Goal: Information Seeking & Learning: Find specific fact

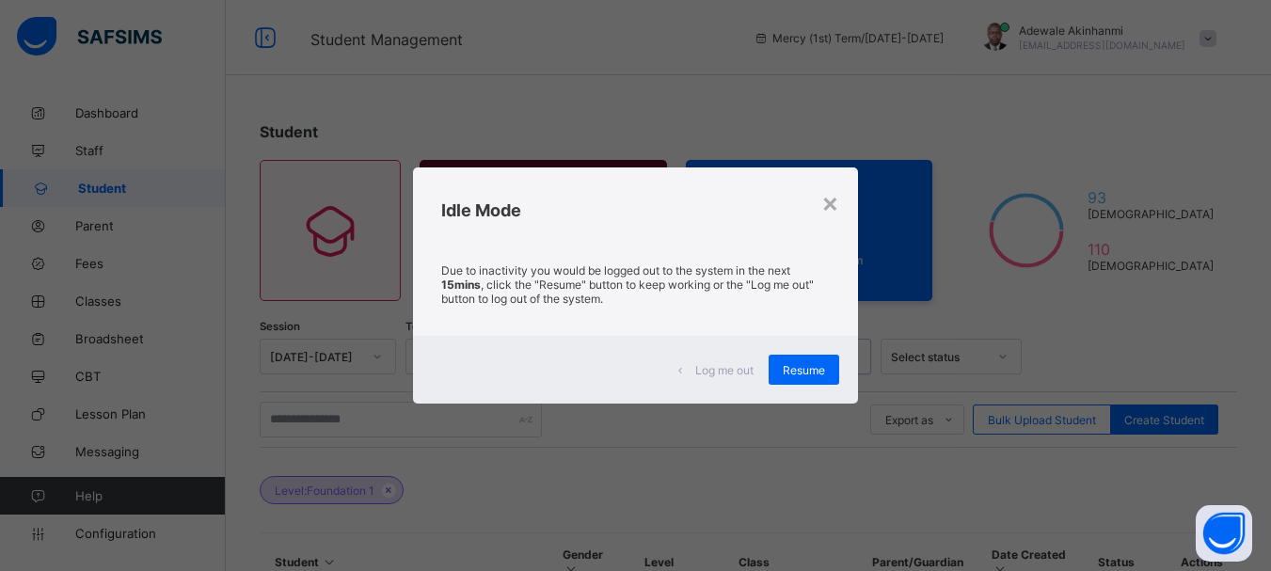
scroll to position [709, 0]
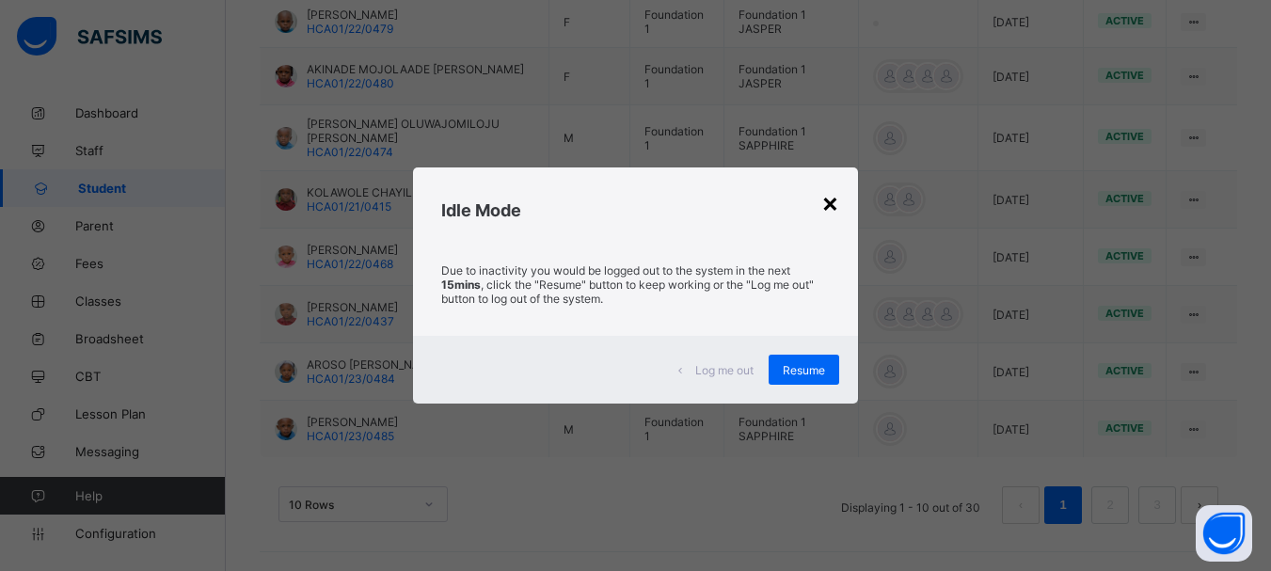
click at [831, 200] on div "×" at bounding box center [830, 202] width 18 height 32
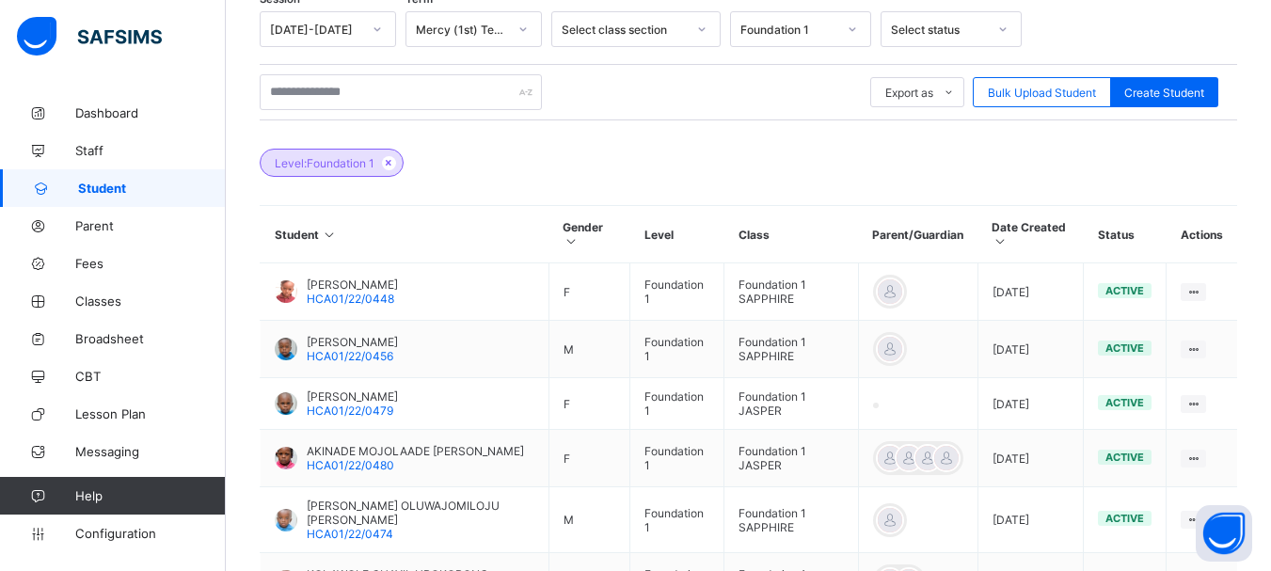
scroll to position [325, 0]
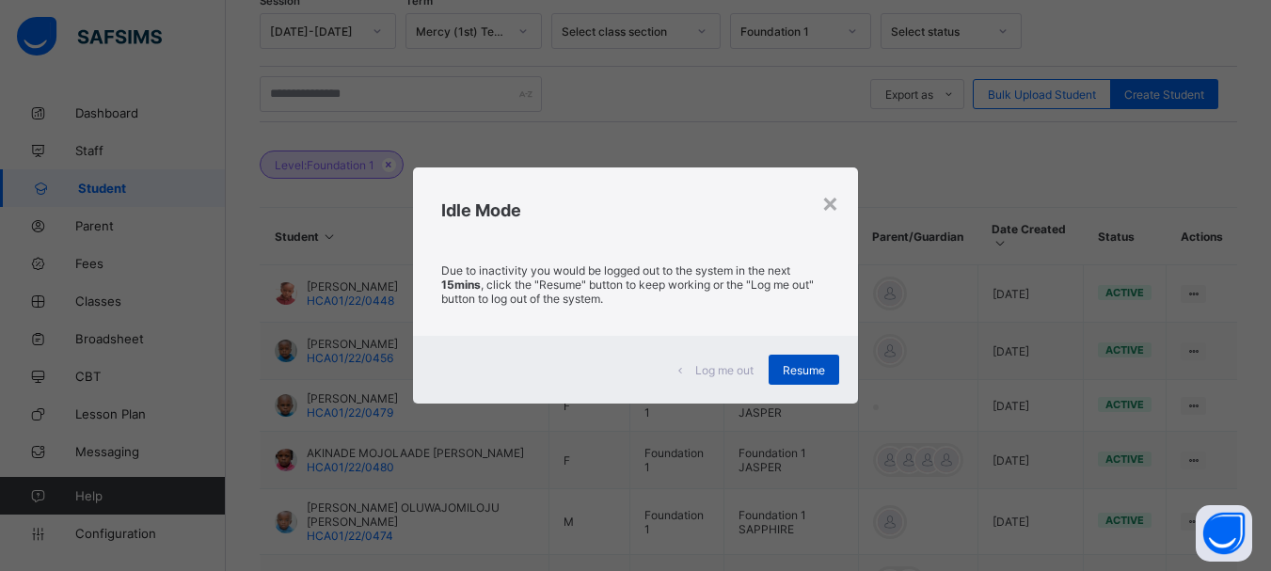
click at [815, 370] on span "Resume" at bounding box center [804, 370] width 42 height 14
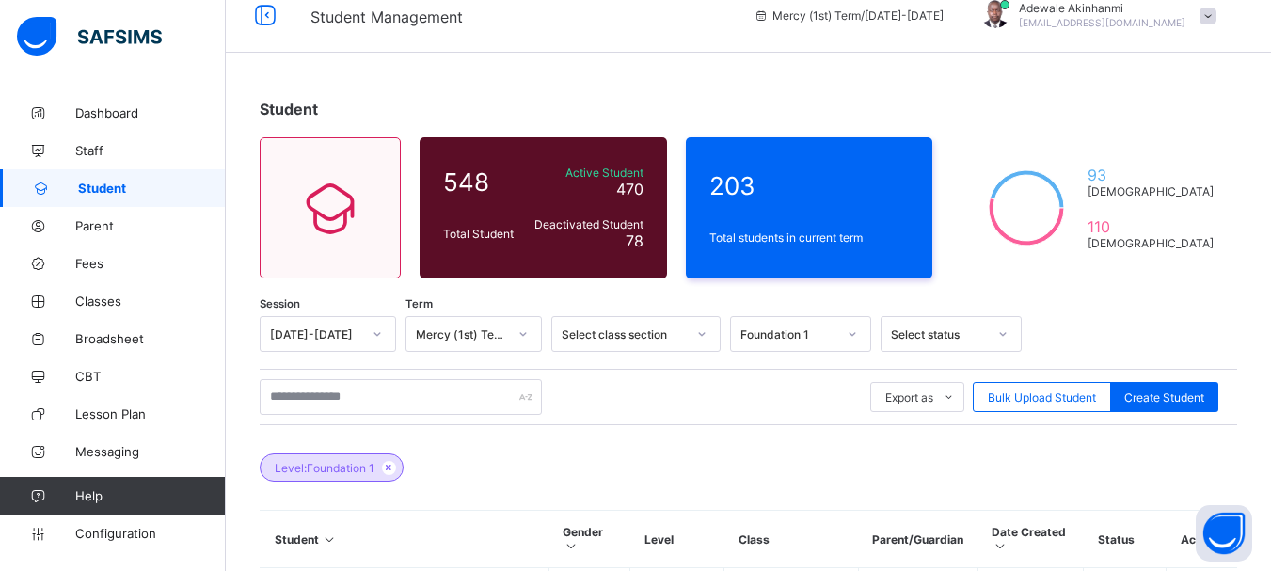
scroll to position [0, 0]
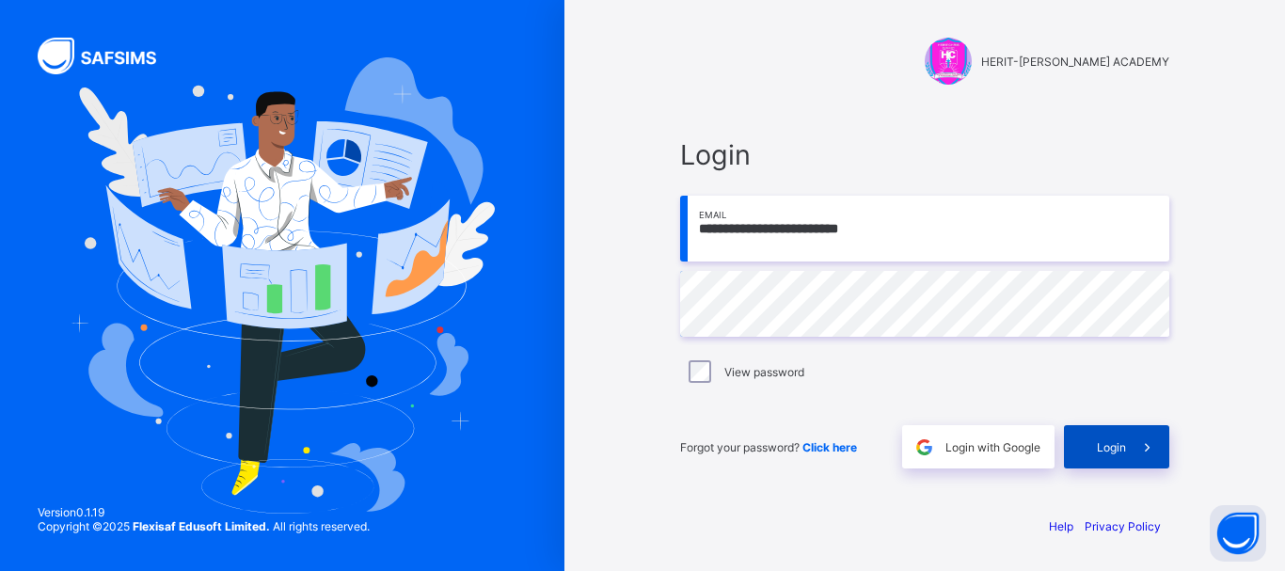
click at [1116, 449] on span "Login" at bounding box center [1111, 447] width 29 height 14
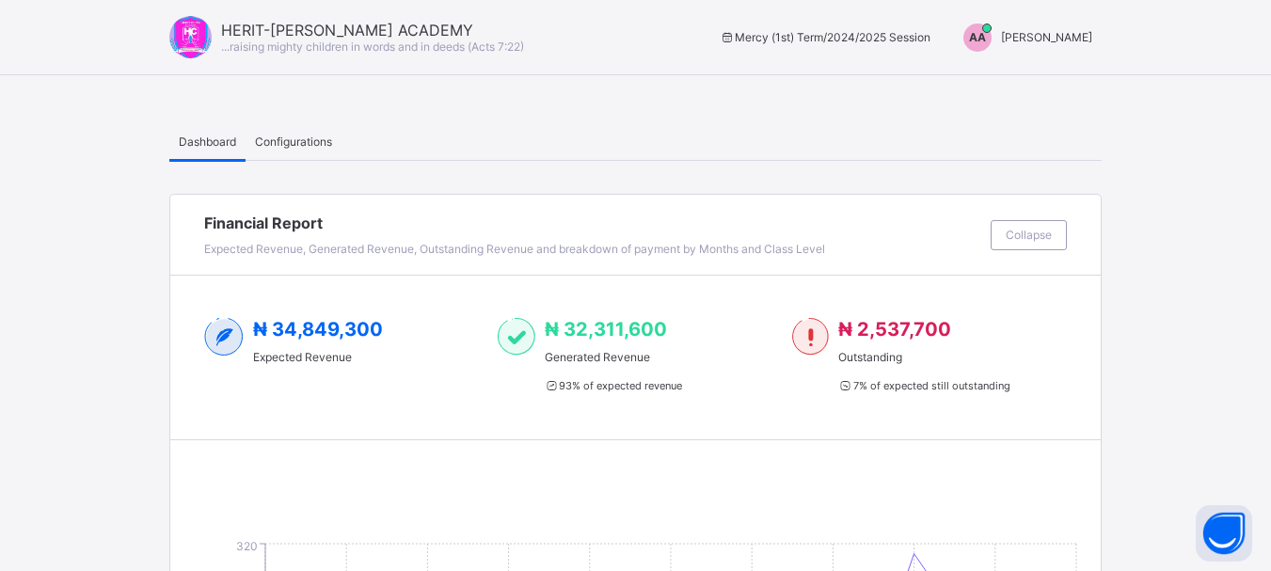
click at [1077, 37] on span "[PERSON_NAME]" at bounding box center [1046, 37] width 91 height 14
click at [1053, 77] on span "Switch to Admin View" at bounding box center [1021, 81] width 143 height 22
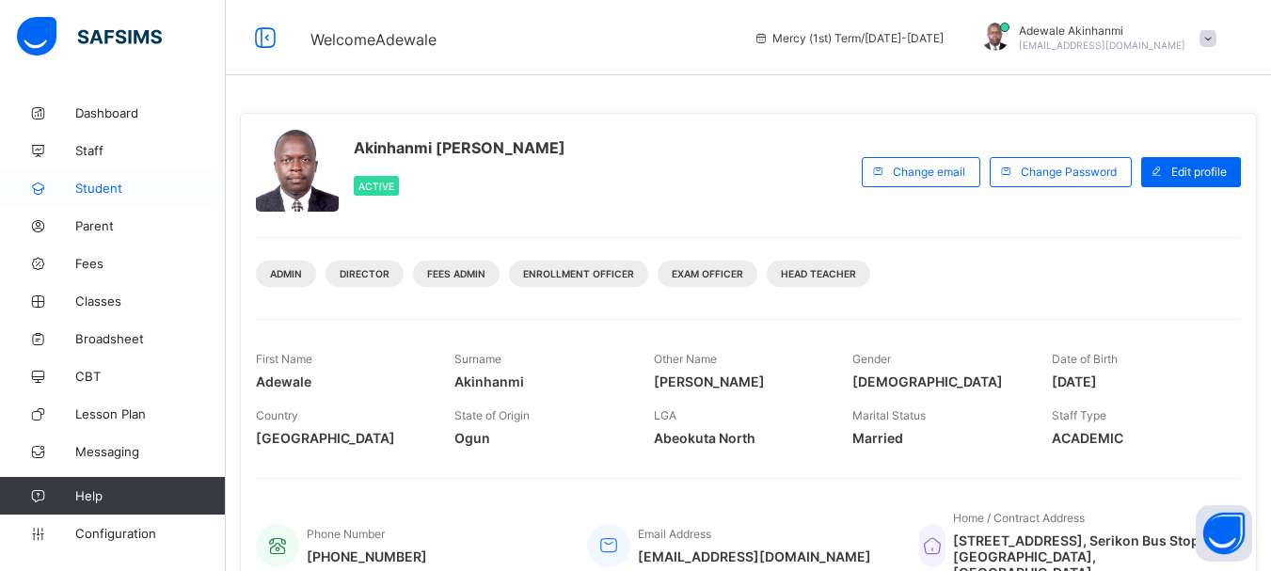
click at [110, 195] on span "Student" at bounding box center [150, 188] width 150 height 15
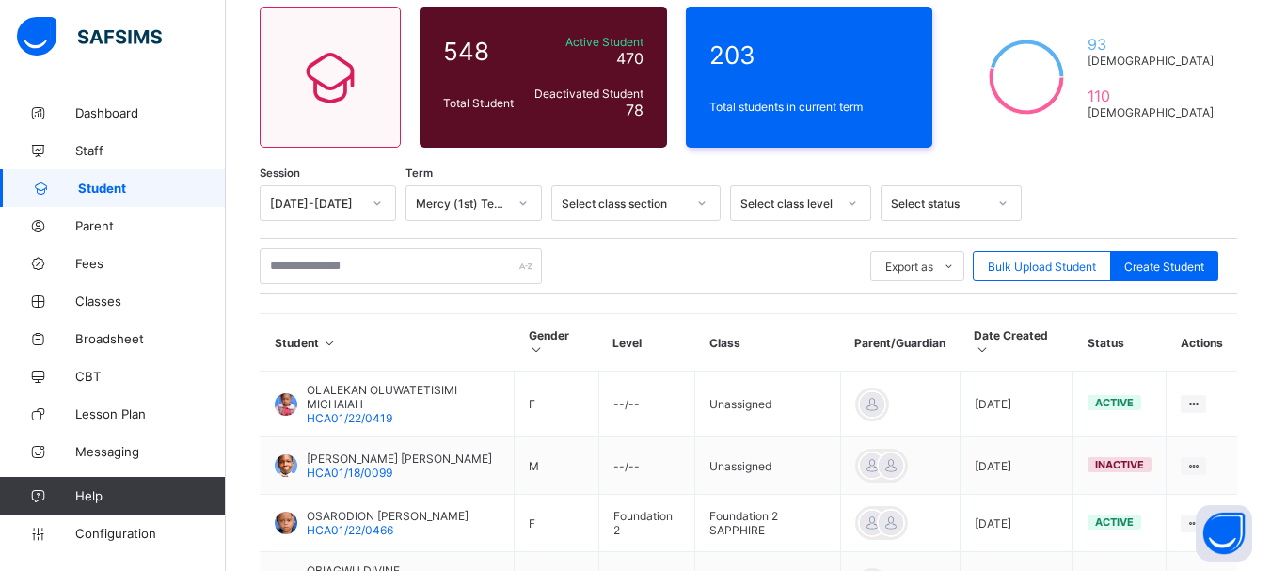
scroll to position [185, 0]
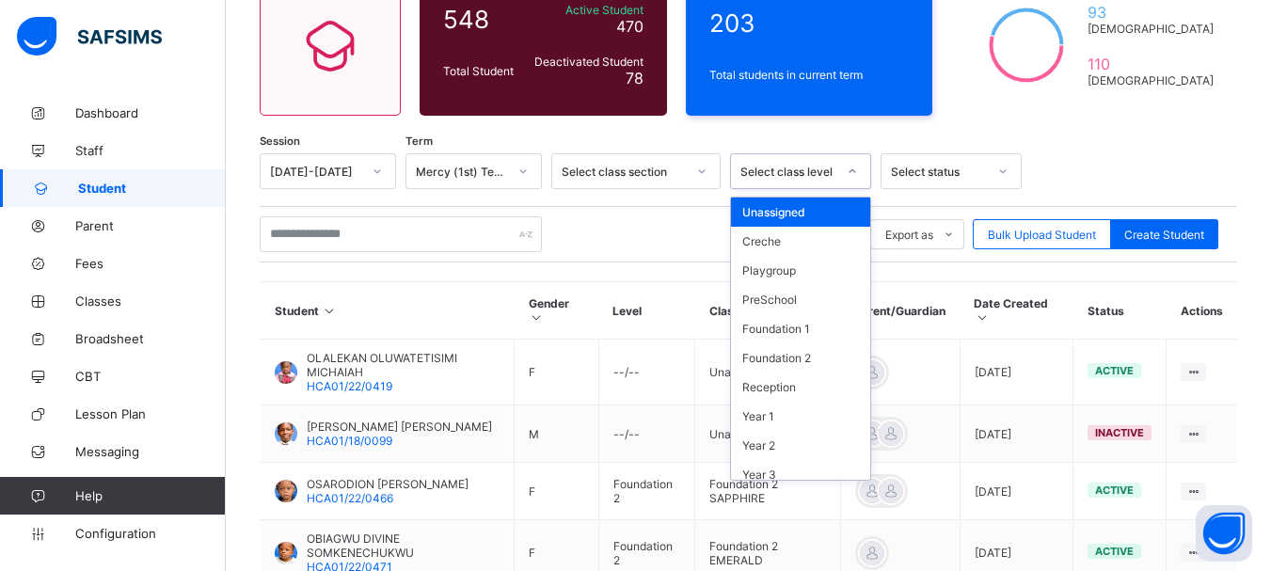
click at [846, 170] on div at bounding box center [852, 171] width 32 height 30
click at [795, 329] on div "Foundation 1" at bounding box center [800, 328] width 139 height 29
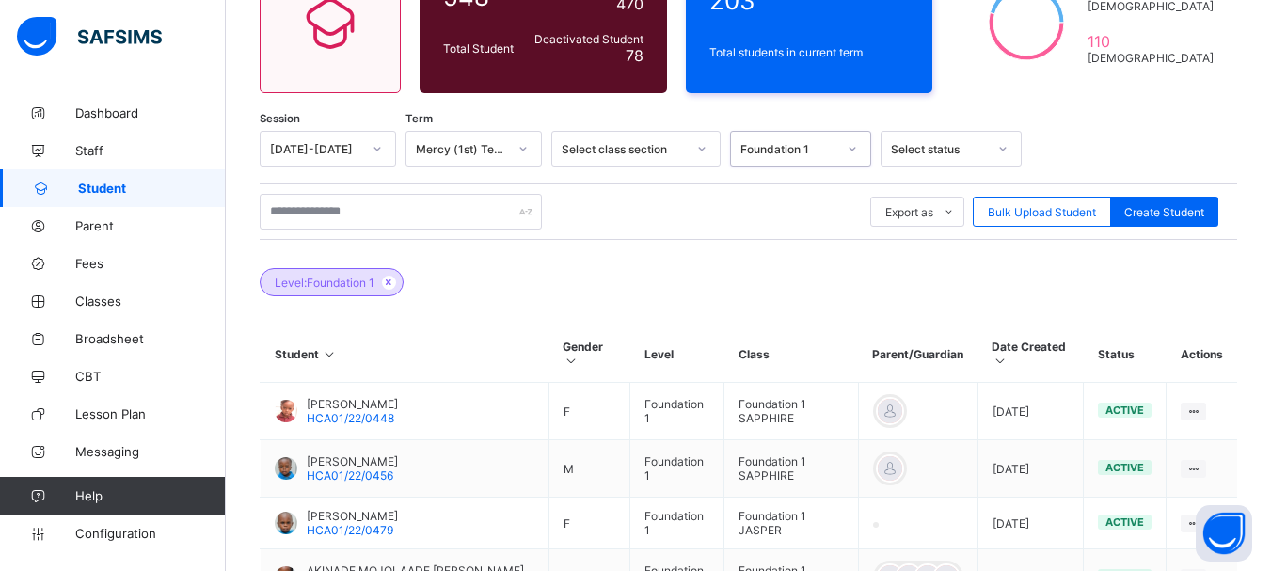
scroll to position [221, 0]
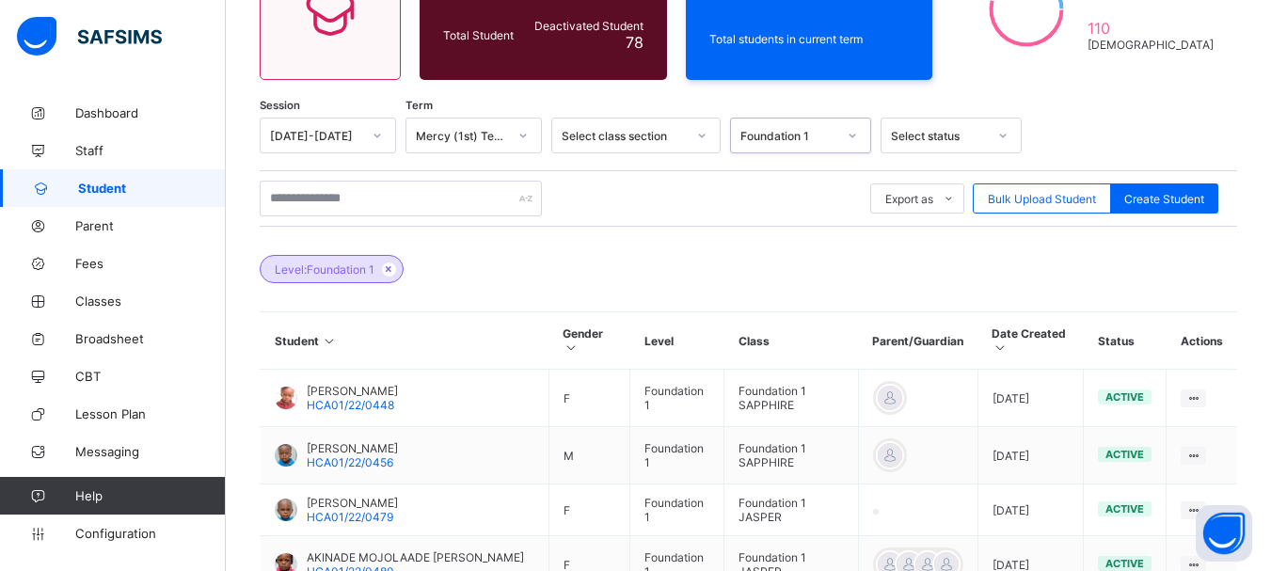
click at [705, 128] on div at bounding box center [702, 135] width 32 height 30
click at [755, 257] on div "Level: Foundation 1" at bounding box center [748, 260] width 977 height 66
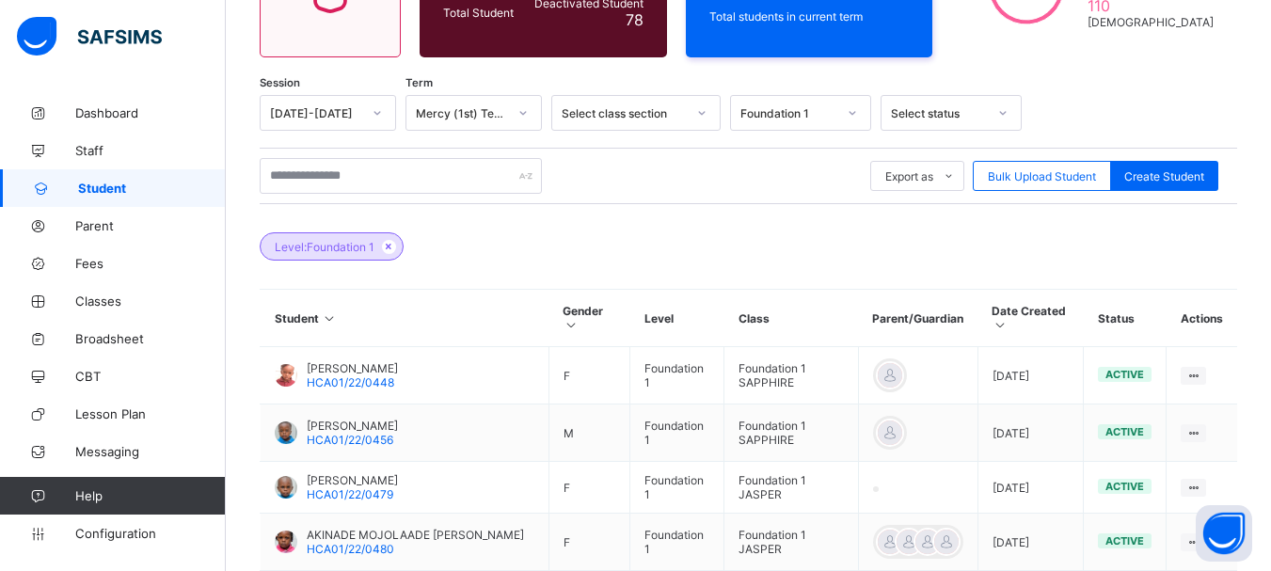
scroll to position [258, 0]
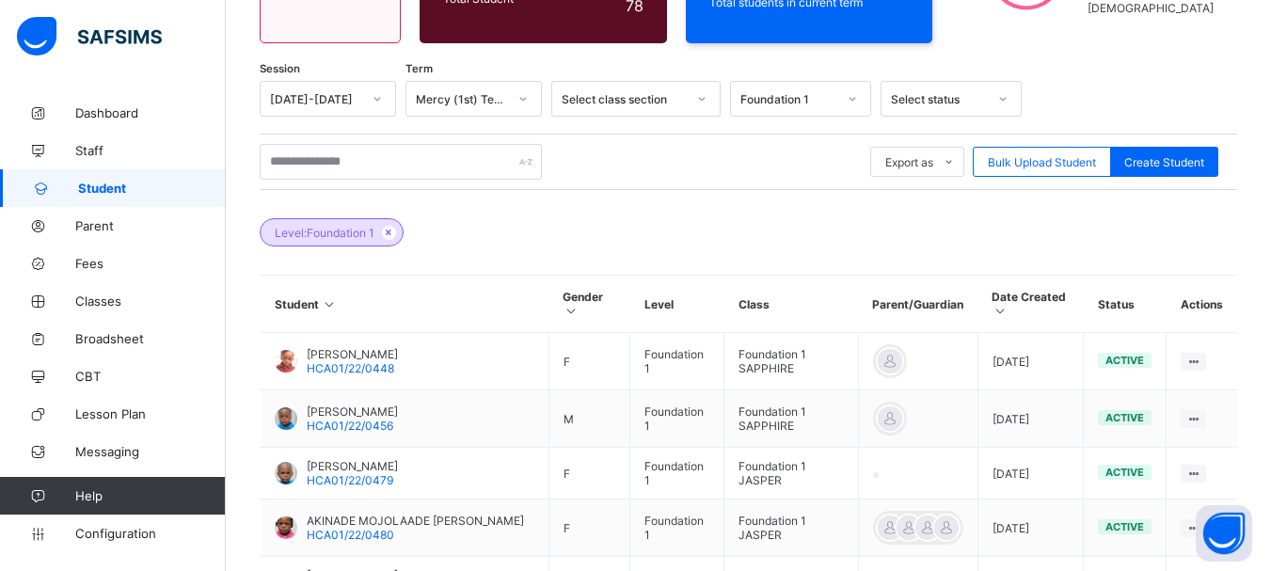
click at [1002, 96] on icon at bounding box center [1002, 98] width 11 height 19
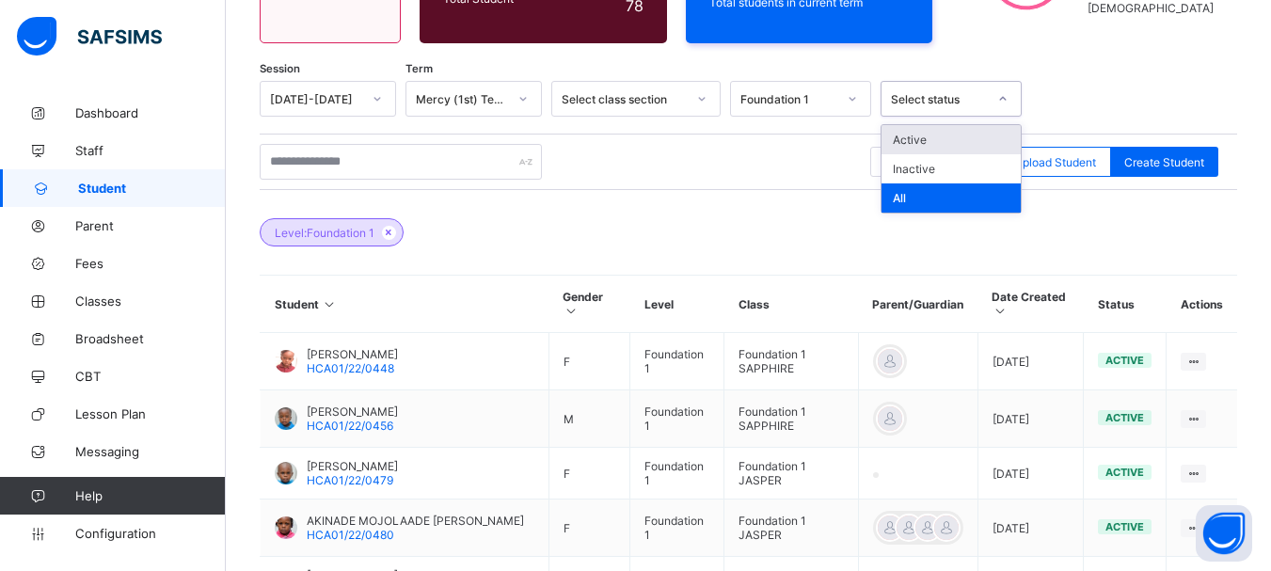
click at [711, 217] on div "Level: Foundation 1" at bounding box center [748, 223] width 977 height 66
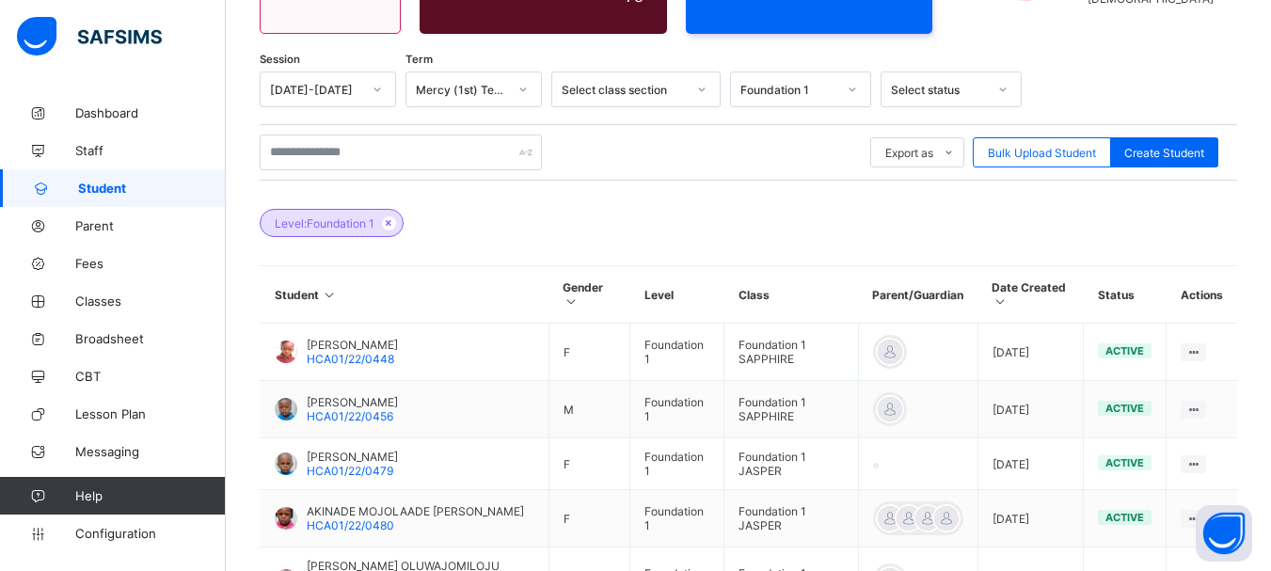
scroll to position [269, 0]
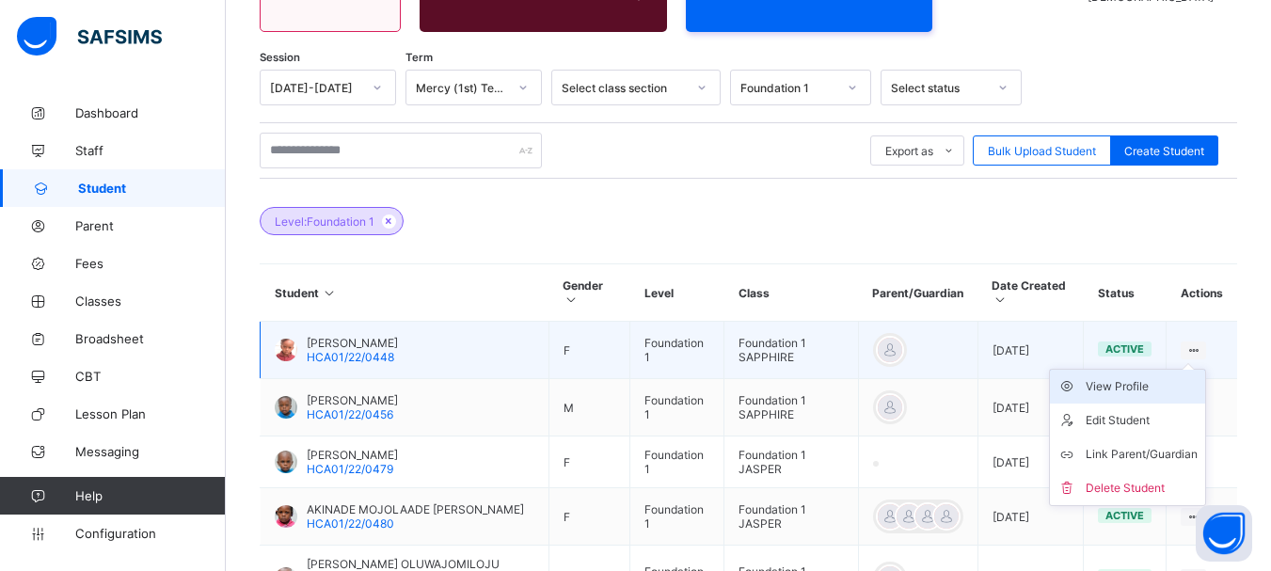
click at [1128, 387] on div "View Profile" at bounding box center [1141, 386] width 112 height 19
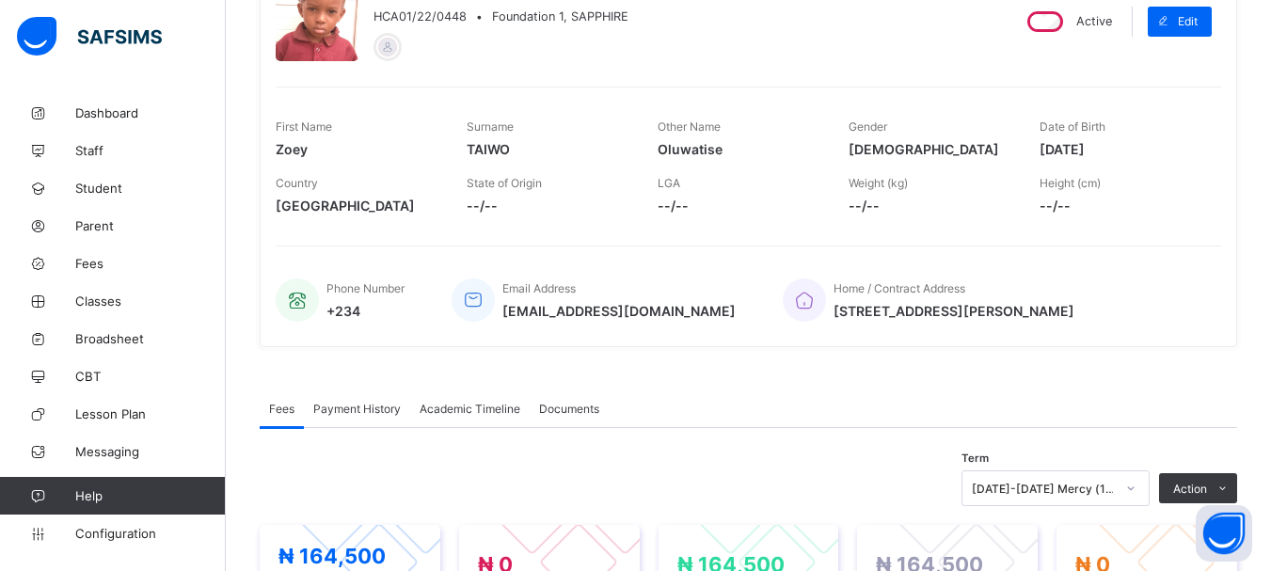
scroll to position [205, 0]
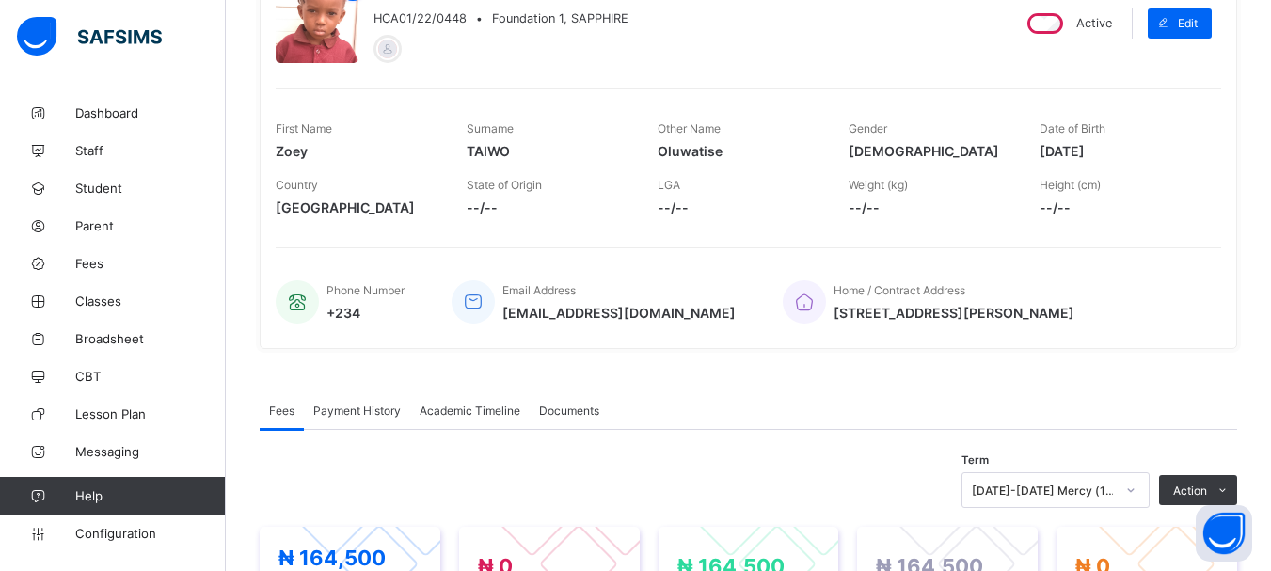
drag, startPoint x: 1053, startPoint y: 150, endPoint x: 1139, endPoint y: 150, distance: 86.5
click at [1139, 150] on span "[DATE]" at bounding box center [1120, 151] width 163 height 16
copy span "[DATE]"
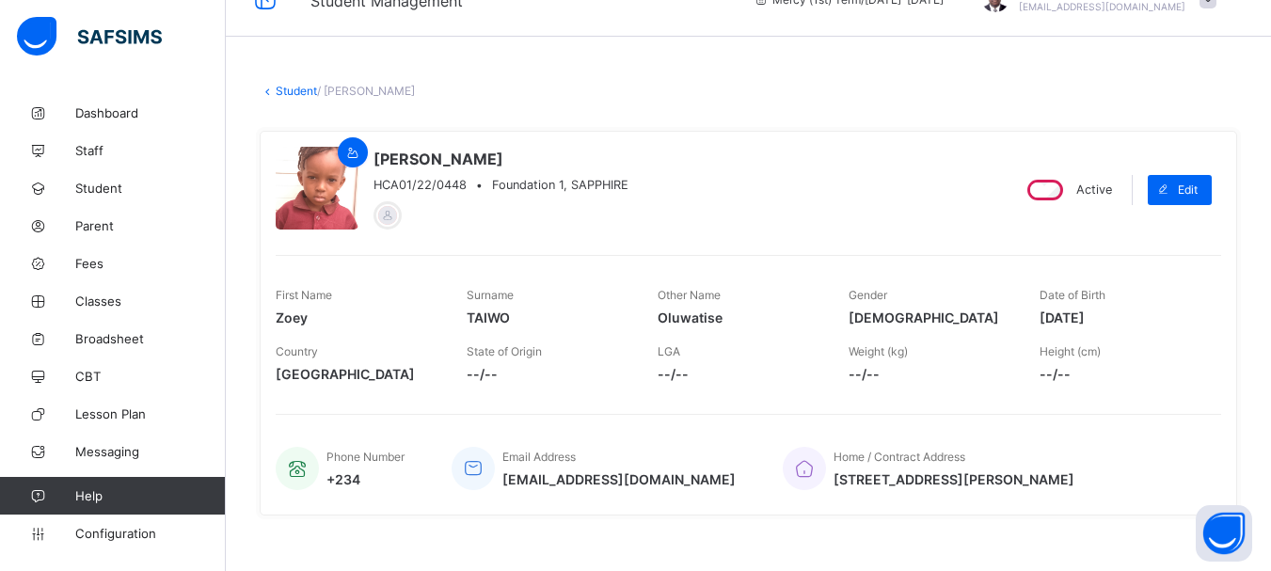
scroll to position [0, 0]
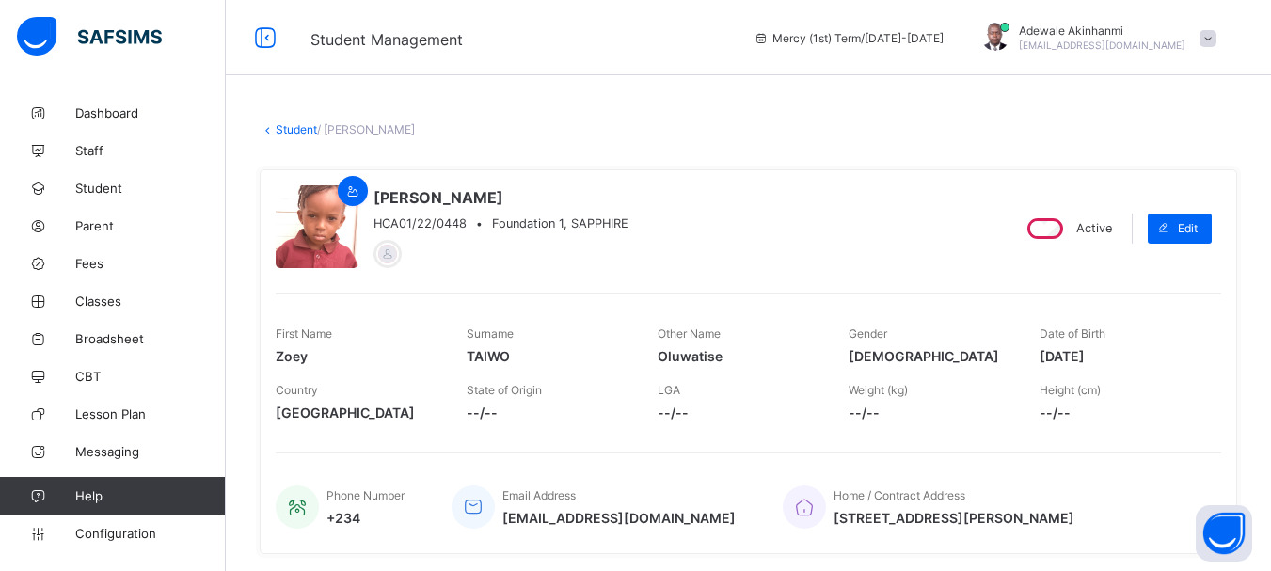
click at [294, 126] on link "Student" at bounding box center [296, 129] width 41 height 14
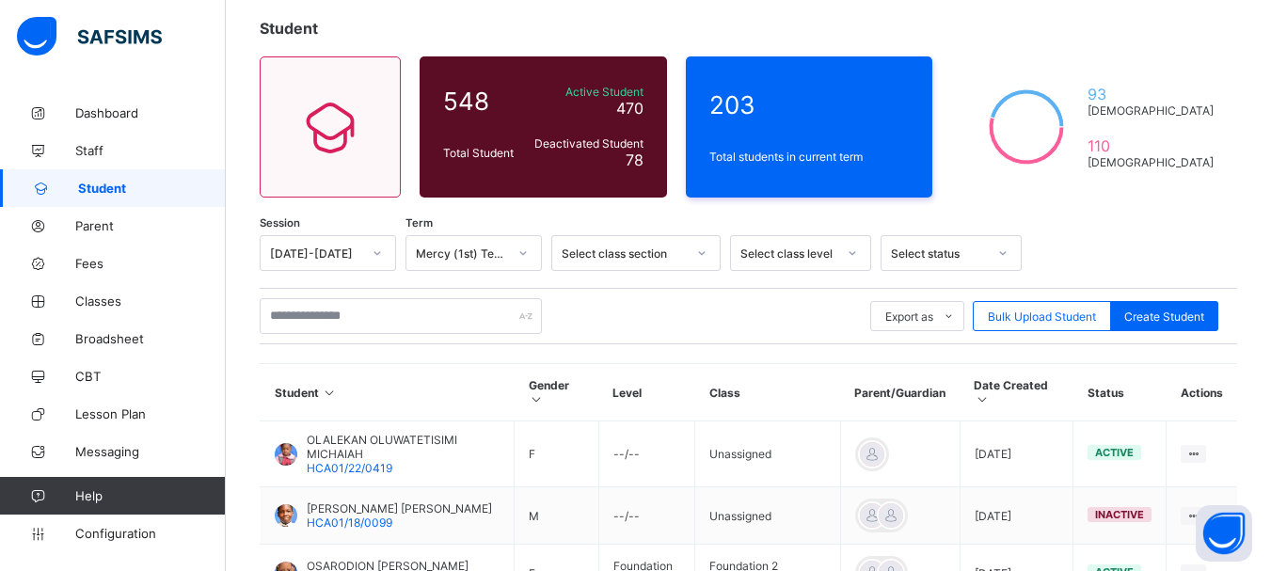
scroll to position [123, 0]
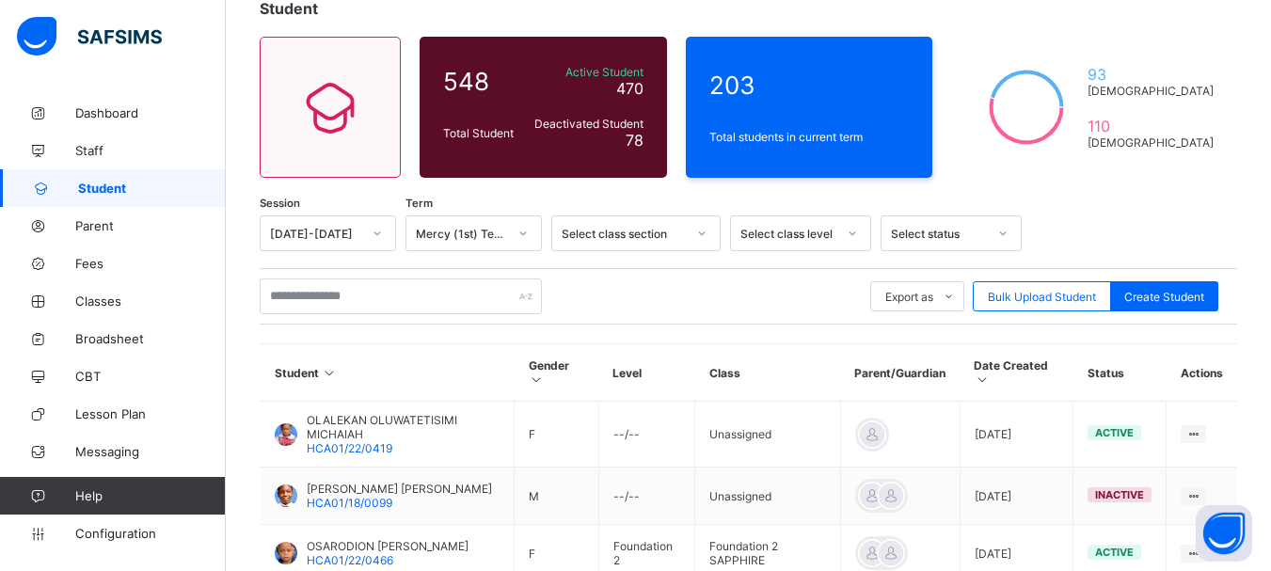
click at [849, 234] on icon at bounding box center [852, 233] width 11 height 19
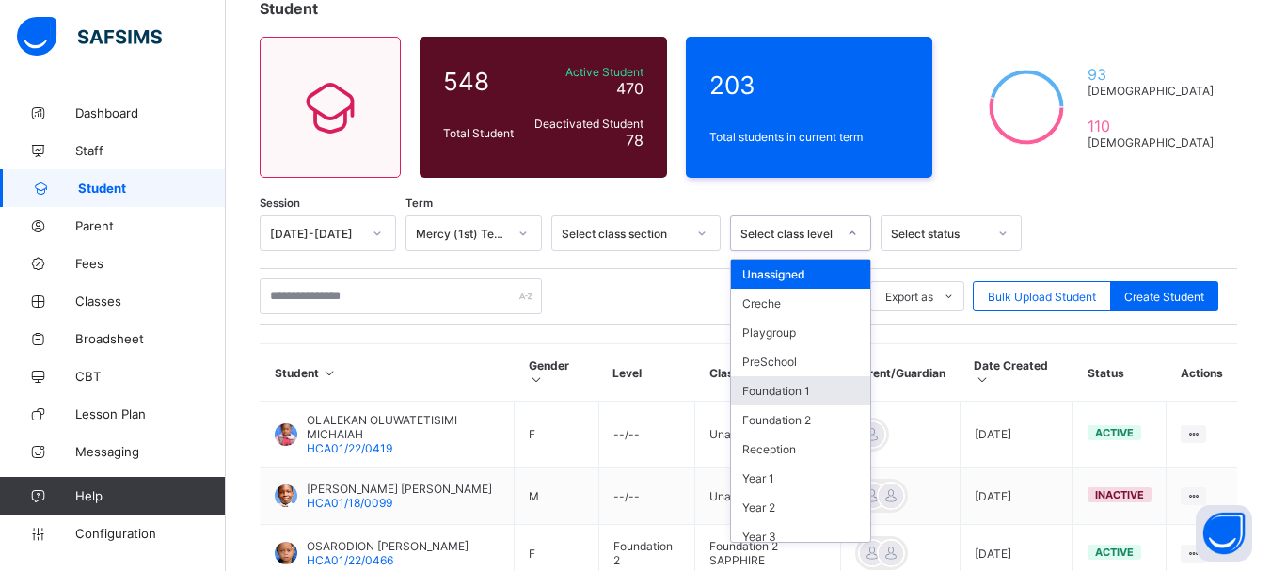
click at [800, 389] on div "Foundation 1" at bounding box center [800, 390] width 139 height 29
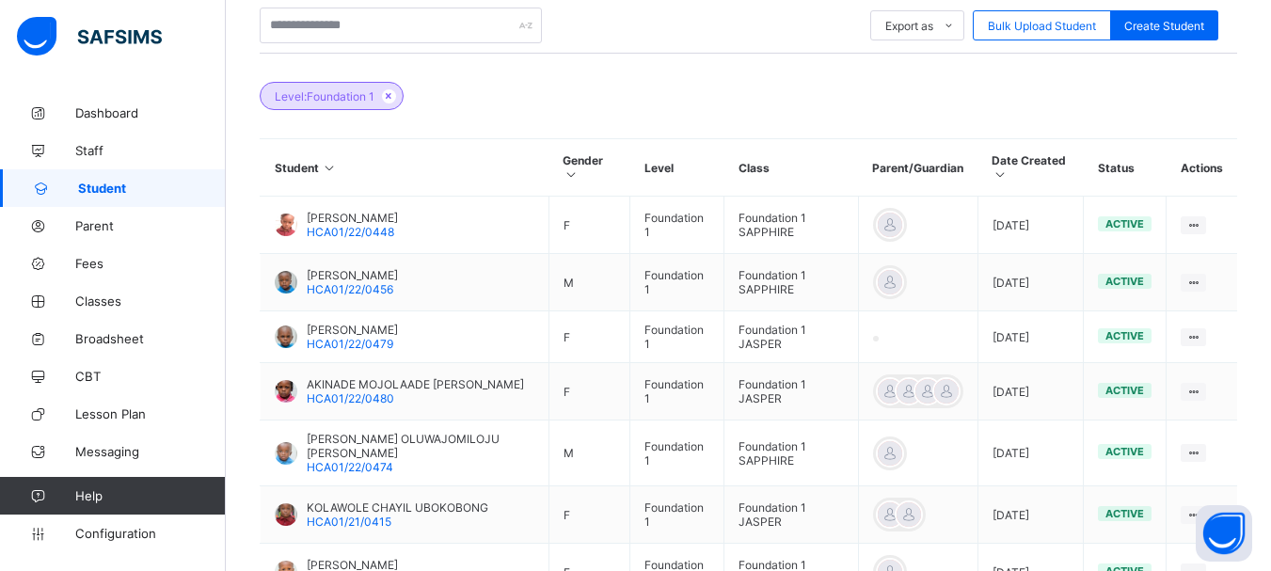
scroll to position [404, 0]
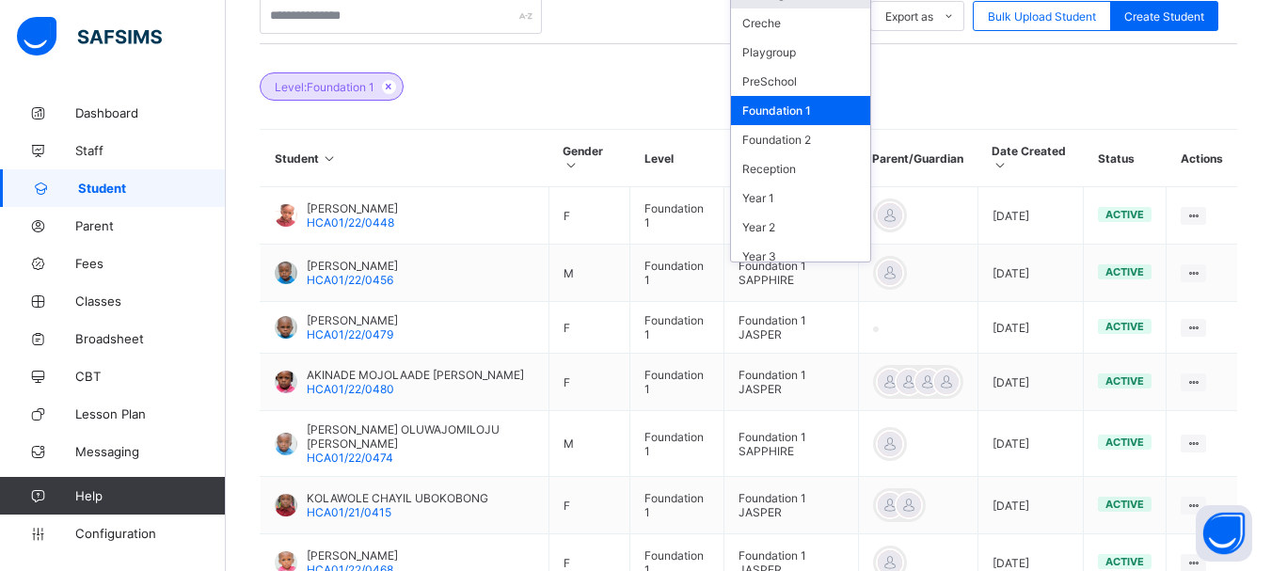
click at [243, 203] on div "Student 548 Total Student Active Student 470 Deactivated Student 78 203 Total s…" at bounding box center [748, 284] width 1045 height 1186
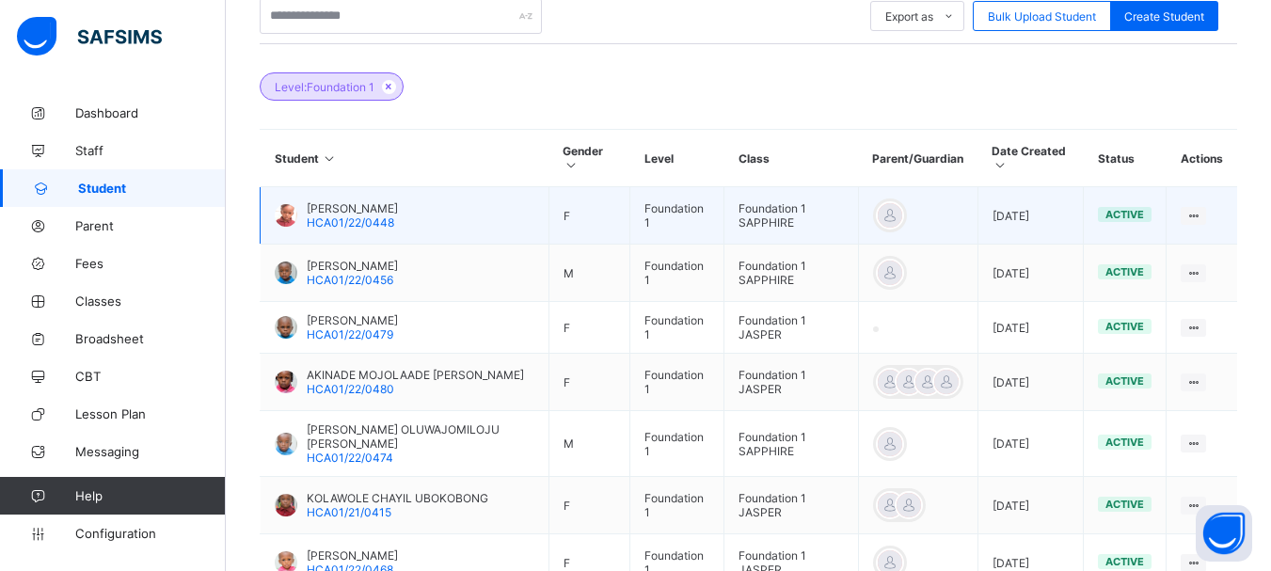
click at [294, 212] on div at bounding box center [286, 215] width 23 height 23
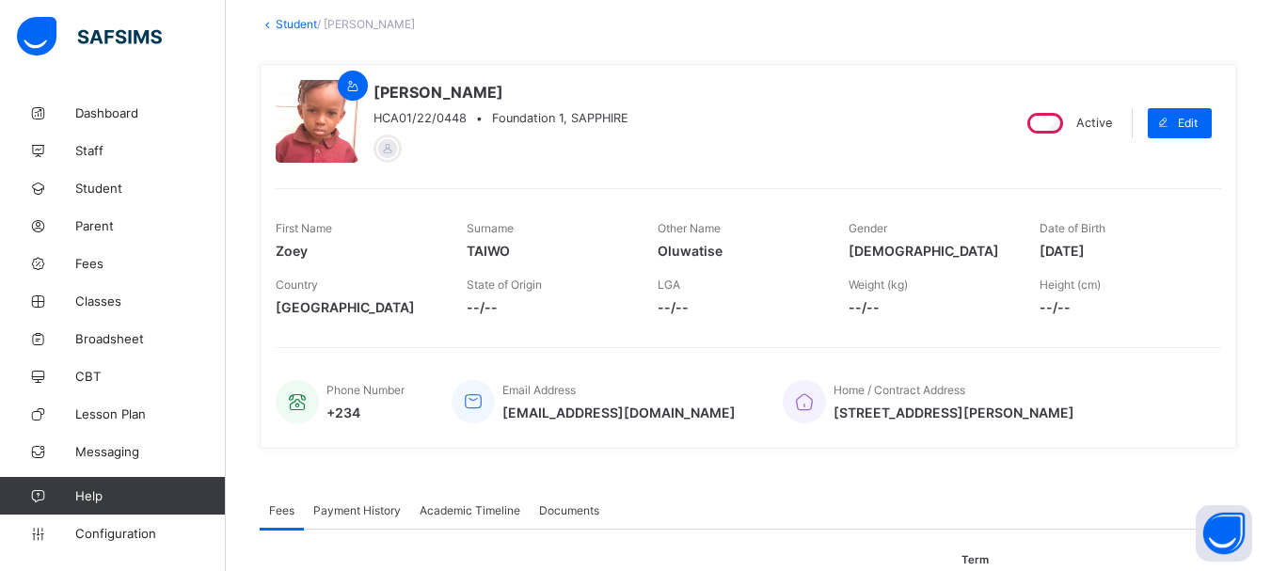
scroll to position [89, 0]
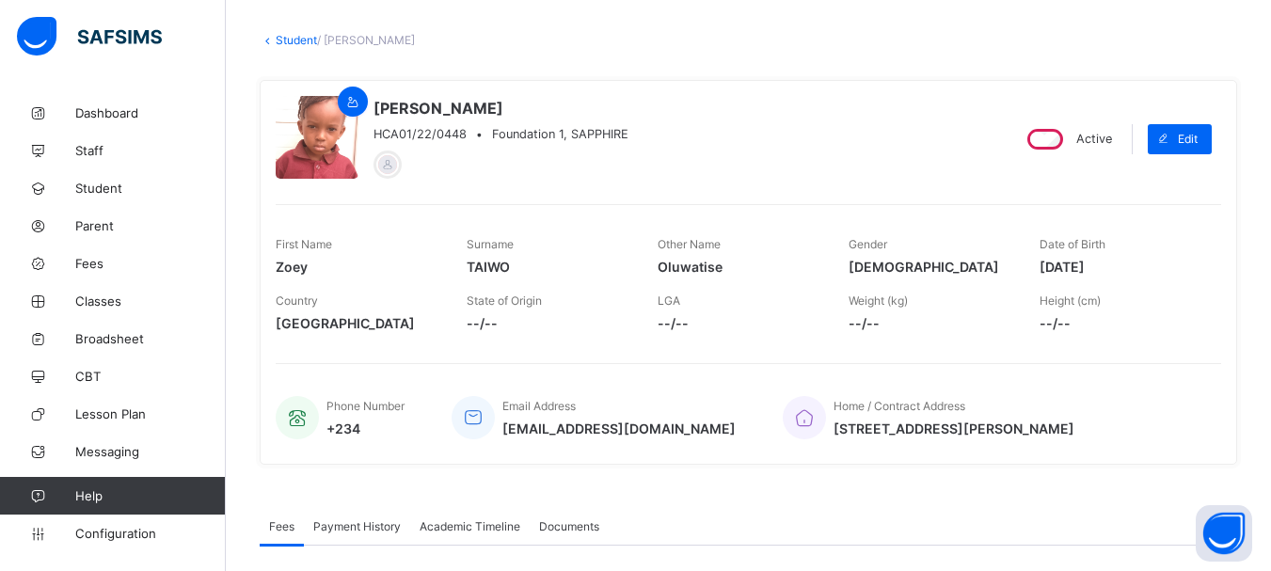
scroll to position [262, 0]
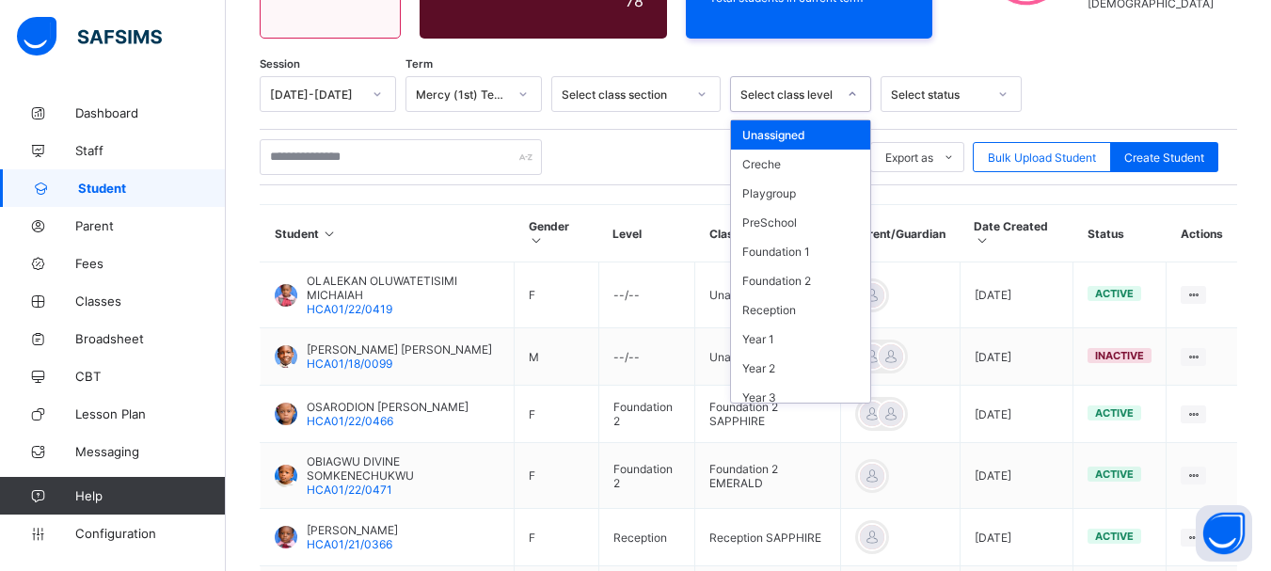
click at [850, 90] on icon at bounding box center [852, 94] width 11 height 19
click at [784, 258] on div "Foundation 1" at bounding box center [800, 251] width 139 height 29
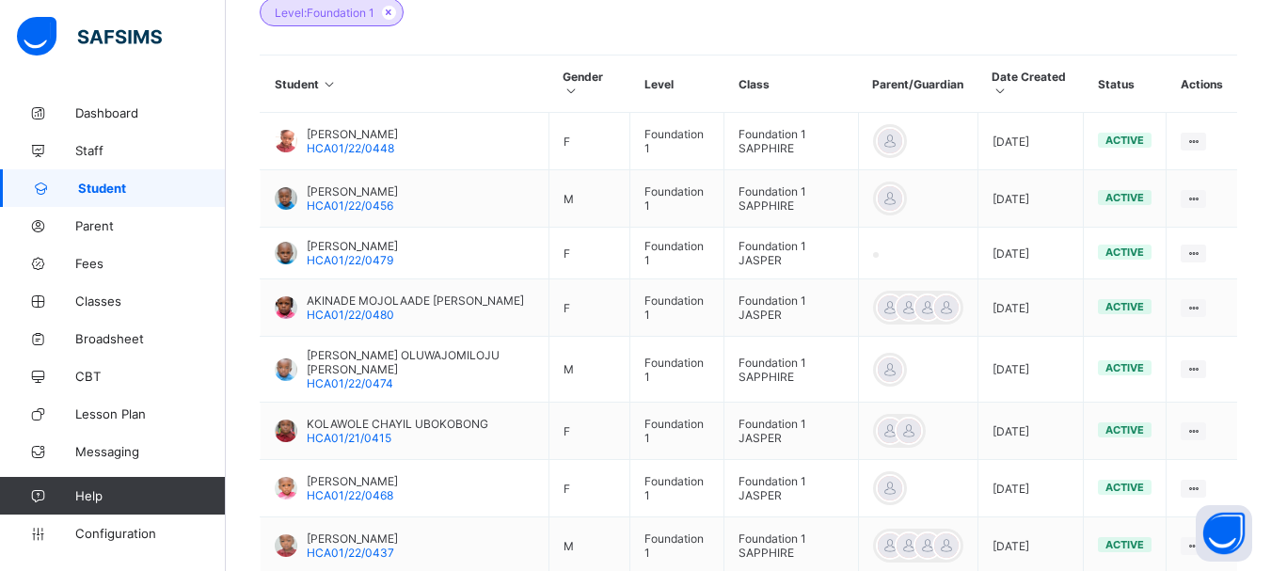
scroll to position [483, 0]
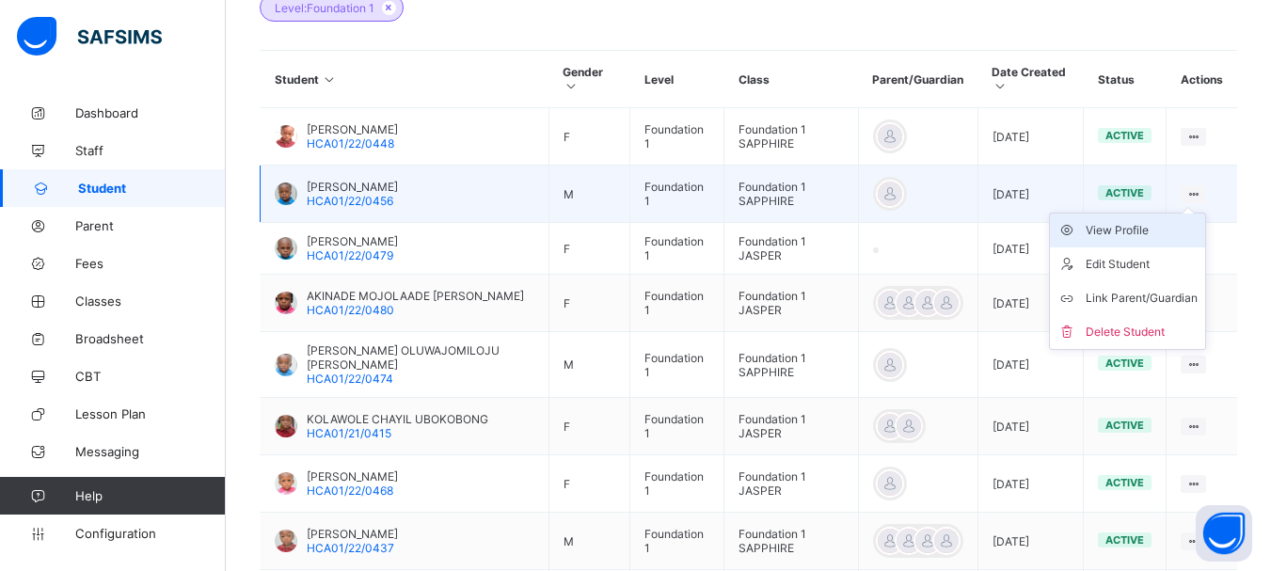
click at [1150, 231] on div "View Profile" at bounding box center [1141, 230] width 112 height 19
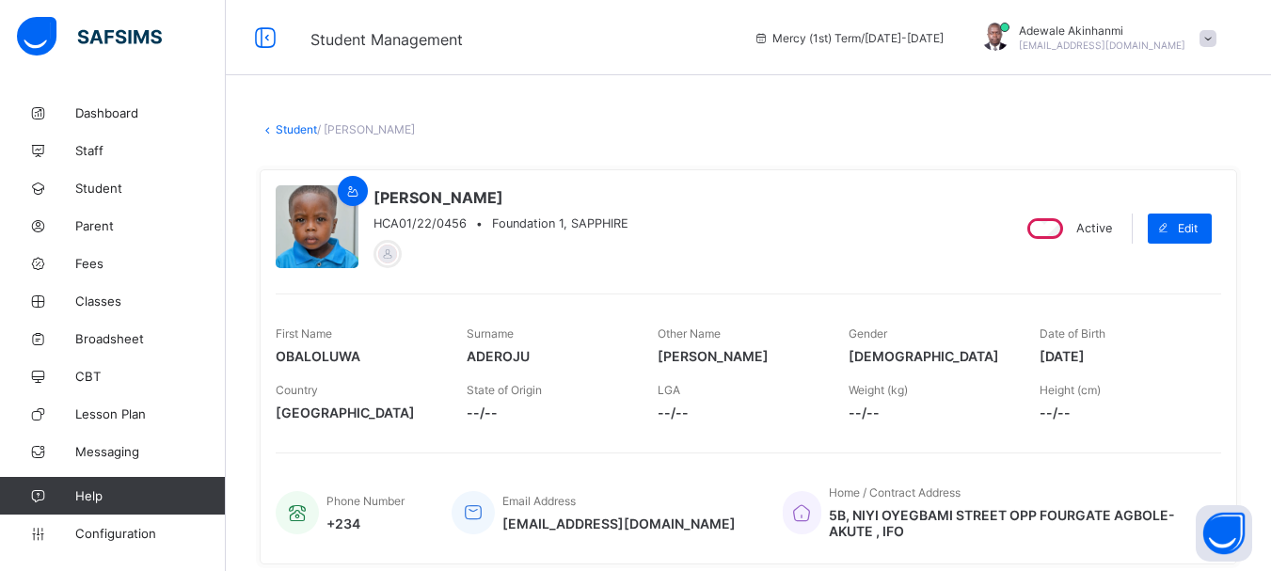
drag, startPoint x: 1053, startPoint y: 356, endPoint x: 1128, endPoint y: 356, distance: 74.3
click at [1128, 356] on span "[DATE]" at bounding box center [1120, 356] width 163 height 16
copy span "[DATE]"
click at [290, 132] on link "Student" at bounding box center [296, 129] width 41 height 14
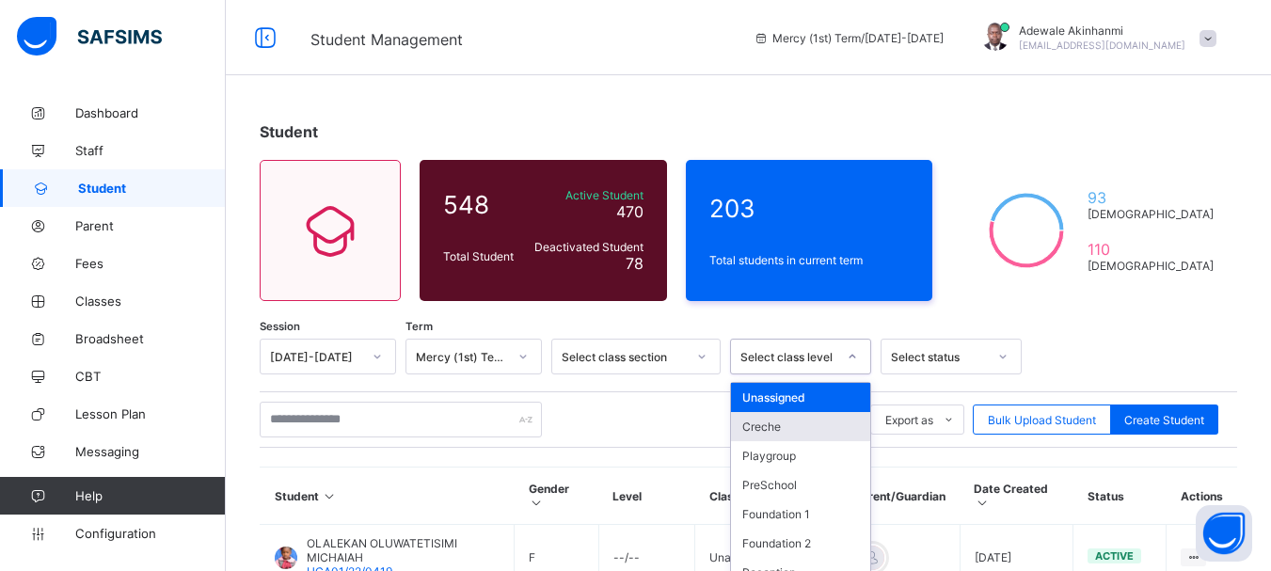
scroll to position [103, 0]
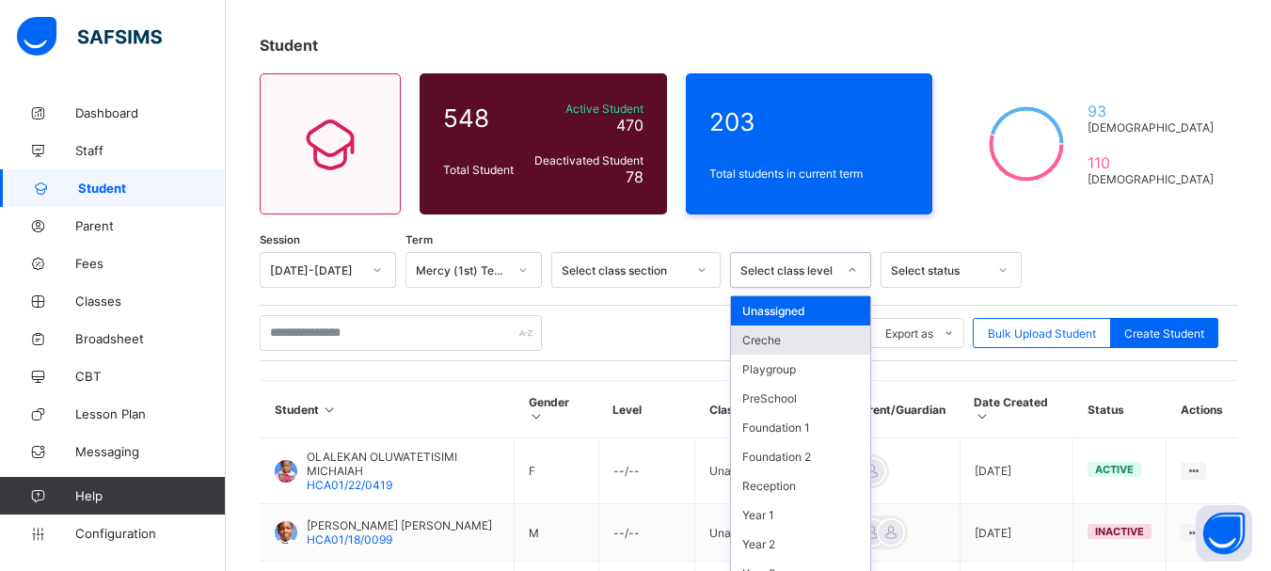
click at [847, 288] on div "option [PERSON_NAME] focused, 2 of 13. 13 results available. Use Up and Down to…" at bounding box center [800, 270] width 141 height 36
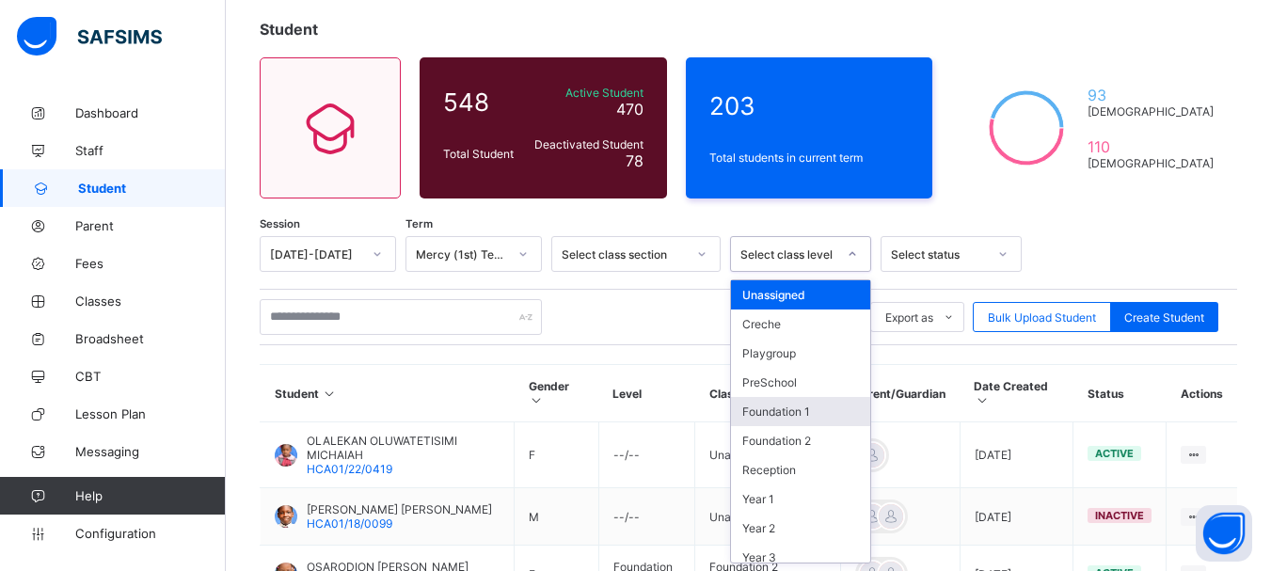
click at [815, 409] on div "Foundation 1" at bounding box center [800, 411] width 139 height 29
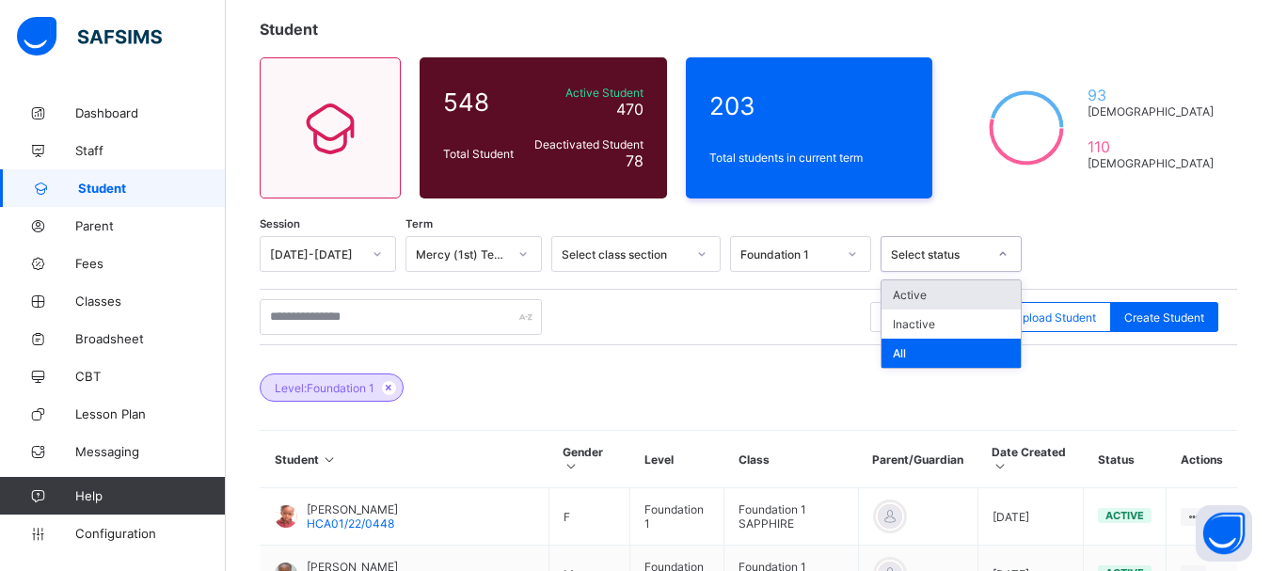
click at [1010, 249] on div at bounding box center [1003, 254] width 32 height 30
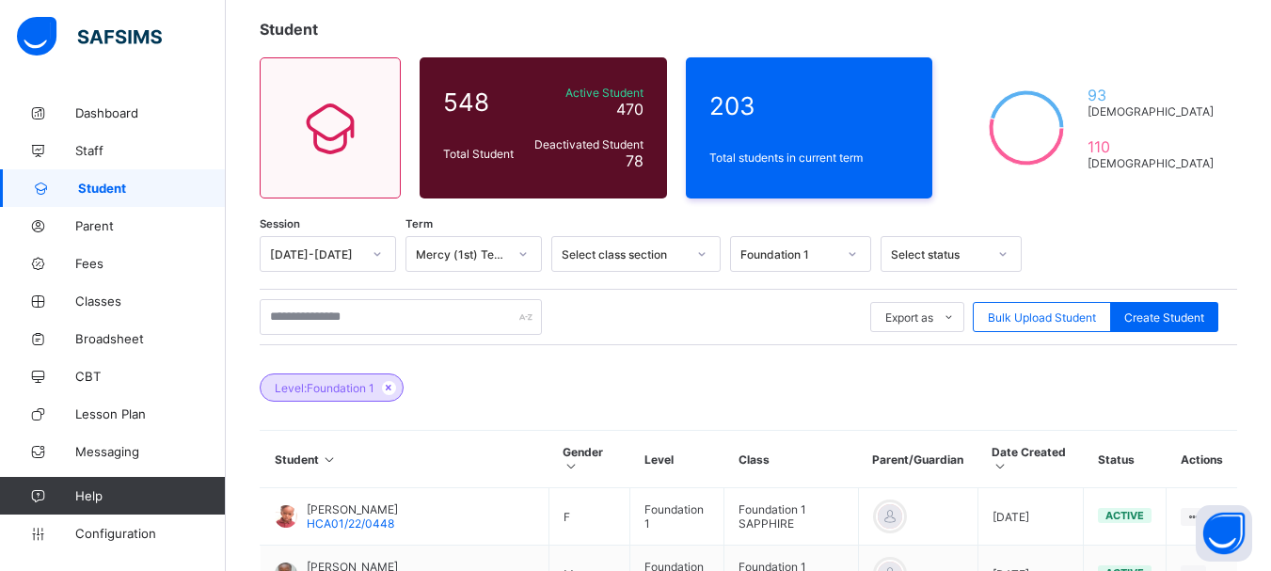
click at [1071, 243] on div at bounding box center [1124, 254] width 187 height 36
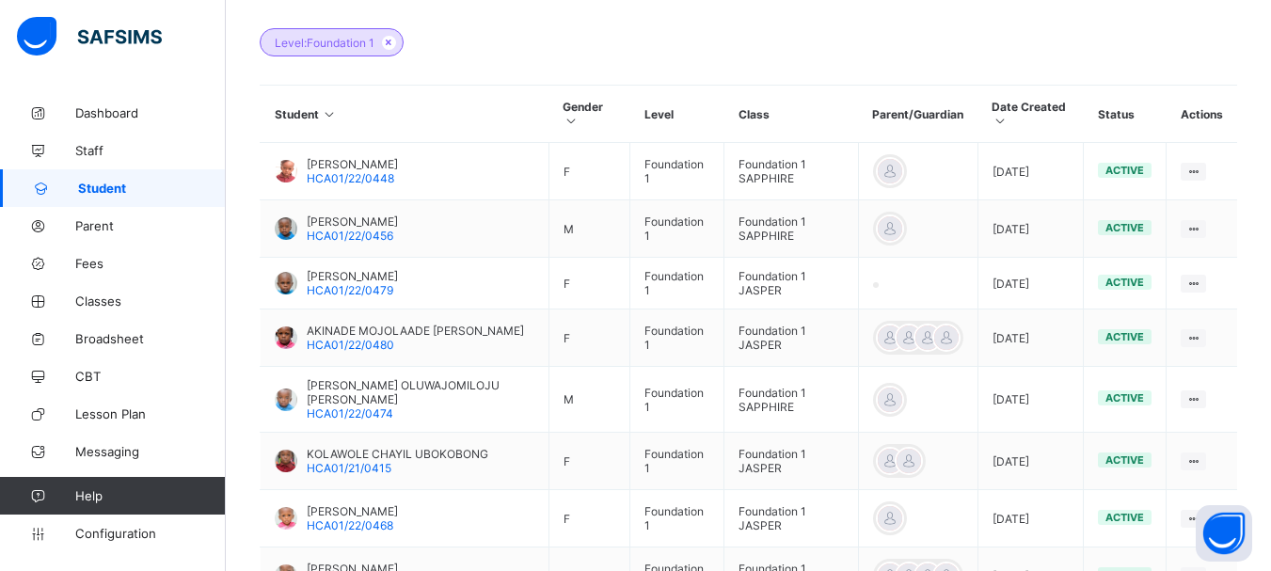
scroll to position [462, 0]
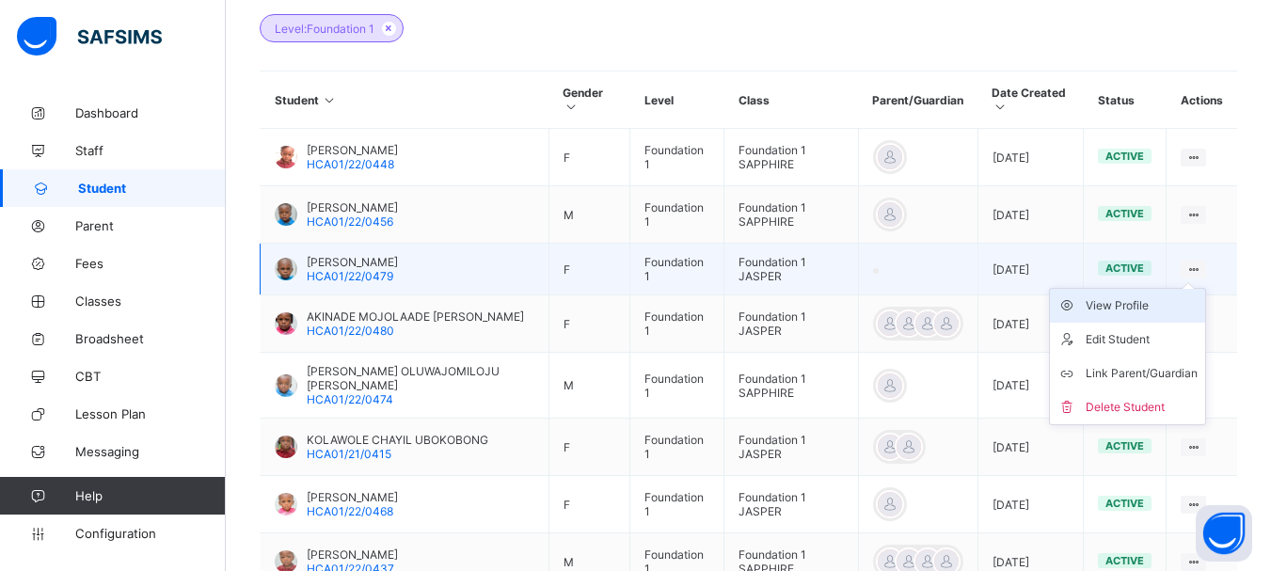
click at [1143, 303] on div "View Profile" at bounding box center [1141, 305] width 112 height 19
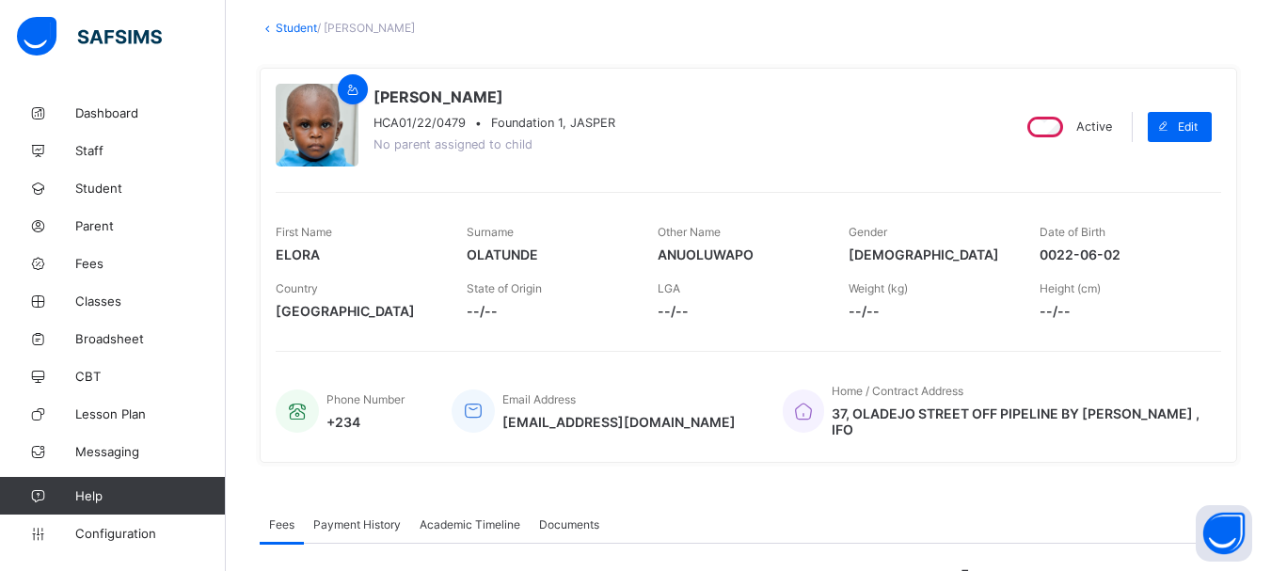
scroll to position [95, 0]
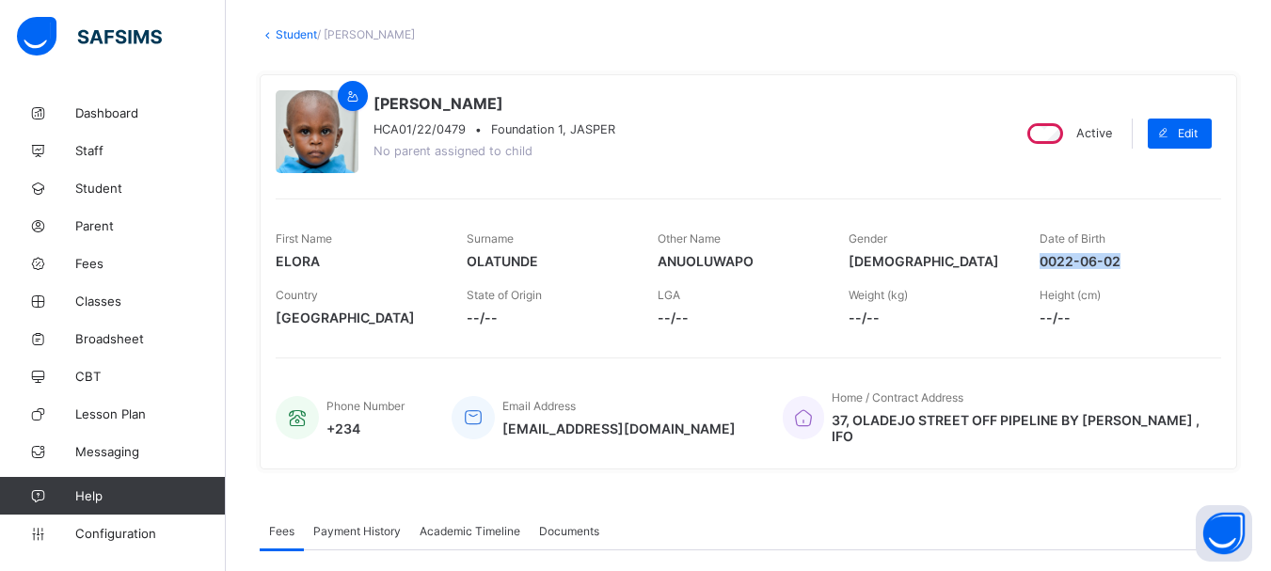
drag, startPoint x: 1052, startPoint y: 260, endPoint x: 1134, endPoint y: 256, distance: 82.9
click at [1134, 256] on span "0022-06-02" at bounding box center [1120, 261] width 163 height 16
copy span "0022-06-02"
click at [1139, 290] on div "Height (cm) --/--" at bounding box center [1120, 306] width 163 height 56
click at [268, 37] on icon at bounding box center [268, 34] width 16 height 14
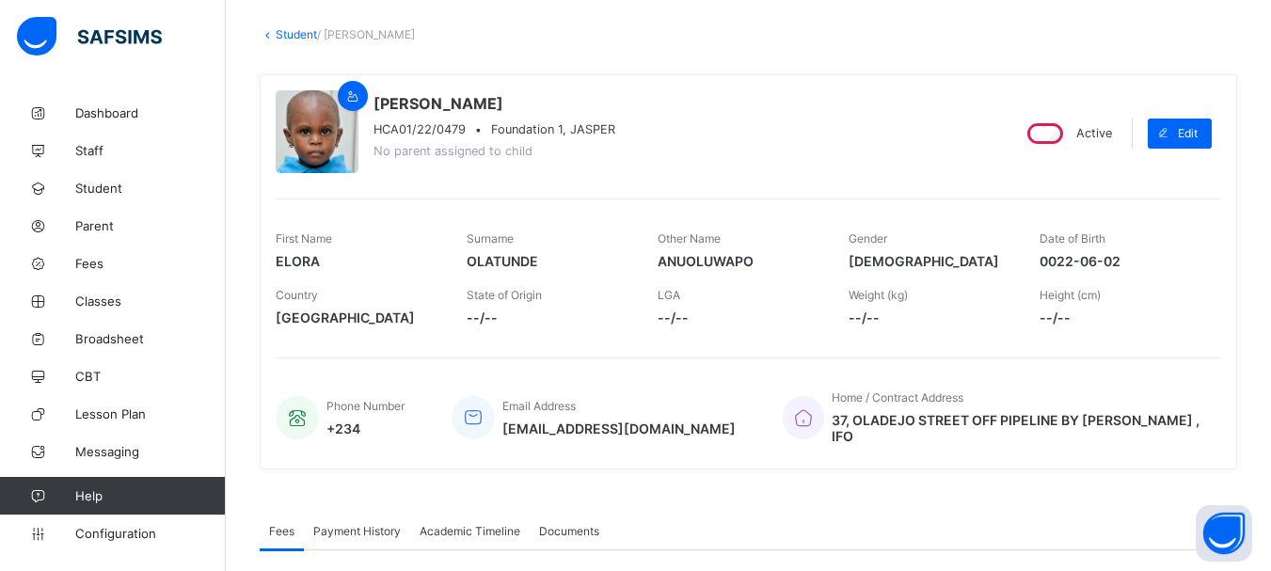
click at [268, 36] on icon at bounding box center [268, 34] width 16 height 14
click at [299, 38] on link "Student" at bounding box center [296, 34] width 41 height 14
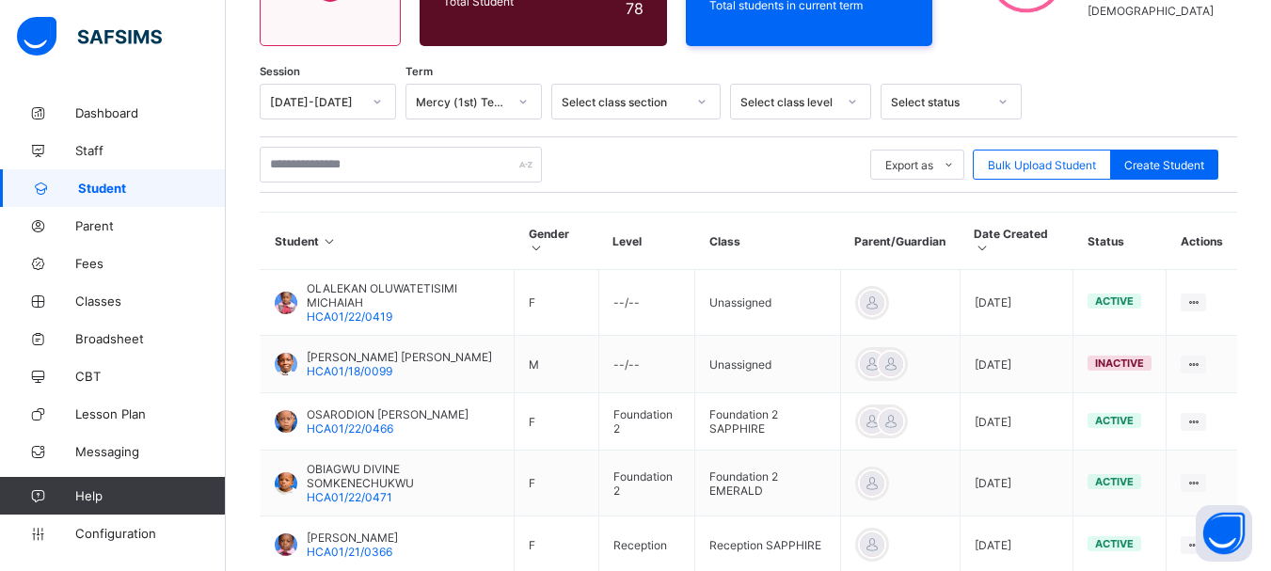
scroll to position [310, 0]
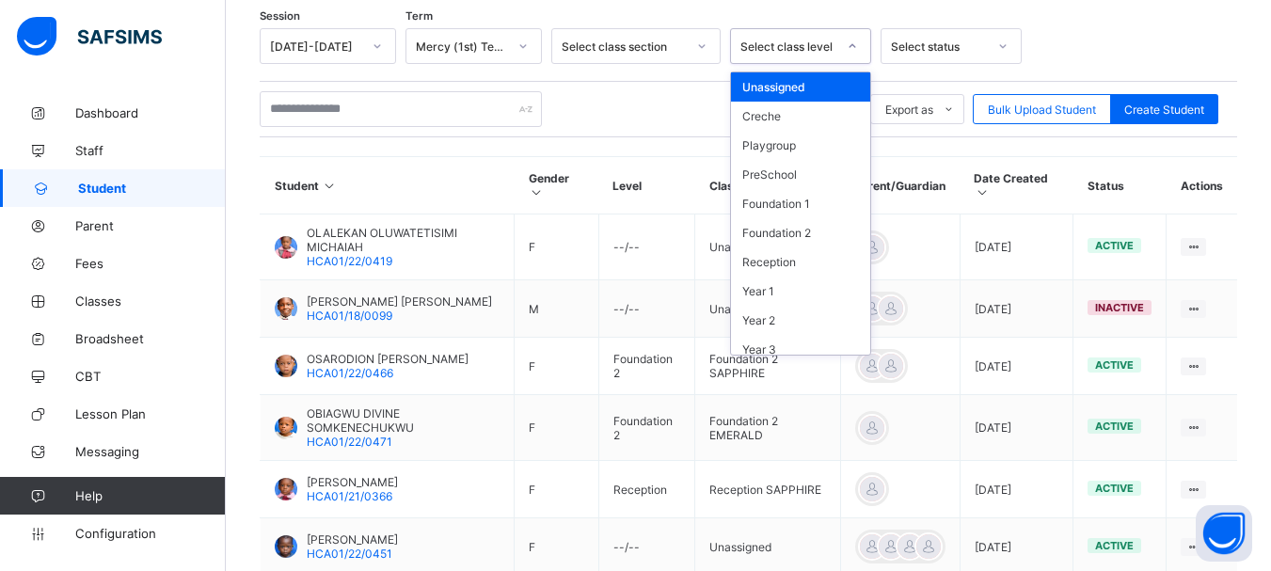
click at [857, 49] on icon at bounding box center [852, 46] width 11 height 19
click at [810, 198] on div "Foundation 1" at bounding box center [800, 203] width 139 height 29
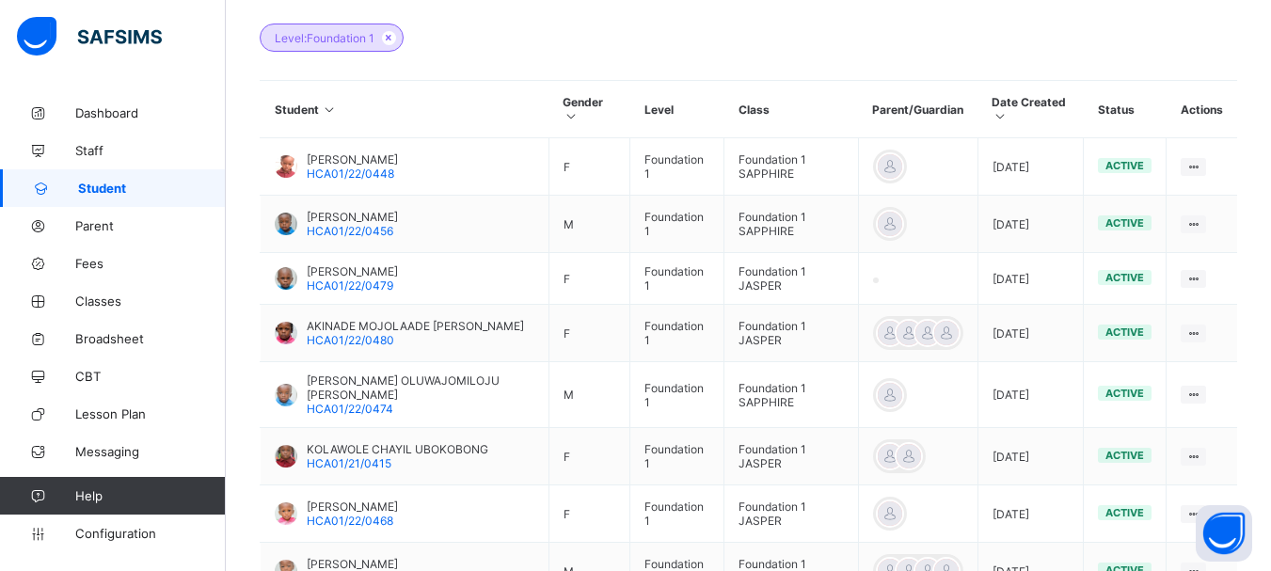
scroll to position [470, 0]
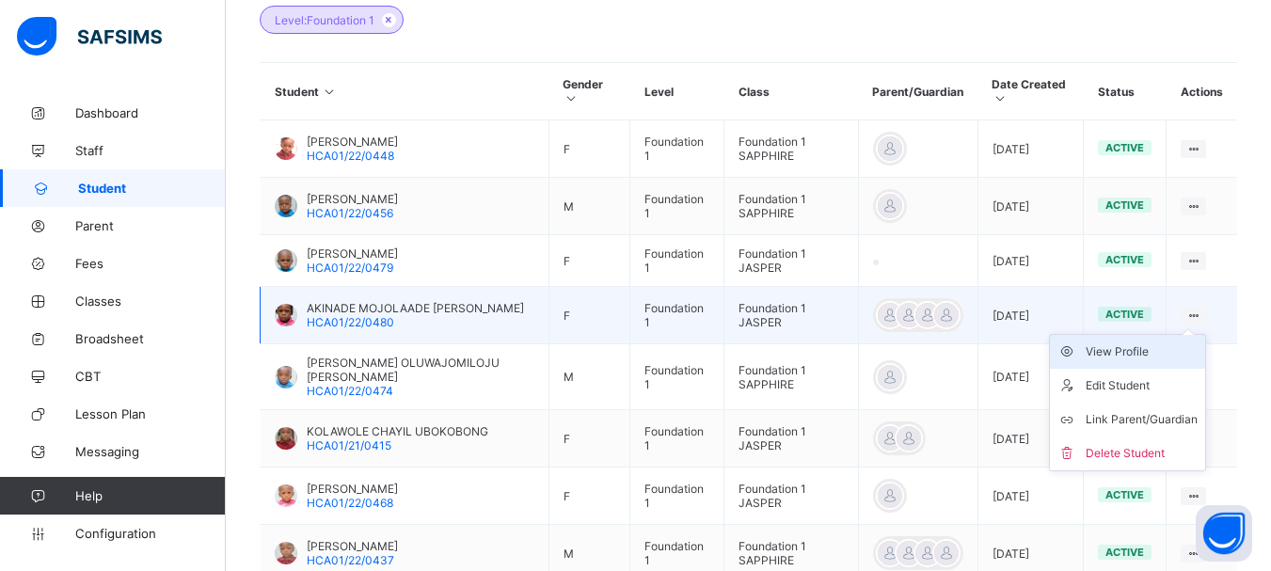
click at [1139, 351] on div "View Profile" at bounding box center [1141, 351] width 112 height 19
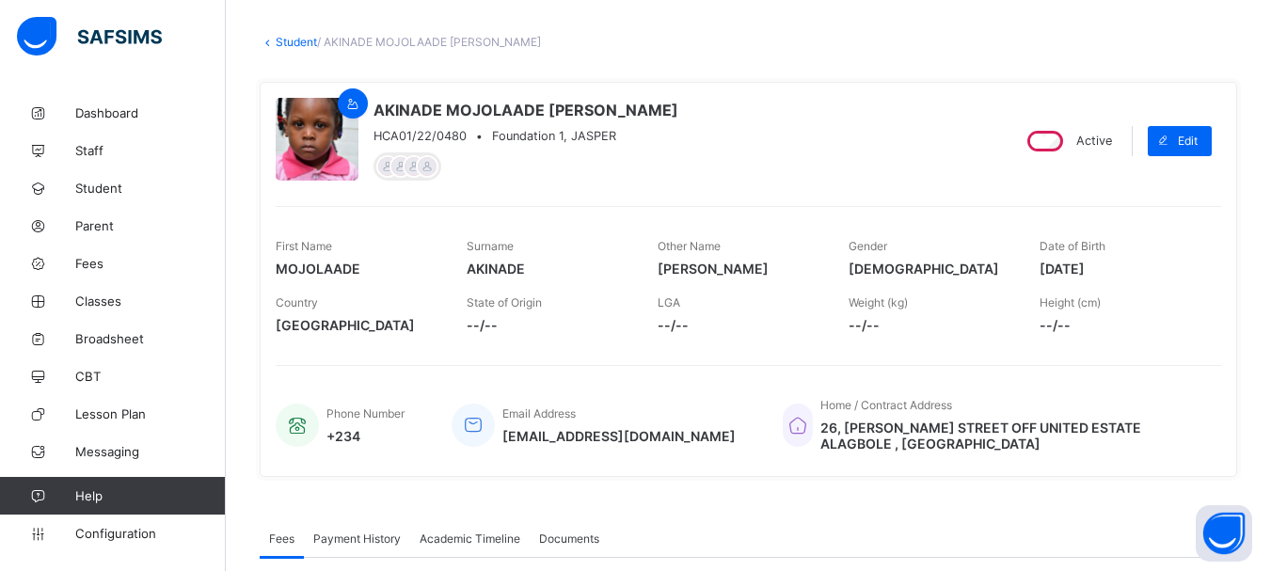
scroll to position [89, 0]
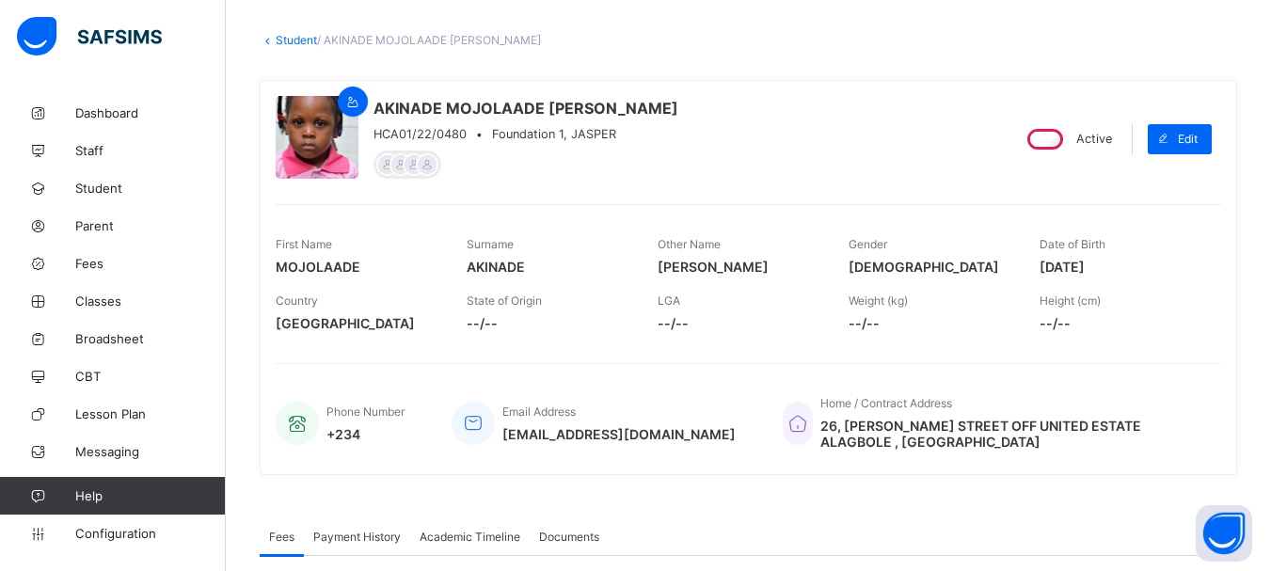
drag, startPoint x: 1053, startPoint y: 268, endPoint x: 1137, endPoint y: 262, distance: 84.8
click at [1137, 262] on span "[DATE]" at bounding box center [1120, 267] width 163 height 16
copy span "[DATE]"
click at [295, 35] on link "Student" at bounding box center [296, 40] width 41 height 14
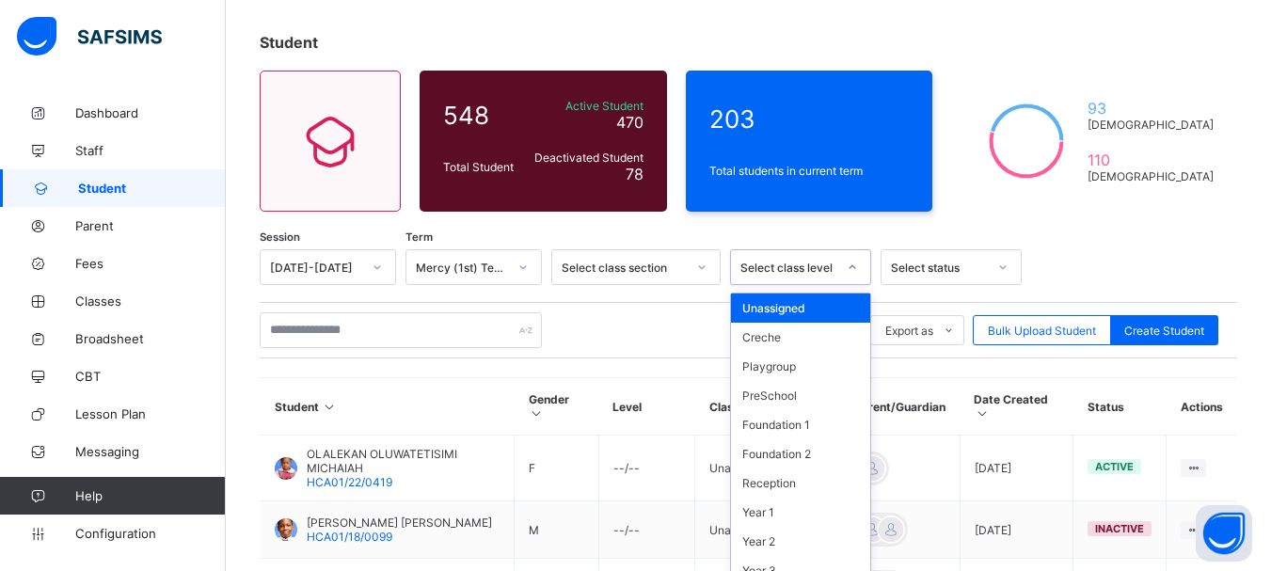
click at [847, 264] on icon at bounding box center [852, 267] width 11 height 19
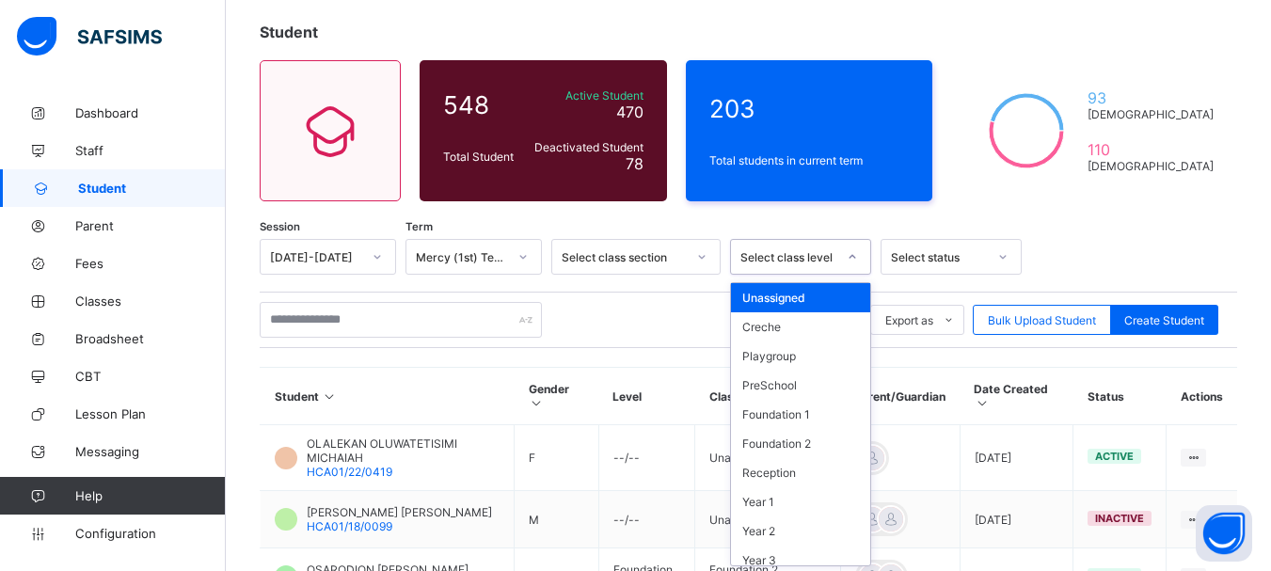
scroll to position [103, 0]
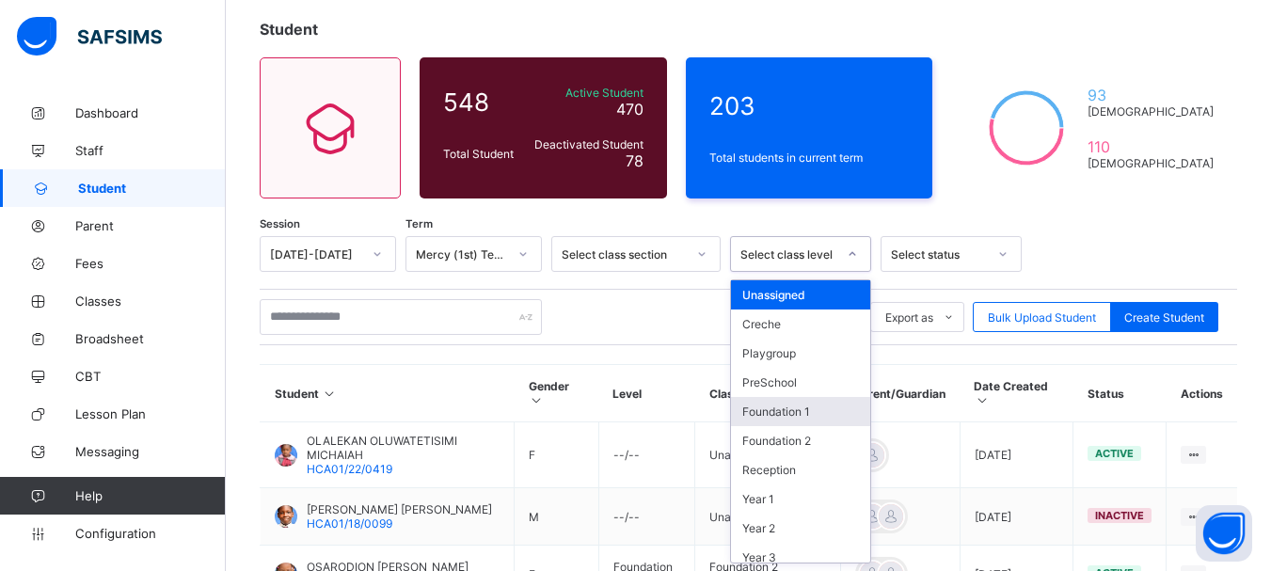
click at [797, 409] on div "Foundation 1" at bounding box center [800, 411] width 139 height 29
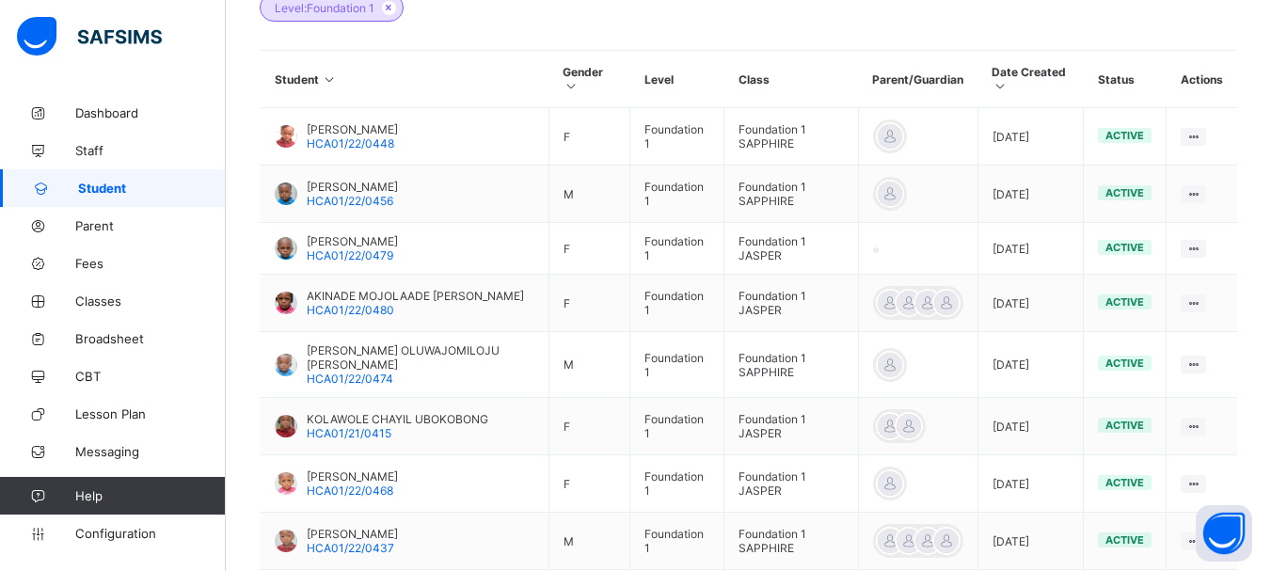
scroll to position [489, 0]
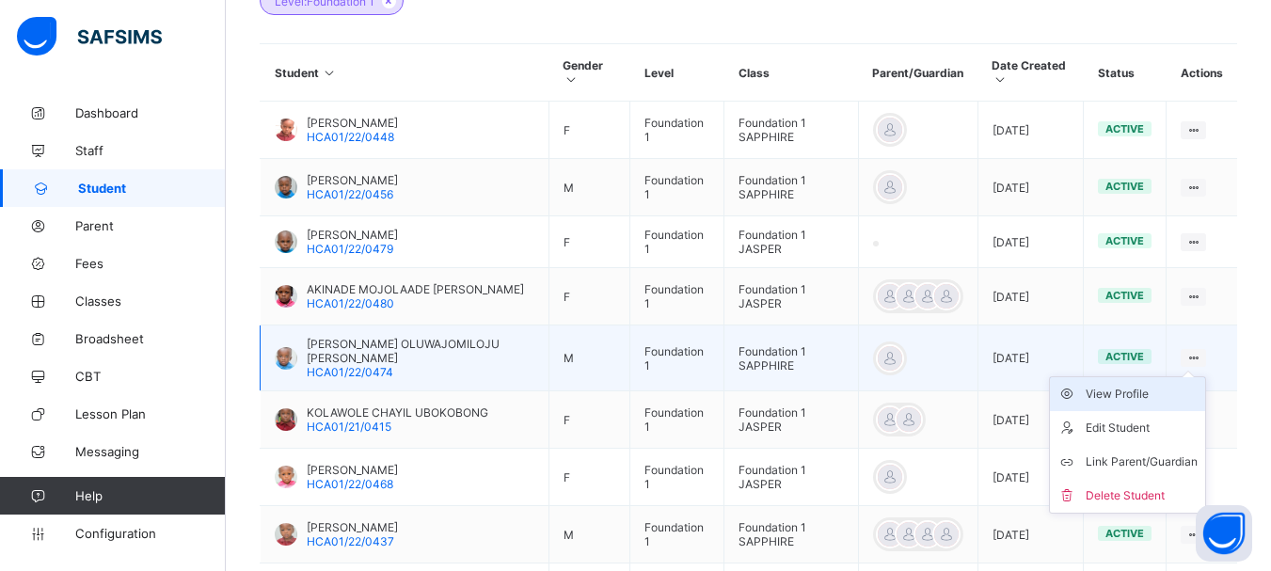
click at [1136, 394] on div "View Profile" at bounding box center [1141, 394] width 112 height 19
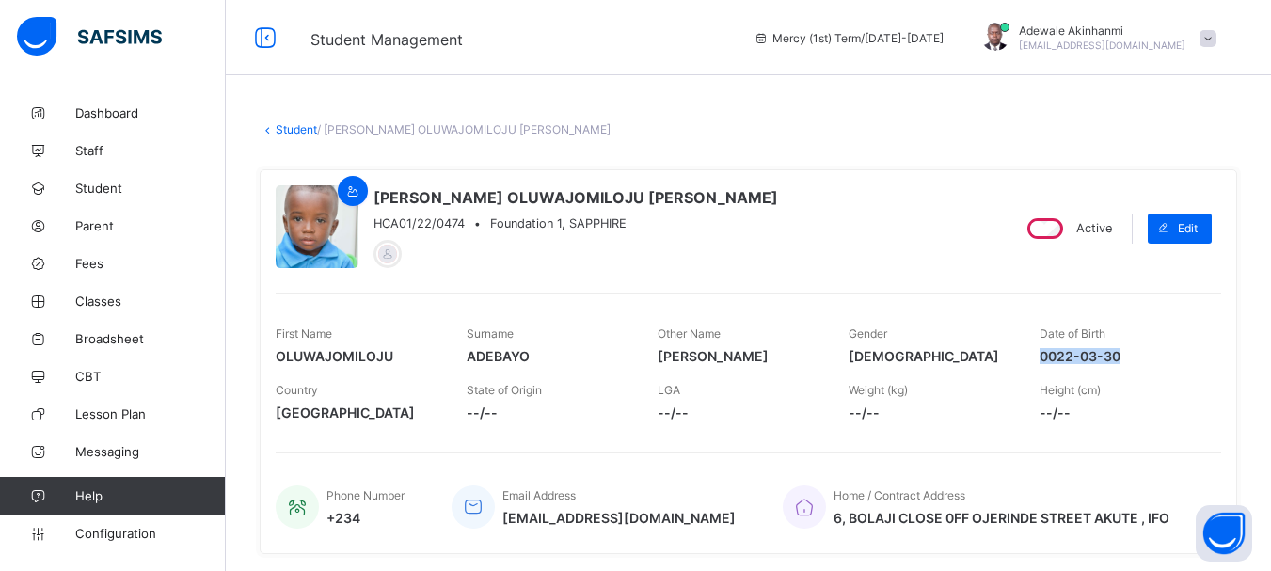
drag, startPoint x: 1053, startPoint y: 355, endPoint x: 1133, endPoint y: 350, distance: 80.1
click at [1133, 350] on span "0022-03-30" at bounding box center [1120, 356] width 163 height 16
copy span "0022-03-30"
click at [292, 129] on link "Student" at bounding box center [296, 129] width 41 height 14
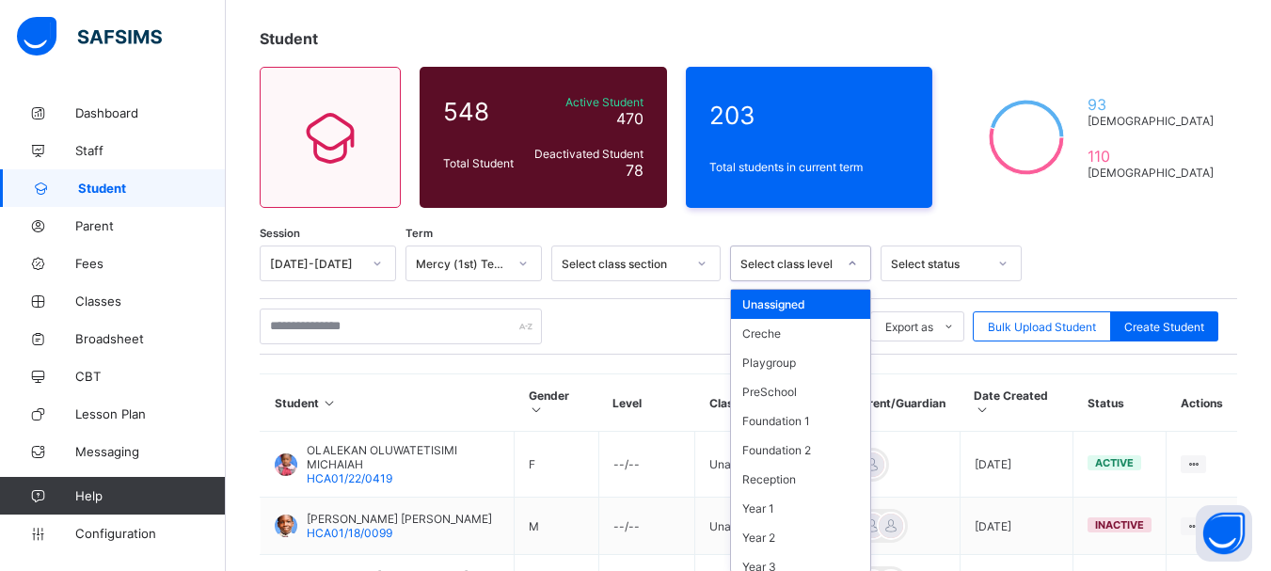
click at [844, 281] on div "option Unassigned focused, 1 of 13. 13 results available. Use Up and Down to ch…" at bounding box center [800, 263] width 141 height 36
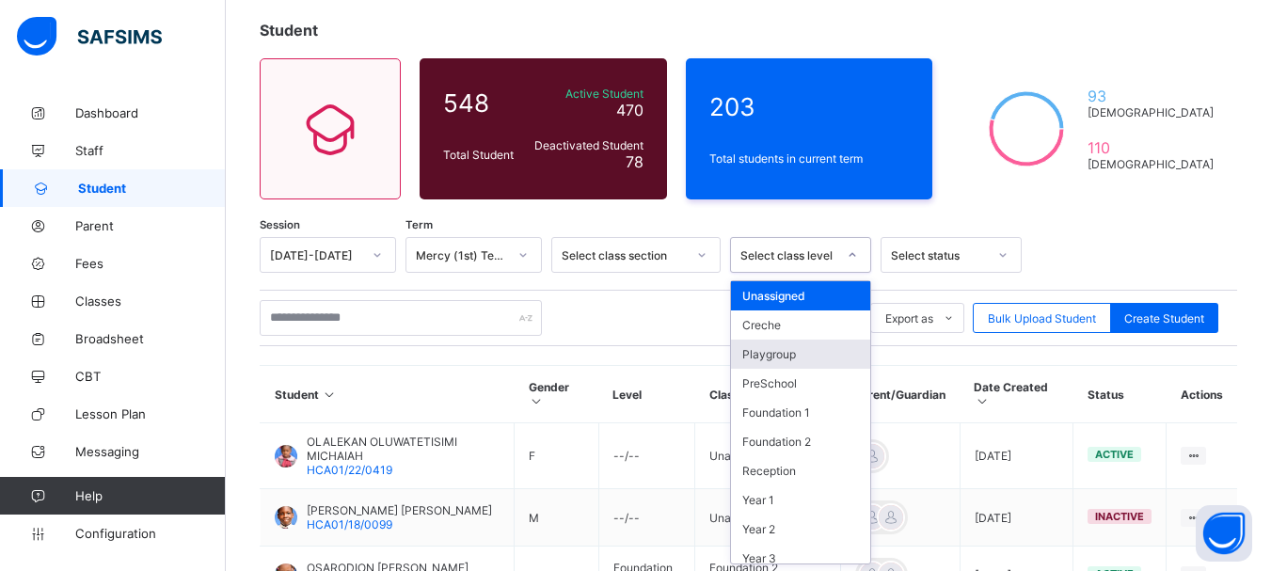
scroll to position [103, 0]
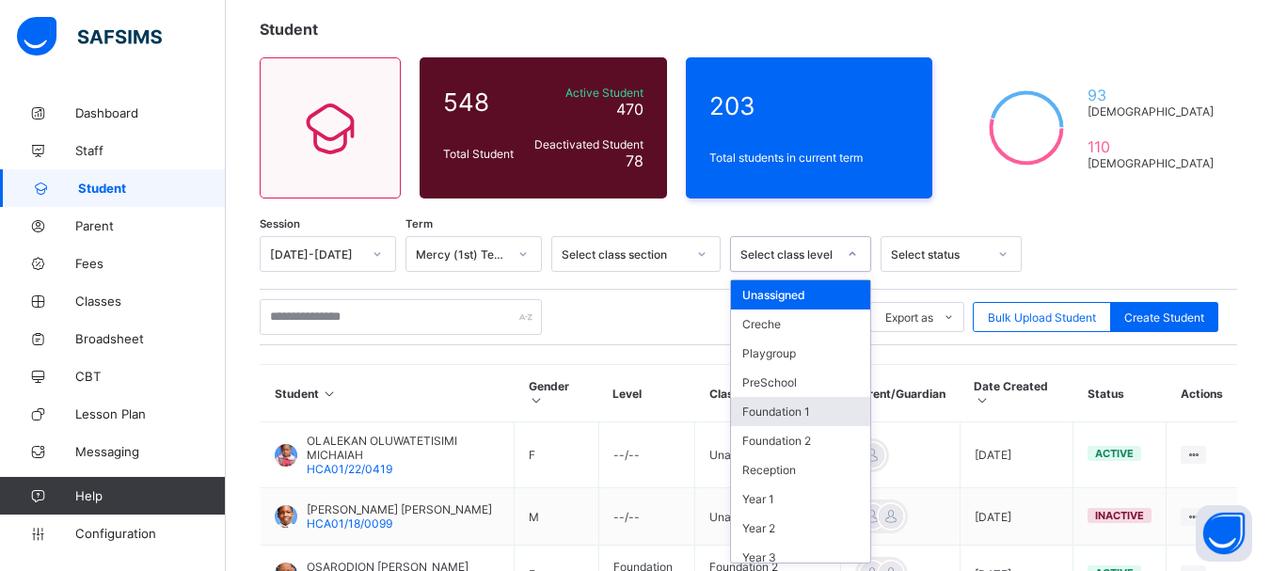
click at [831, 408] on div "Foundation 1" at bounding box center [800, 411] width 139 height 29
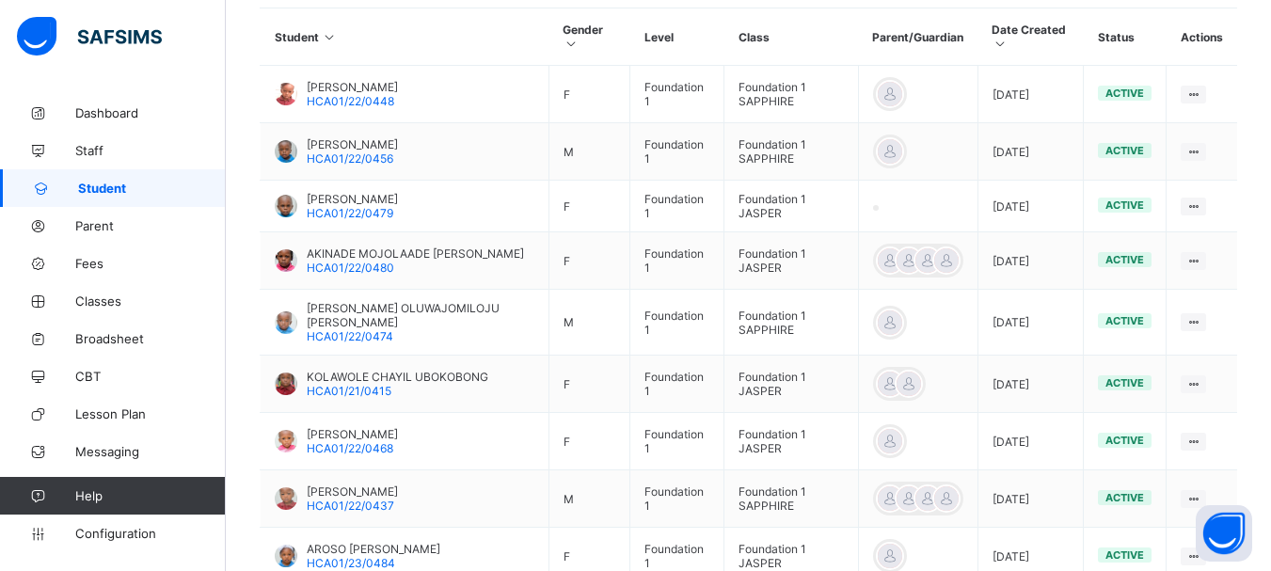
scroll to position [527, 0]
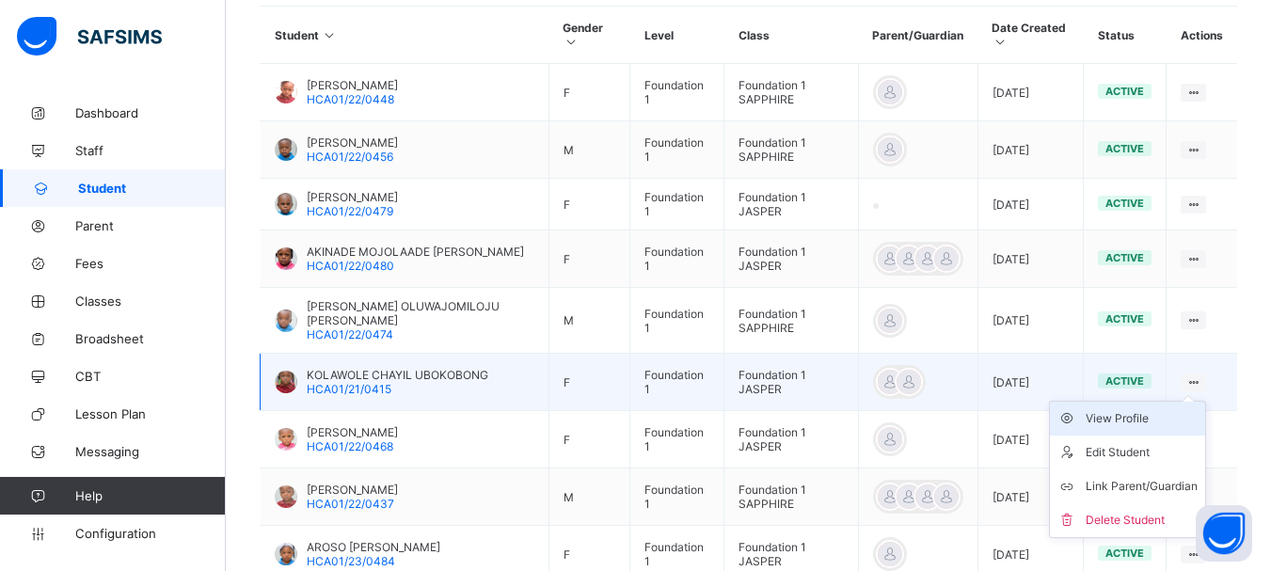
click at [1134, 416] on div "View Profile" at bounding box center [1141, 418] width 112 height 19
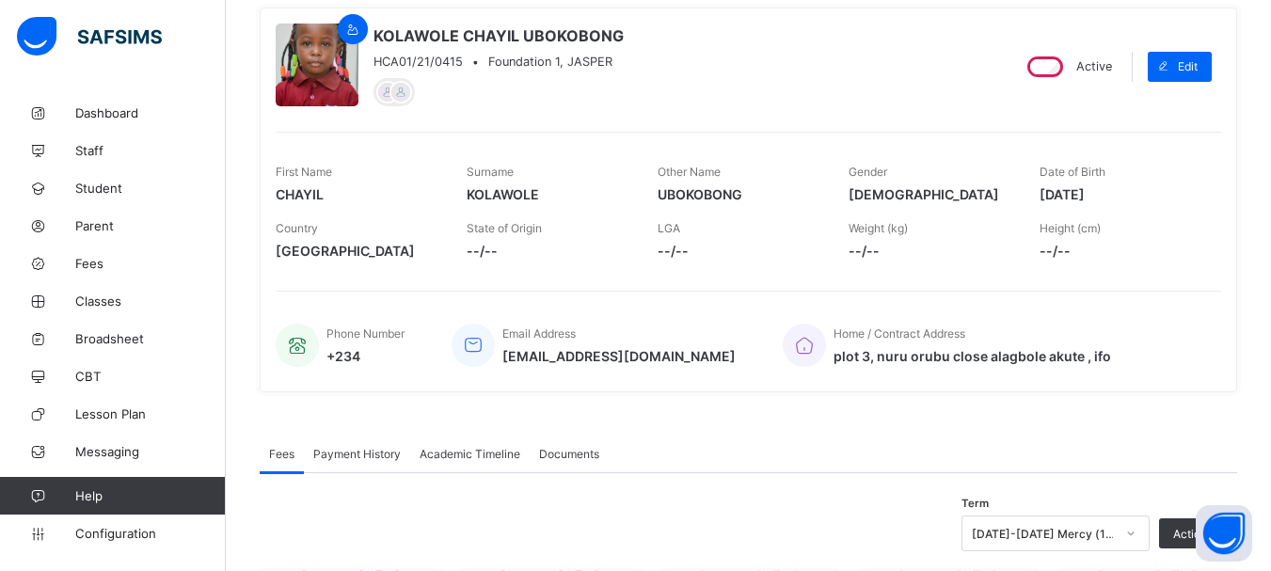
scroll to position [159, 0]
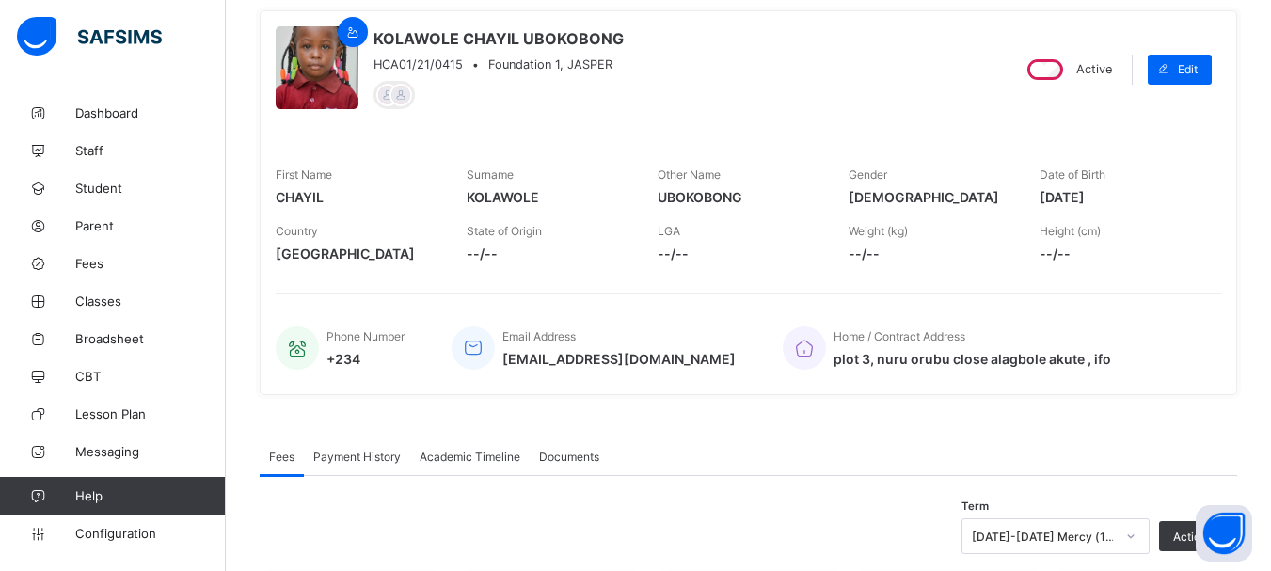
drag, startPoint x: 1054, startPoint y: 197, endPoint x: 1139, endPoint y: 190, distance: 84.9
click at [1139, 190] on span "[DATE]" at bounding box center [1120, 197] width 163 height 16
copy span "[DATE]"
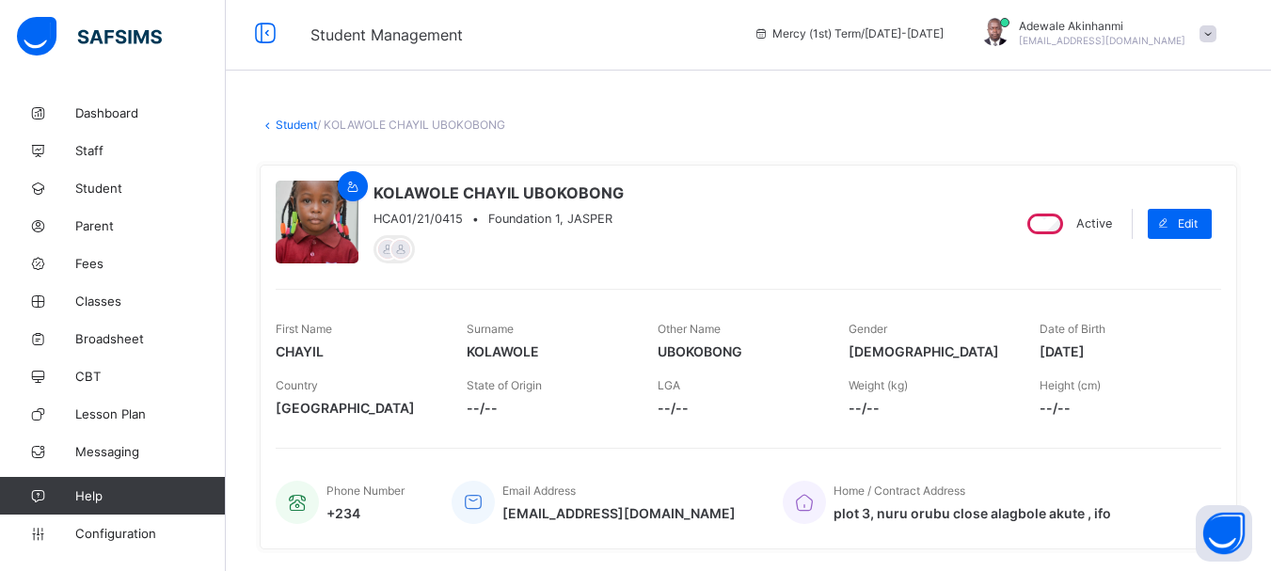
scroll to position [0, 0]
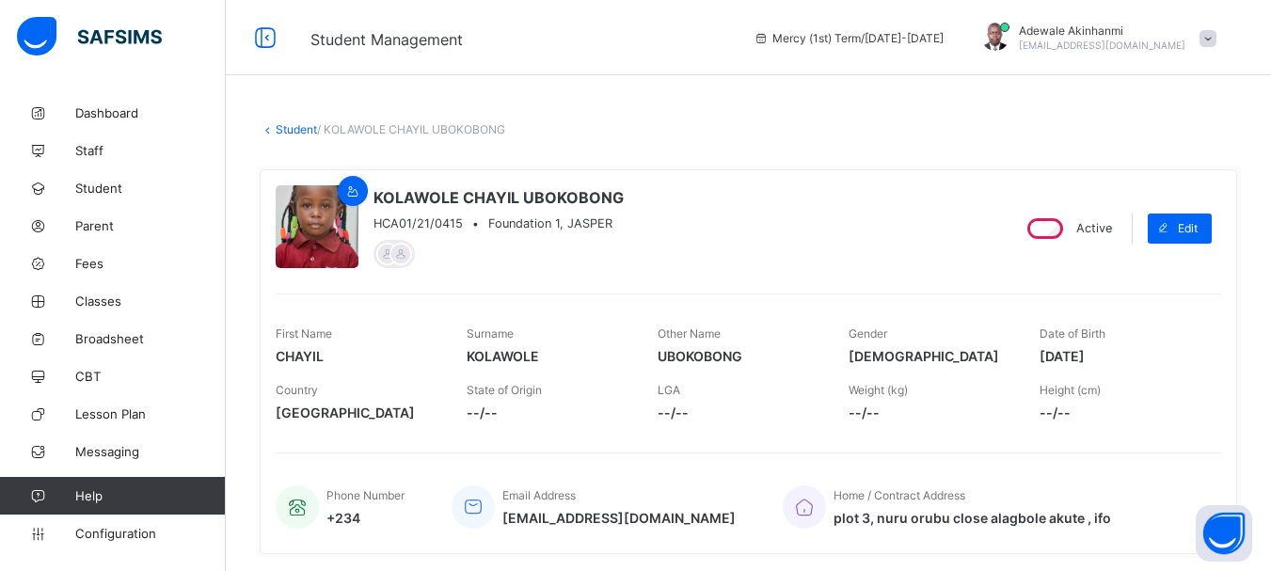
click at [288, 129] on link "Student" at bounding box center [296, 129] width 41 height 14
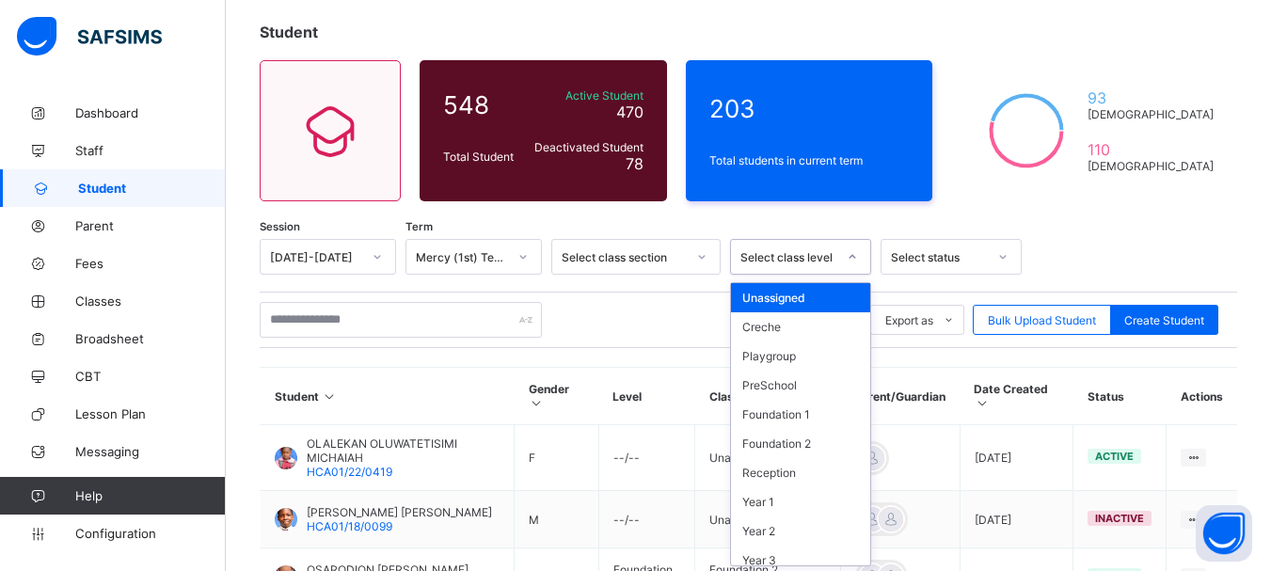
click at [860, 275] on div "option Unassigned focused, 1 of 13. 13 results available. Use Up and Down to ch…" at bounding box center [800, 257] width 141 height 36
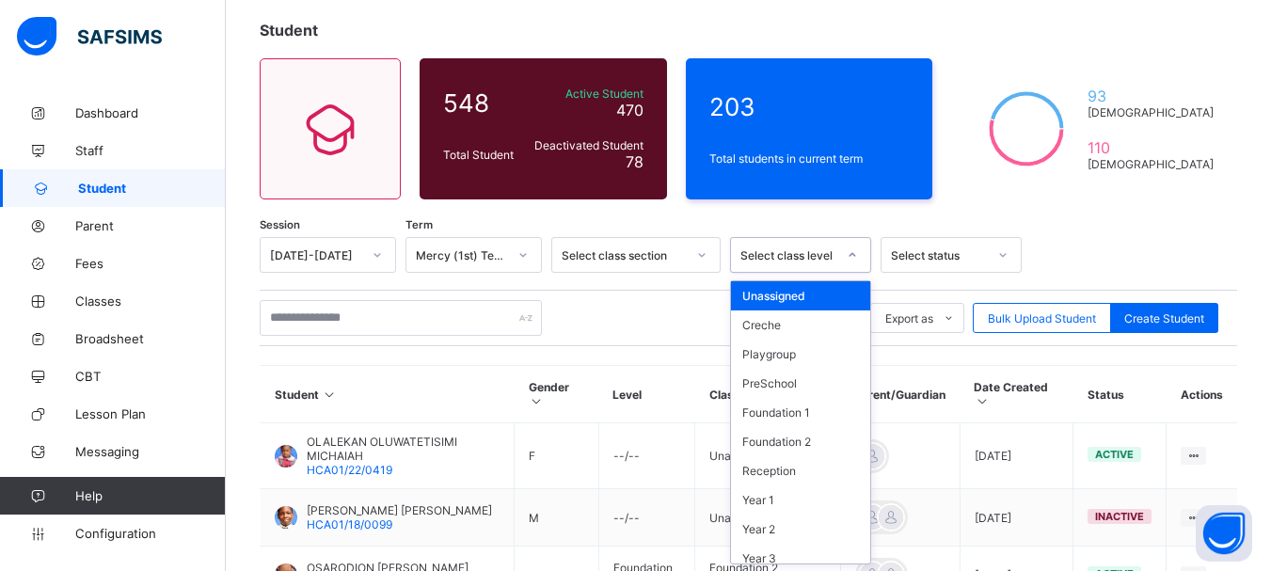
scroll to position [103, 0]
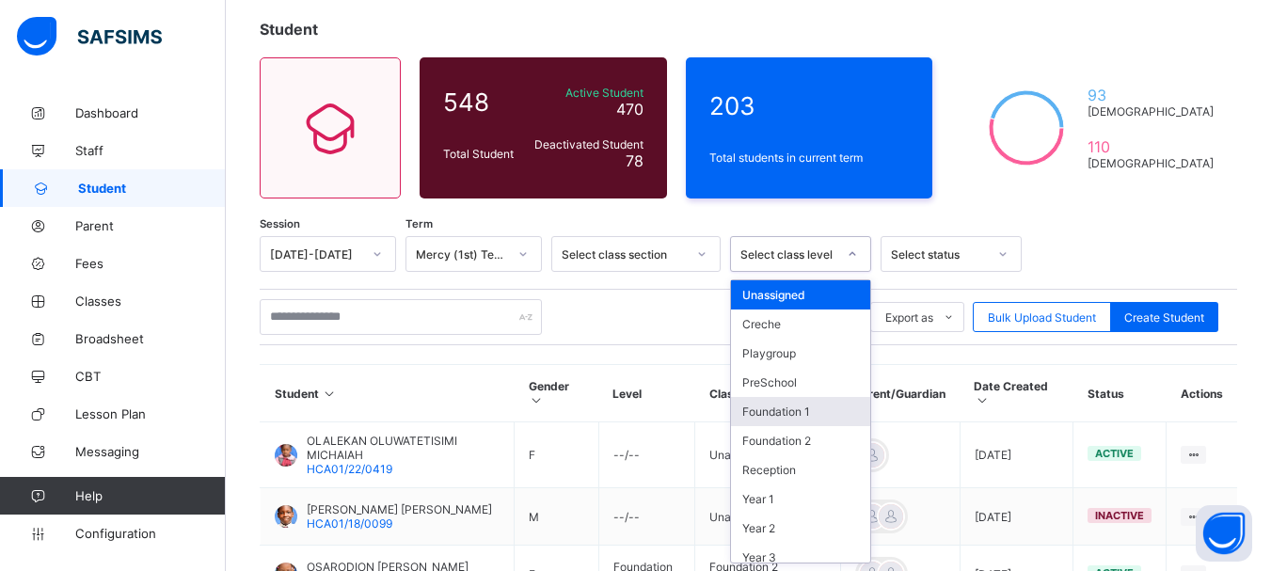
click at [784, 412] on div "Foundation 1" at bounding box center [800, 411] width 139 height 29
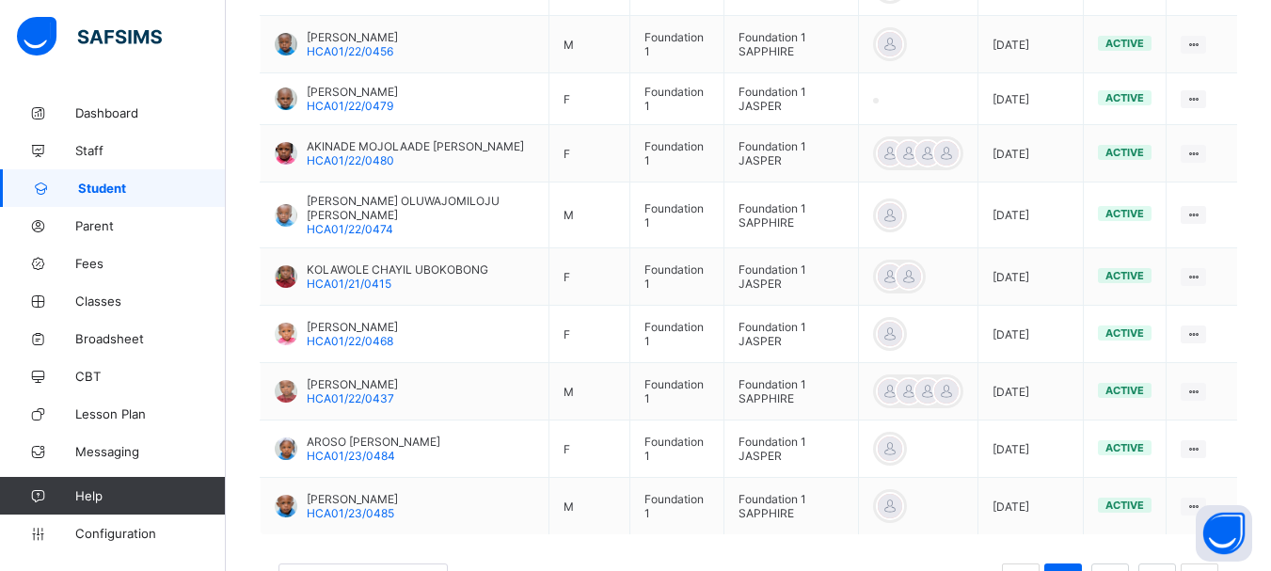
scroll to position [635, 0]
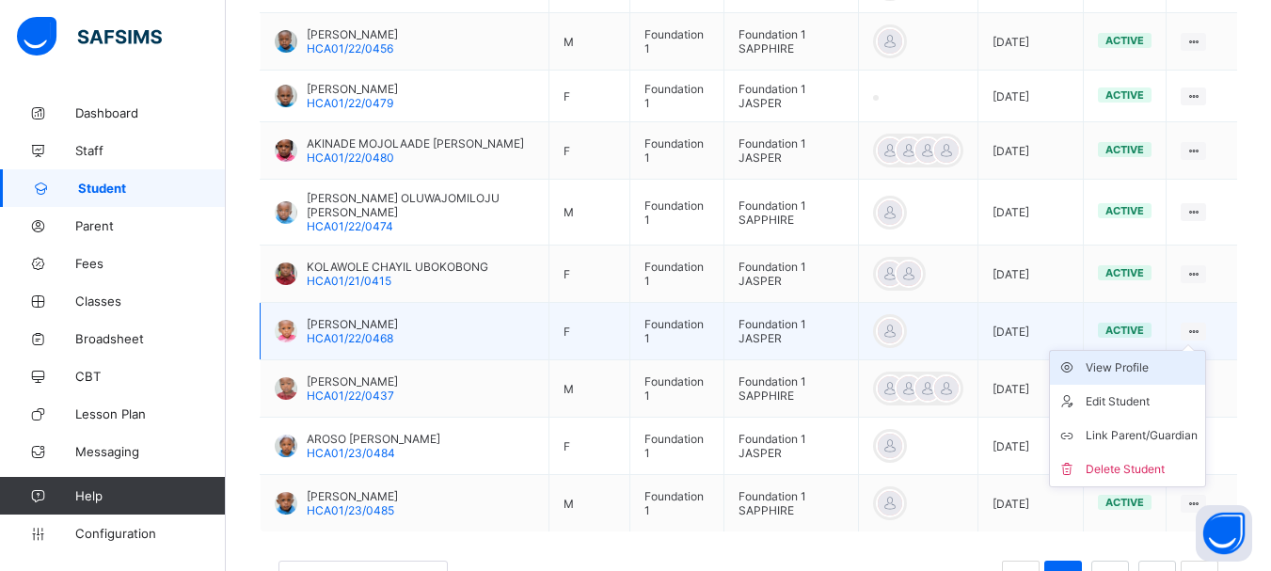
click at [1138, 370] on div "View Profile" at bounding box center [1141, 367] width 112 height 19
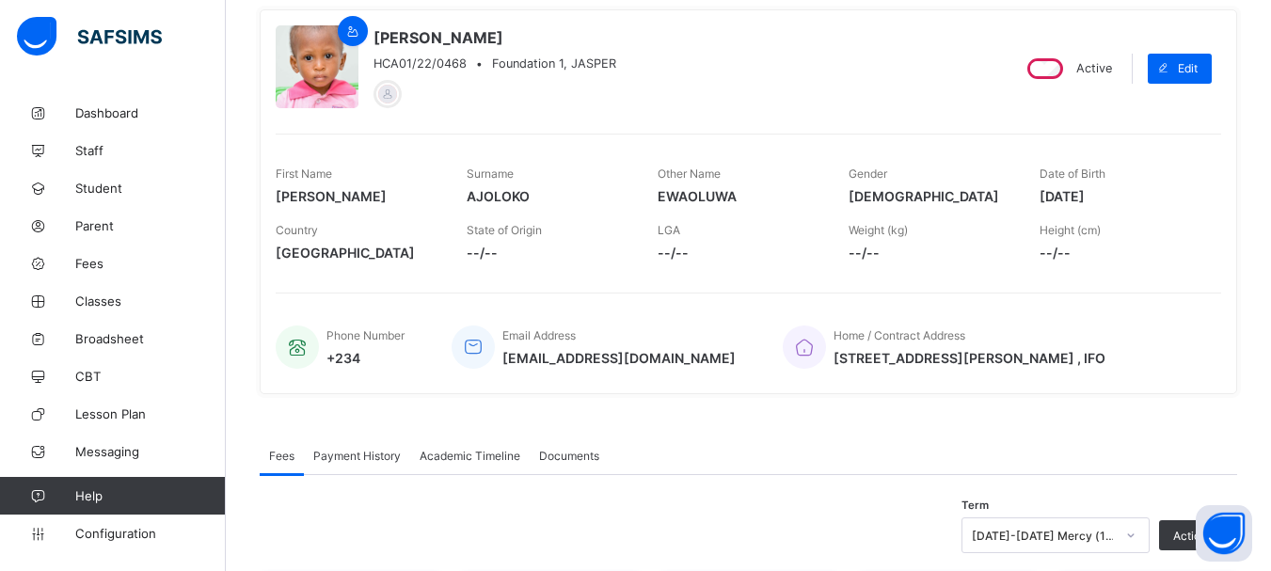
scroll to position [111, 0]
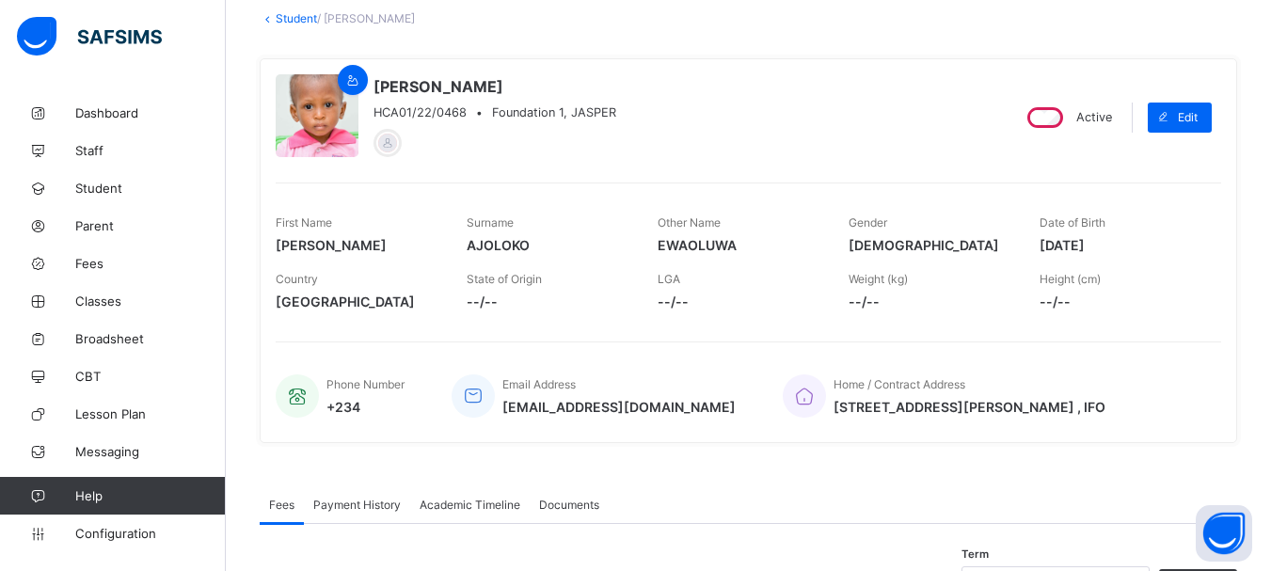
drag, startPoint x: 1052, startPoint y: 245, endPoint x: 1132, endPoint y: 245, distance: 79.9
click at [1132, 245] on span "[DATE]" at bounding box center [1120, 245] width 163 height 16
copy span "[DATE]"
click at [292, 16] on link "Student" at bounding box center [296, 18] width 41 height 14
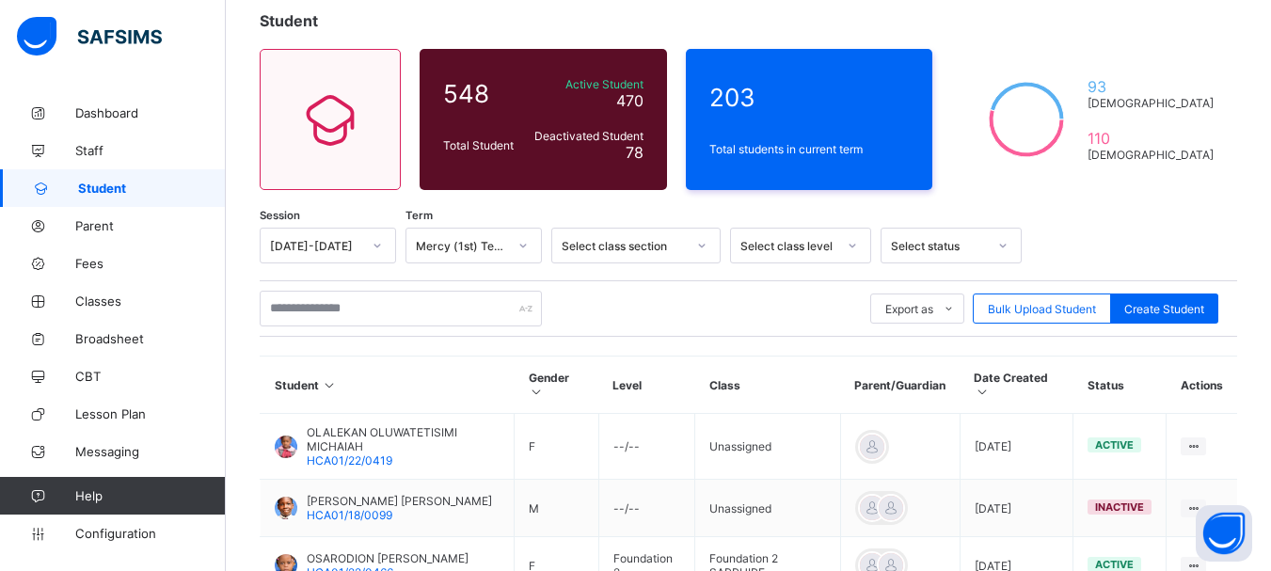
click at [825, 247] on div "Select class level" at bounding box center [788, 246] width 96 height 14
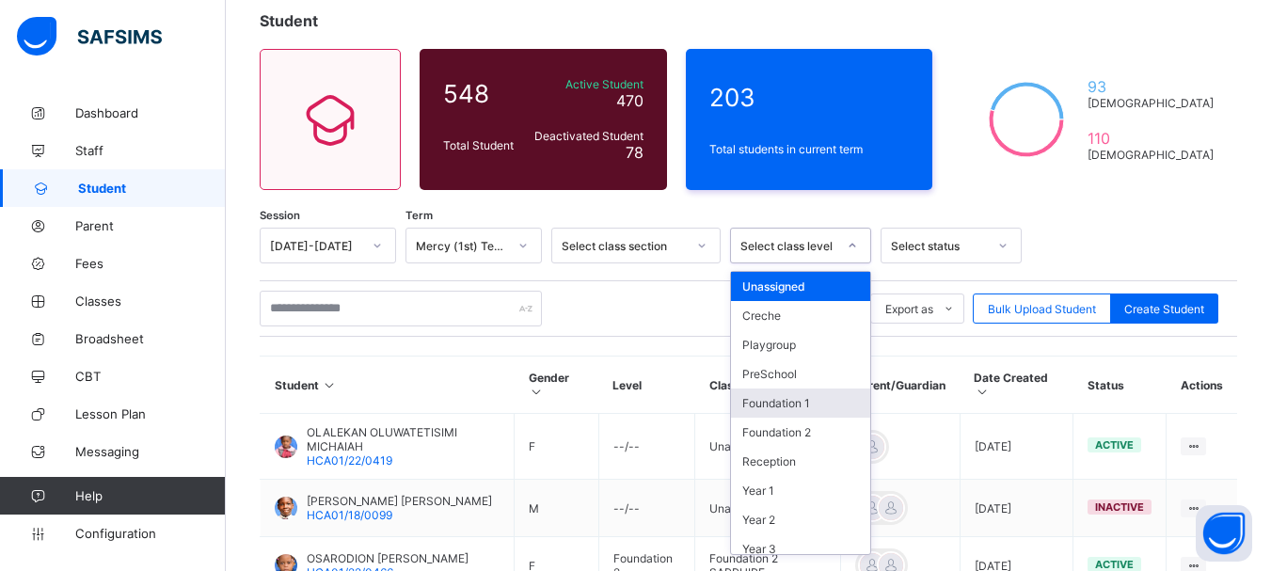
click at [798, 402] on div "Foundation 1" at bounding box center [800, 402] width 139 height 29
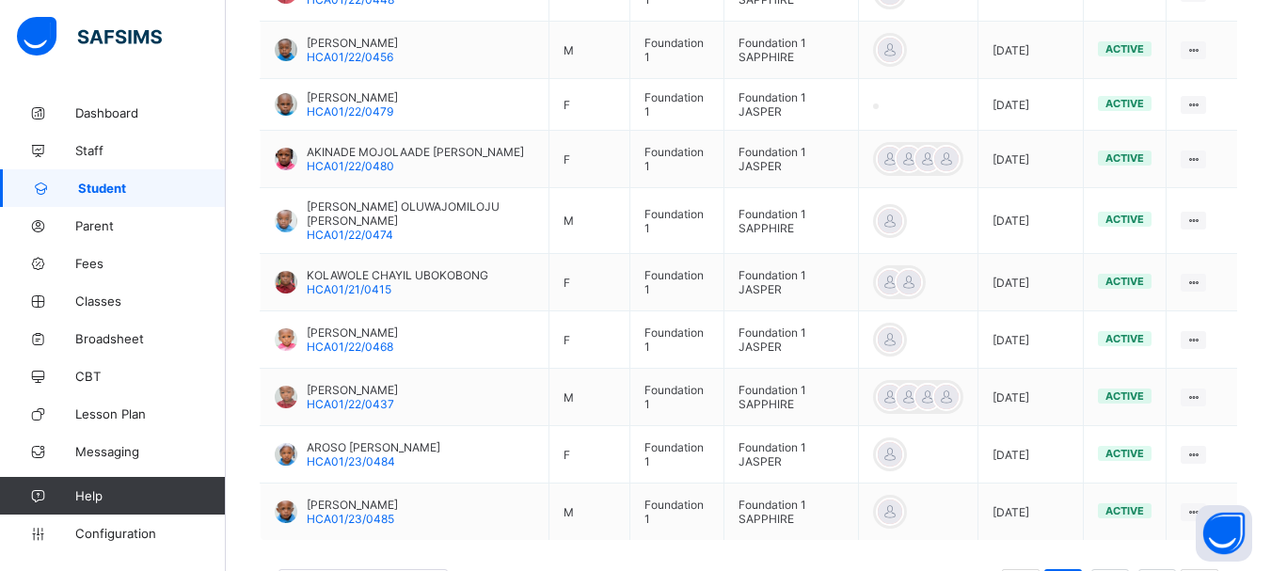
scroll to position [629, 0]
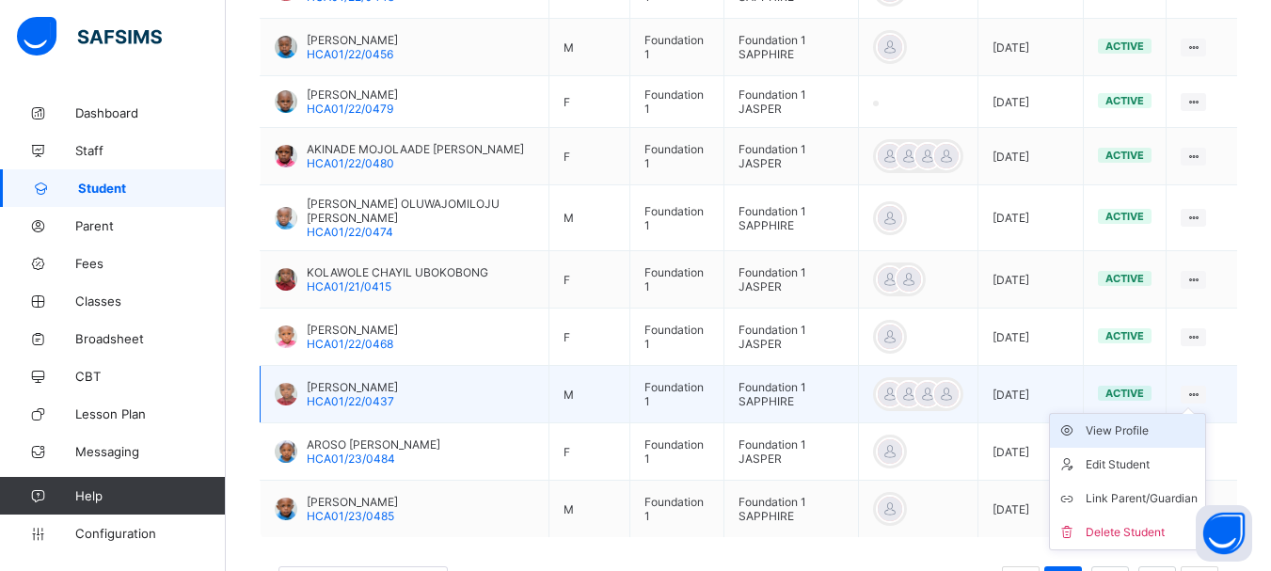
click at [1145, 432] on div "View Profile" at bounding box center [1141, 430] width 112 height 19
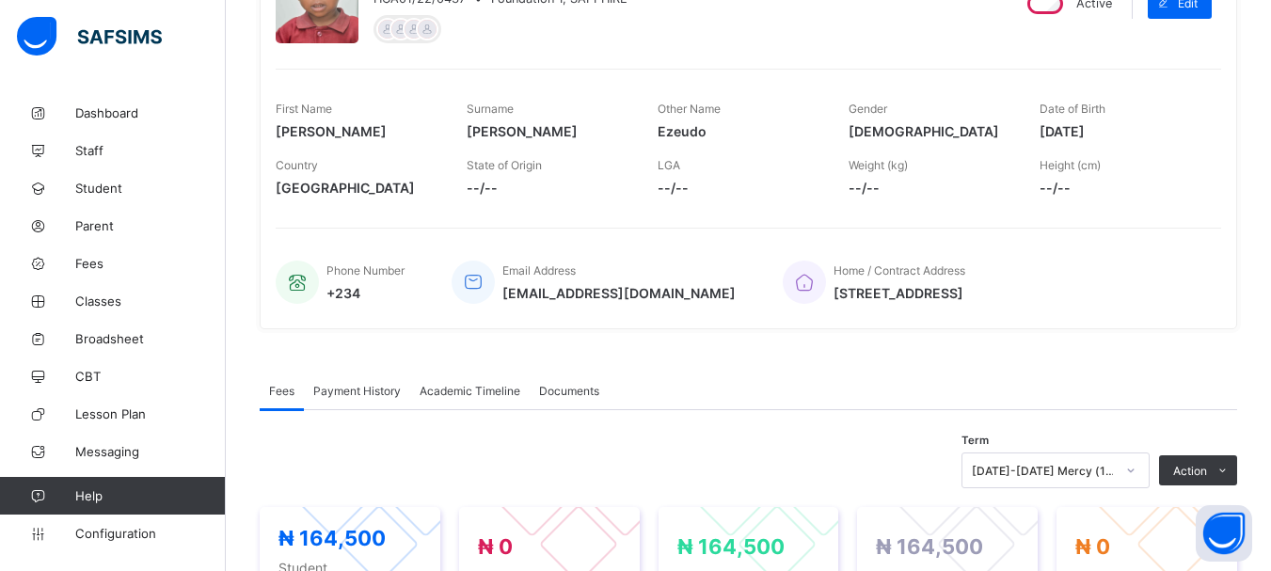
scroll to position [209, 0]
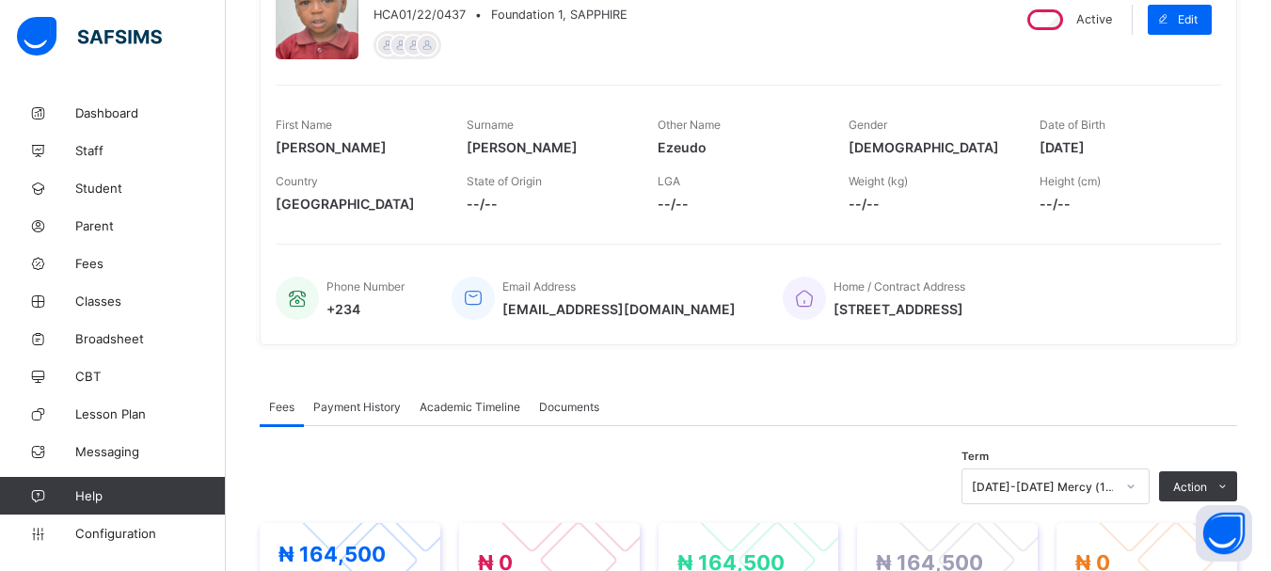
drag, startPoint x: 1053, startPoint y: 147, endPoint x: 1132, endPoint y: 142, distance: 78.2
click at [1132, 142] on span "[DATE]" at bounding box center [1120, 147] width 163 height 16
copy span "[DATE]"
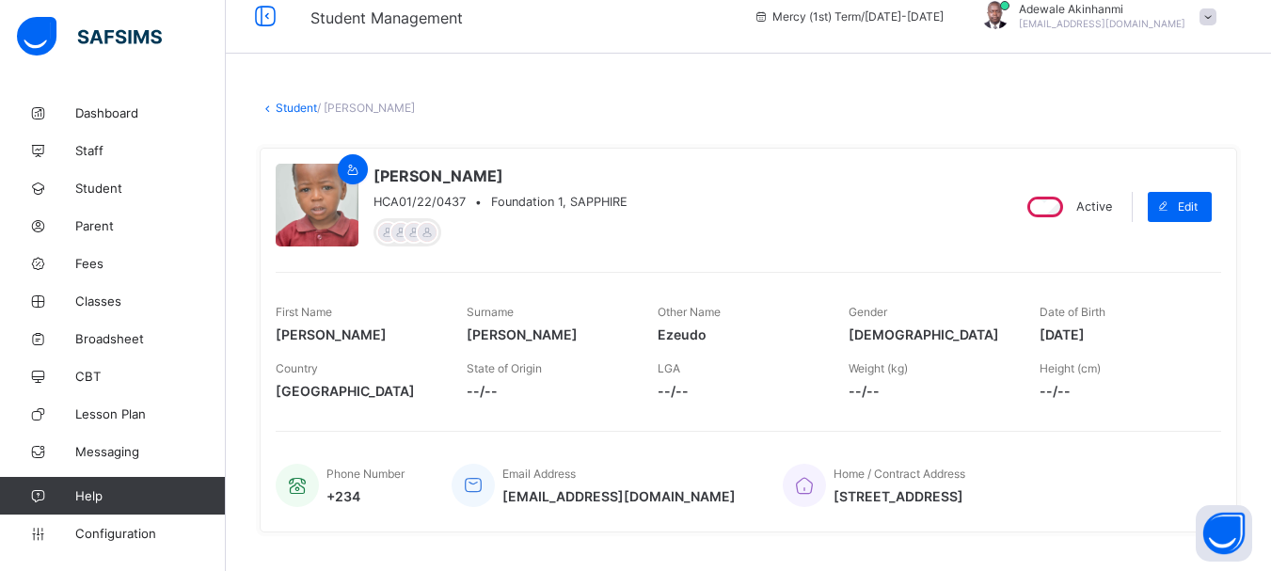
scroll to position [0, 0]
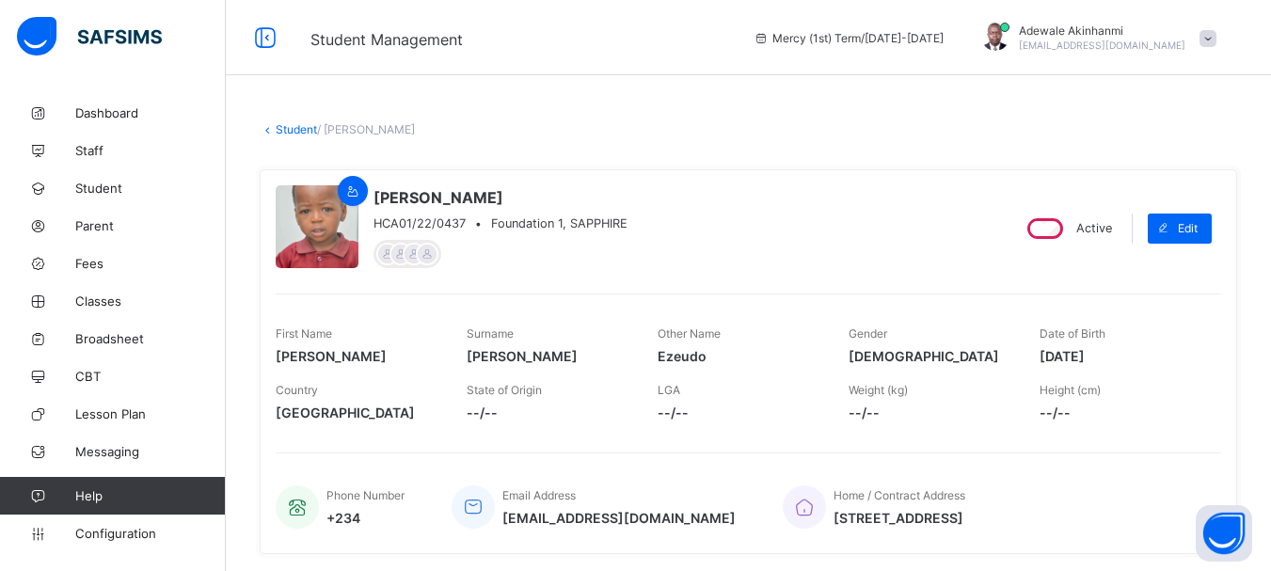
click at [301, 126] on link "Student" at bounding box center [296, 129] width 41 height 14
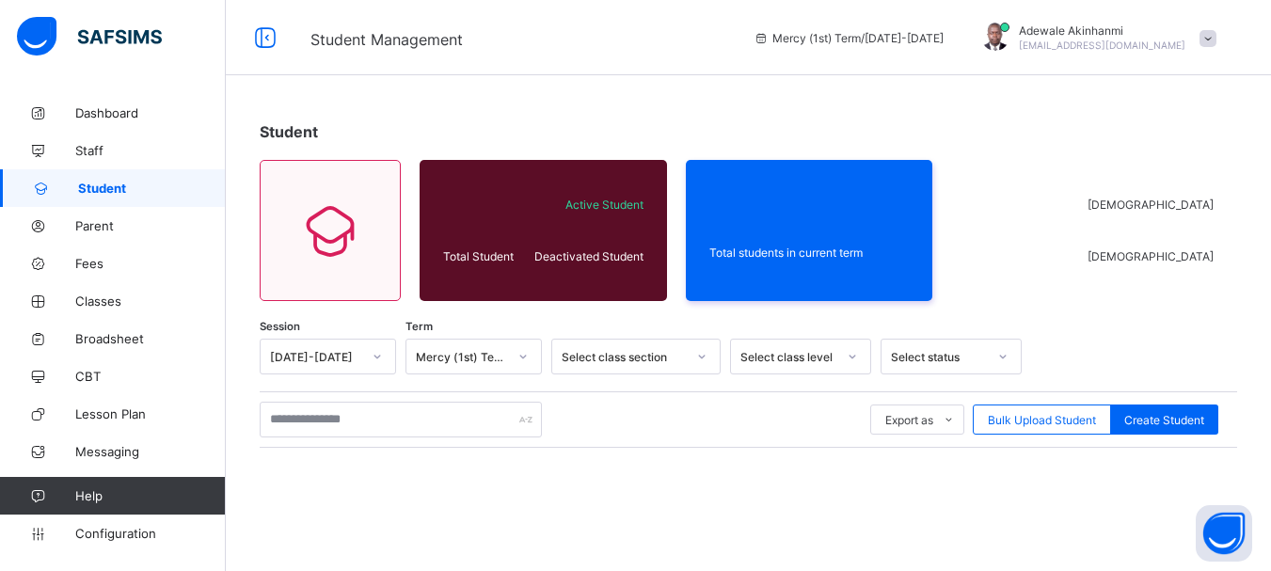
click at [835, 356] on div at bounding box center [852, 357] width 36 height 34
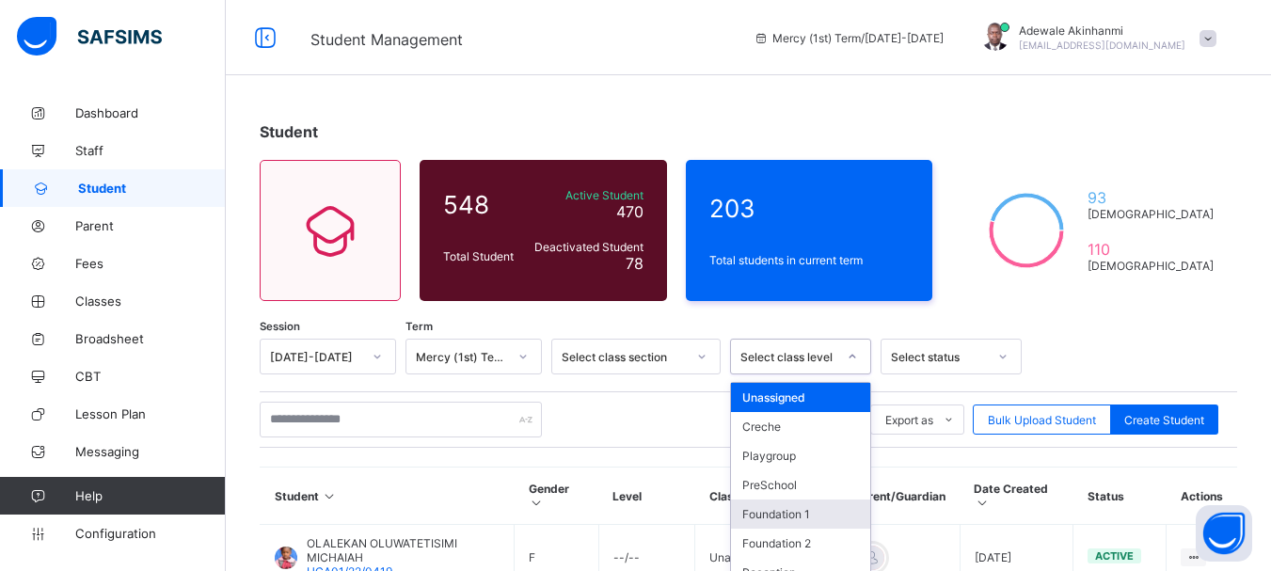
click at [784, 509] on div "Foundation 1" at bounding box center [800, 513] width 139 height 29
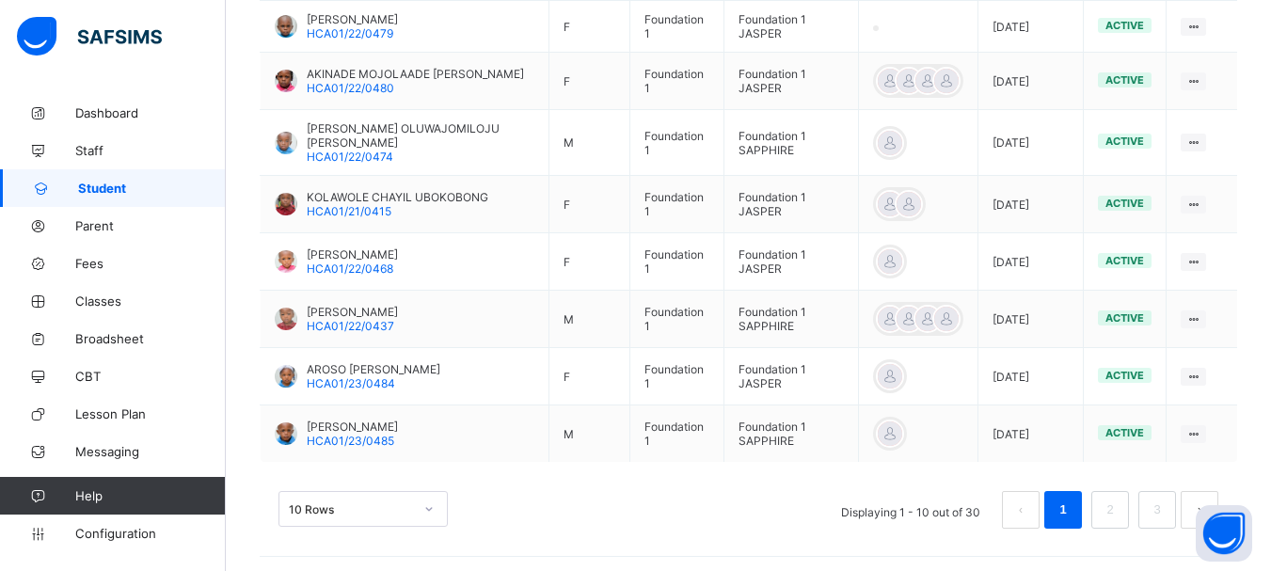
scroll to position [709, 0]
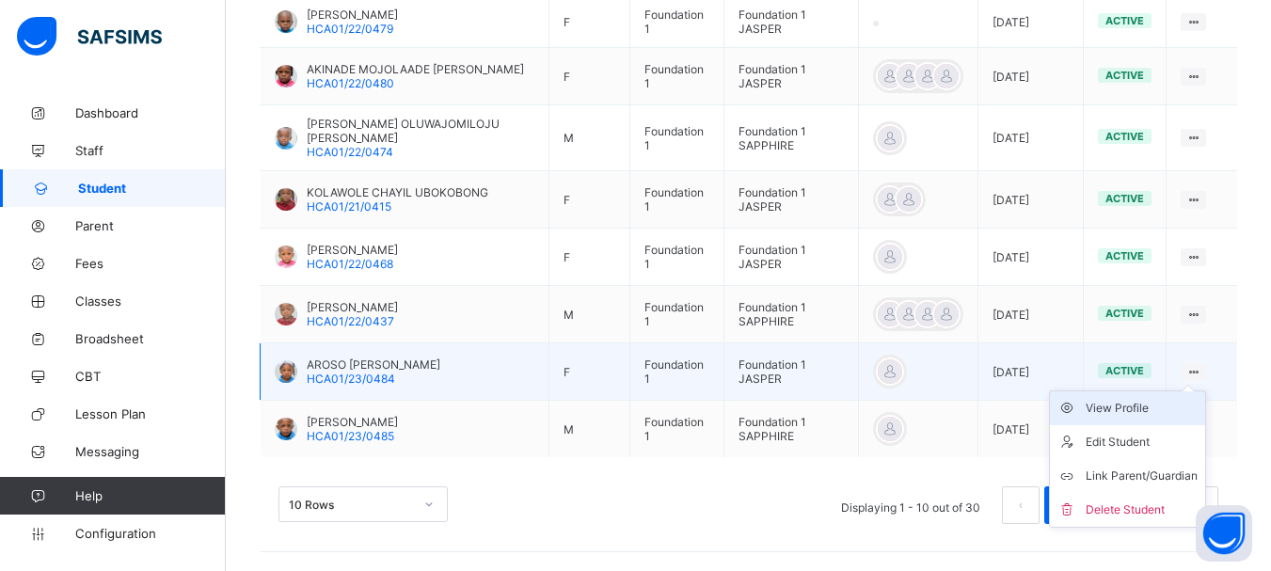
click at [1139, 404] on div "View Profile" at bounding box center [1141, 408] width 112 height 19
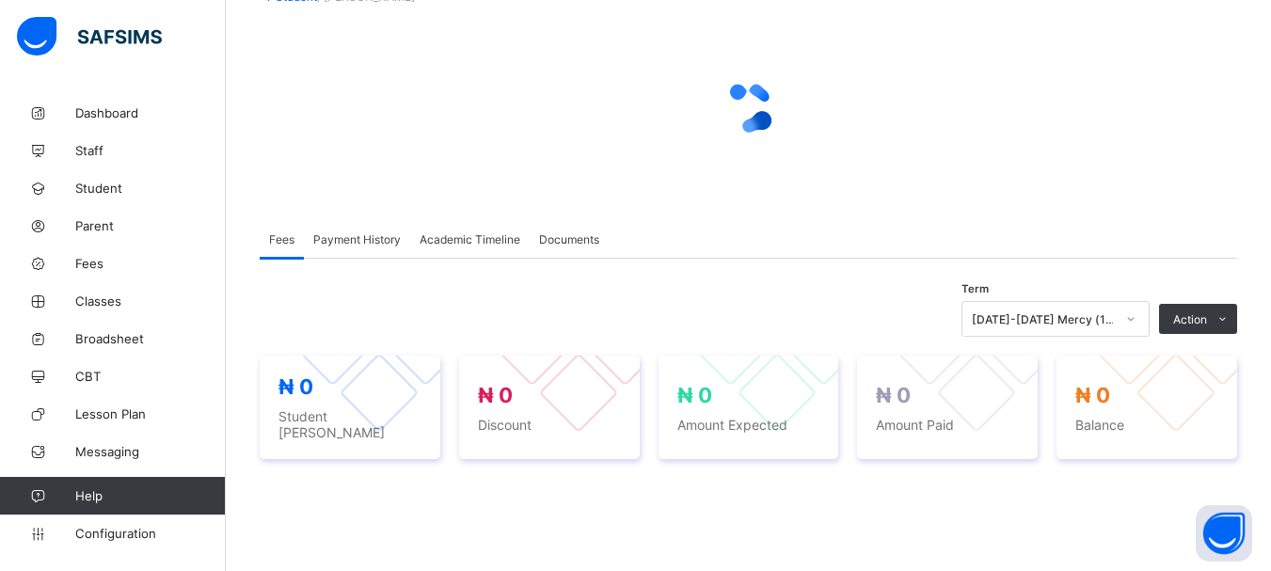
scroll to position [85, 0]
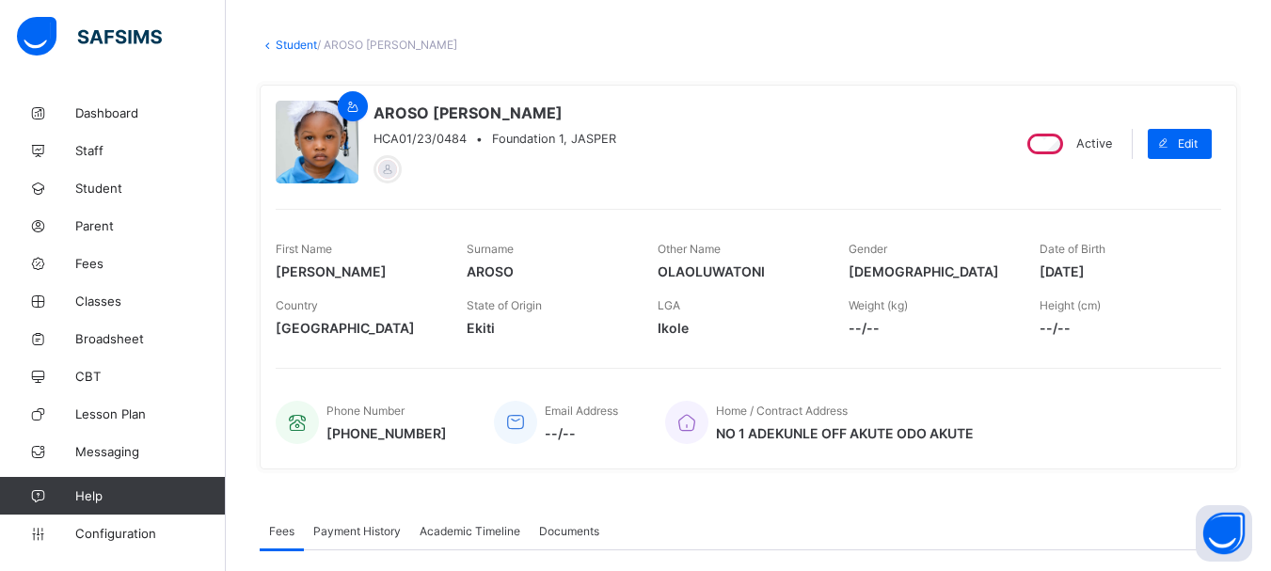
drag, startPoint x: 1053, startPoint y: 271, endPoint x: 1129, endPoint y: 270, distance: 76.2
click at [1129, 270] on span "[DATE]" at bounding box center [1120, 271] width 163 height 16
copy span "[DATE]"
click at [291, 45] on link "Student" at bounding box center [296, 45] width 41 height 14
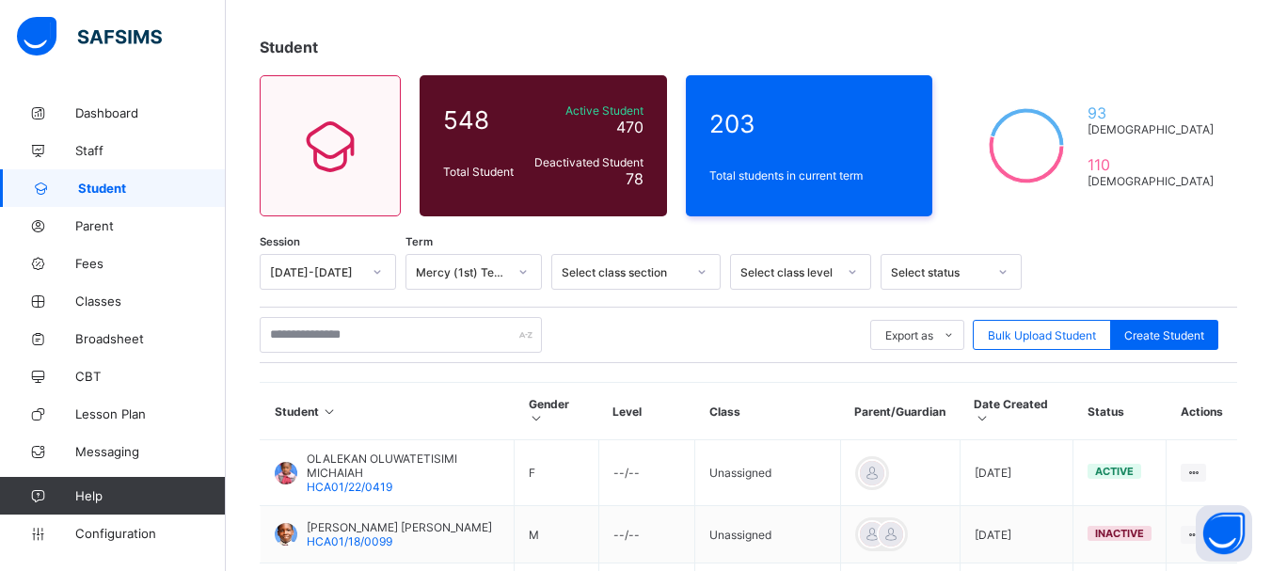
click at [845, 272] on div at bounding box center [852, 272] width 36 height 34
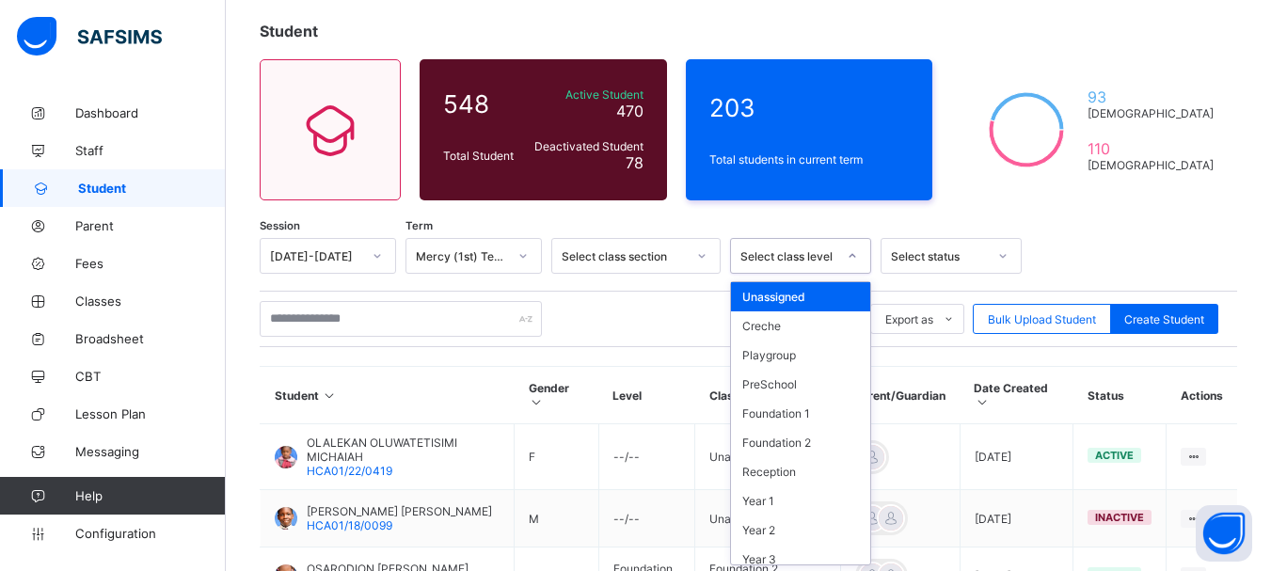
scroll to position [103, 0]
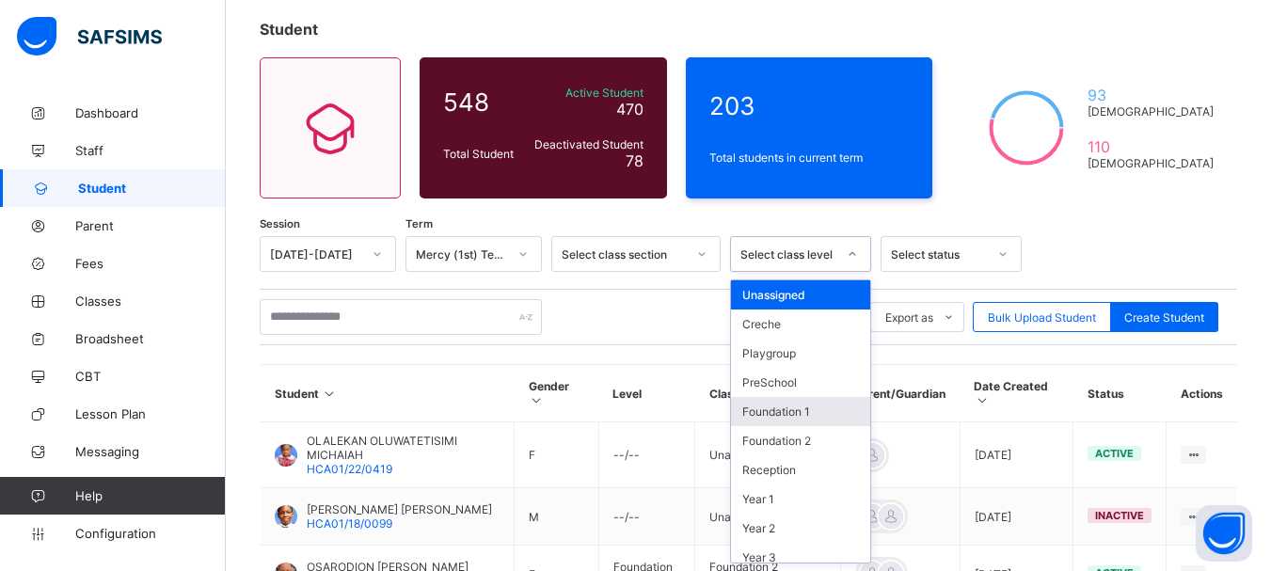
click at [806, 410] on div "Foundation 1" at bounding box center [800, 411] width 139 height 29
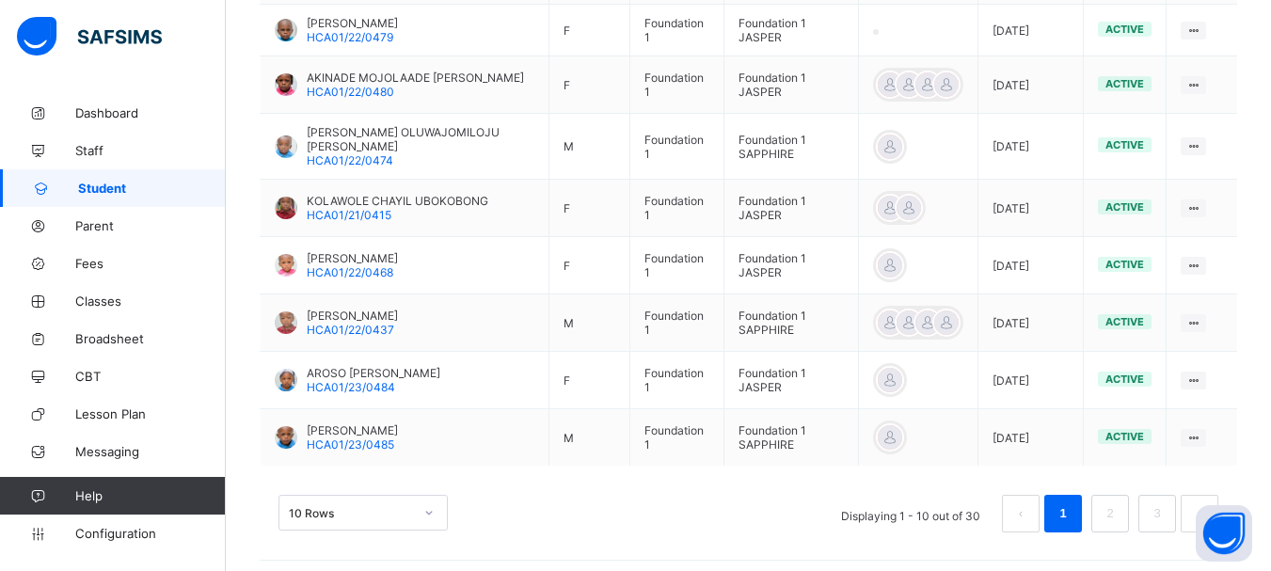
scroll to position [709, 0]
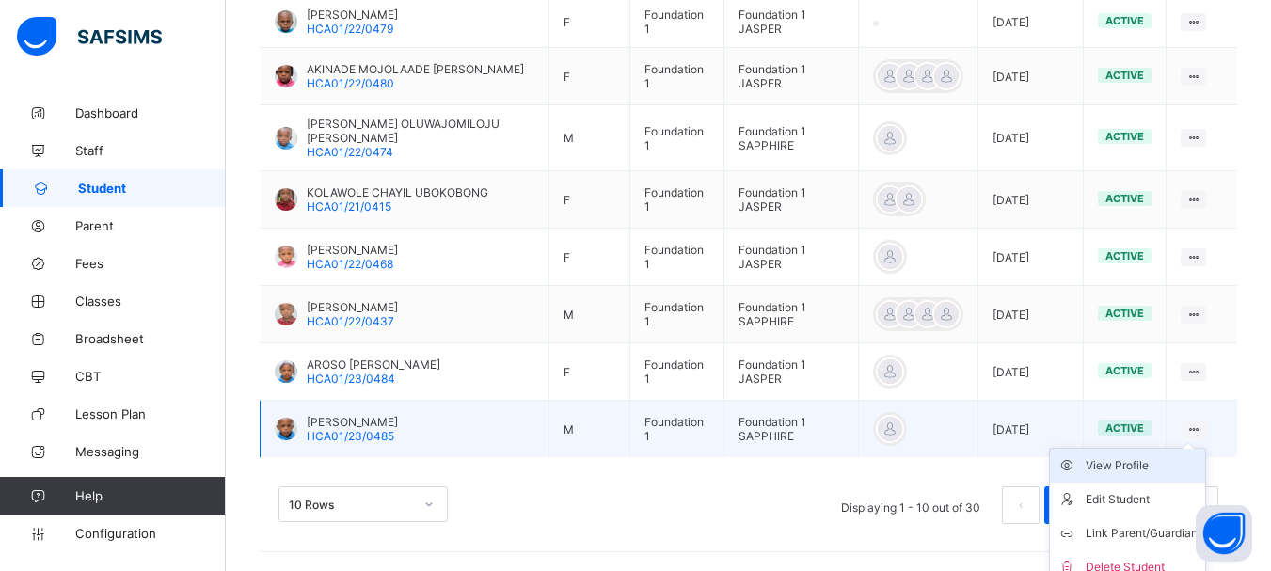
click at [1143, 470] on div "View Profile" at bounding box center [1141, 465] width 112 height 19
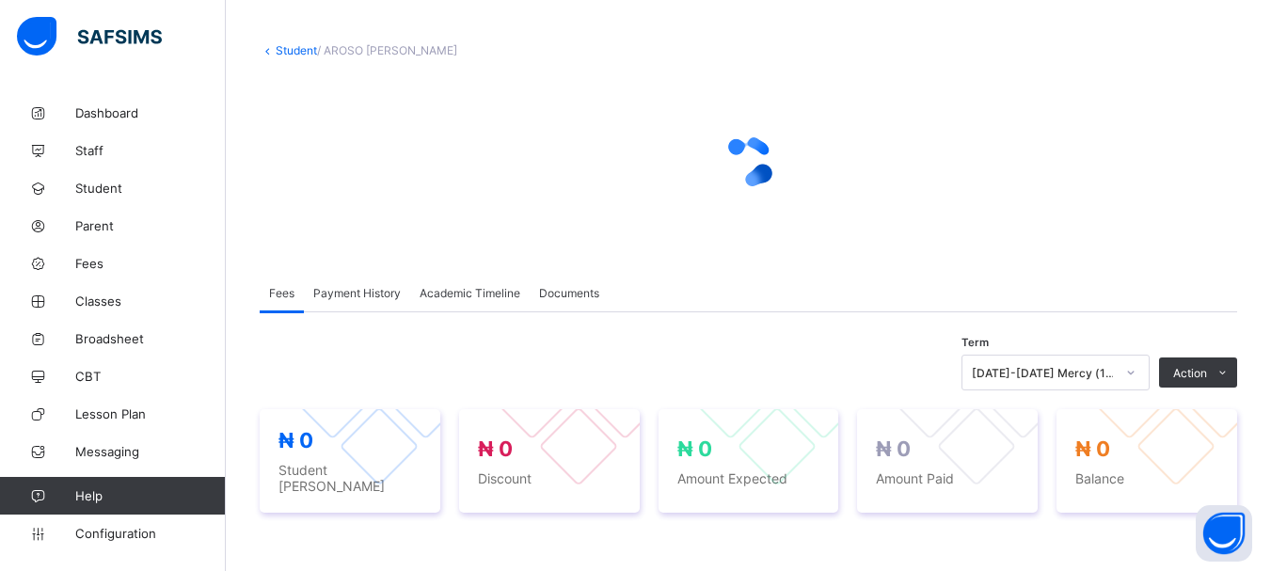
scroll to position [71, 0]
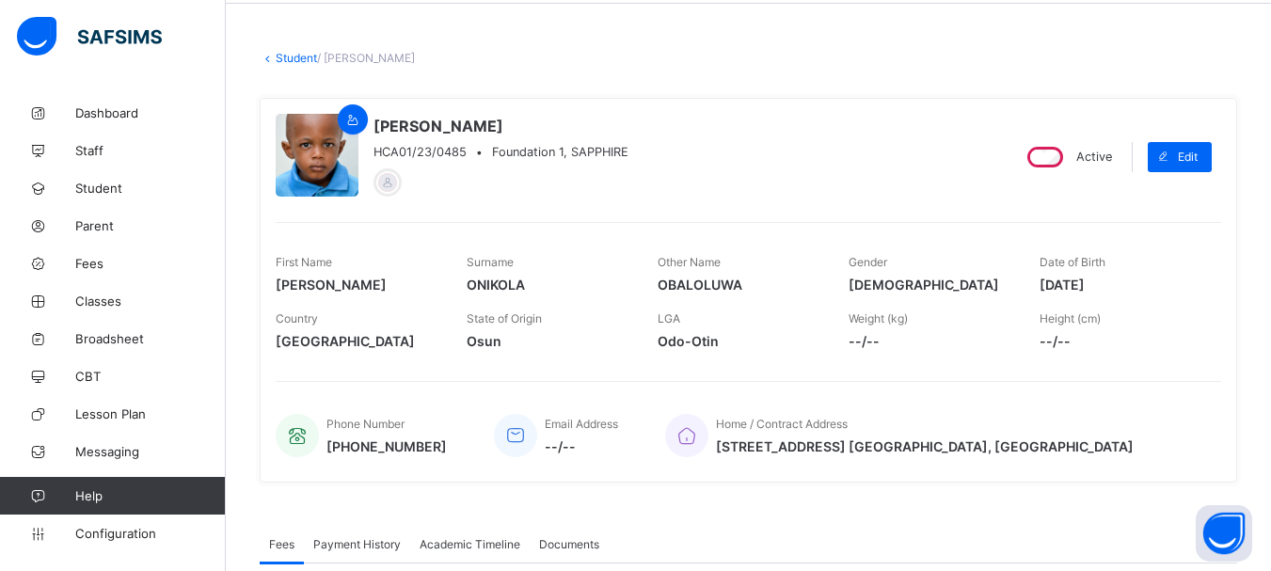
drag, startPoint x: 1052, startPoint y: 289, endPoint x: 1125, endPoint y: 278, distance: 74.1
click at [1125, 278] on span "[DATE]" at bounding box center [1120, 285] width 163 height 16
copy span "[DATE]"
click at [303, 55] on link "Student" at bounding box center [296, 58] width 41 height 14
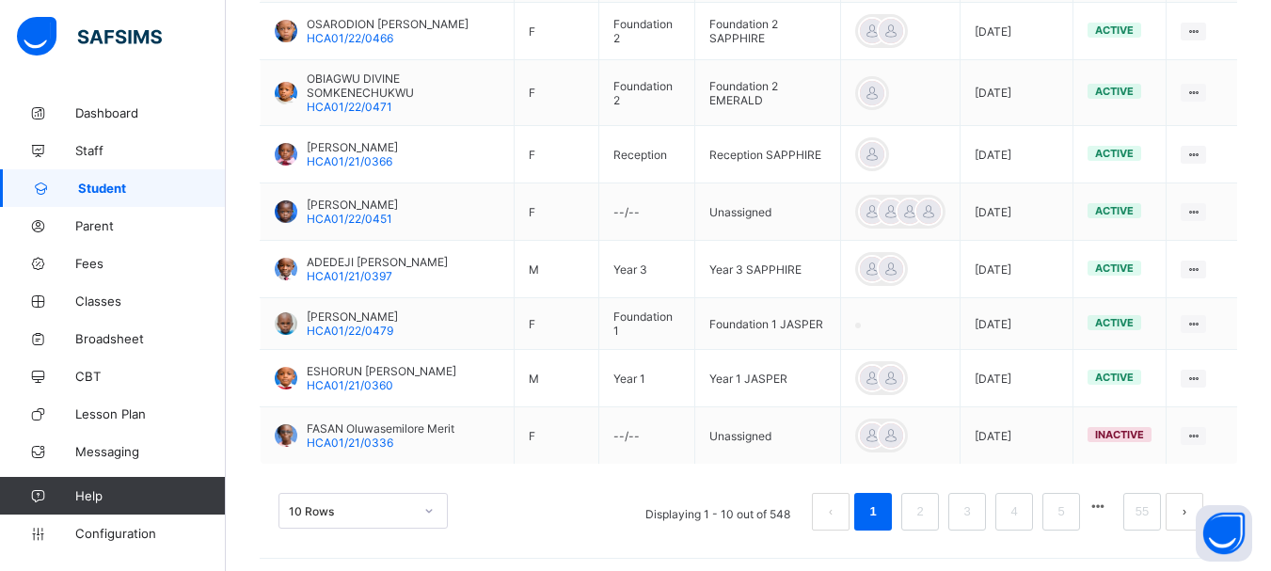
scroll to position [660, 0]
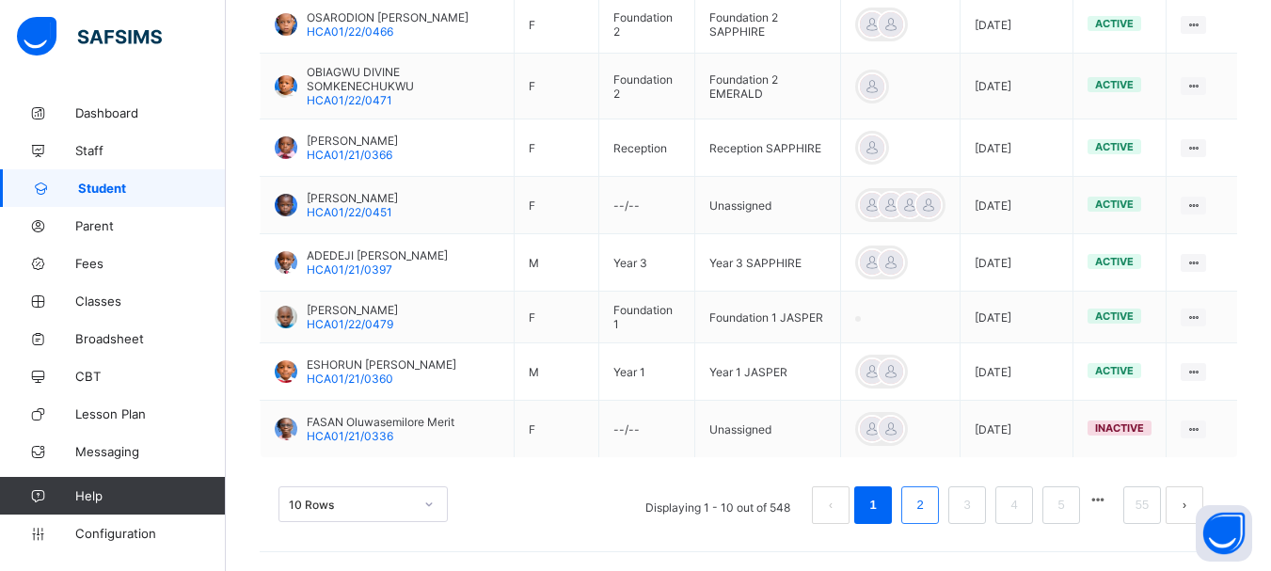
click at [928, 502] on link "2" at bounding box center [919, 505] width 18 height 24
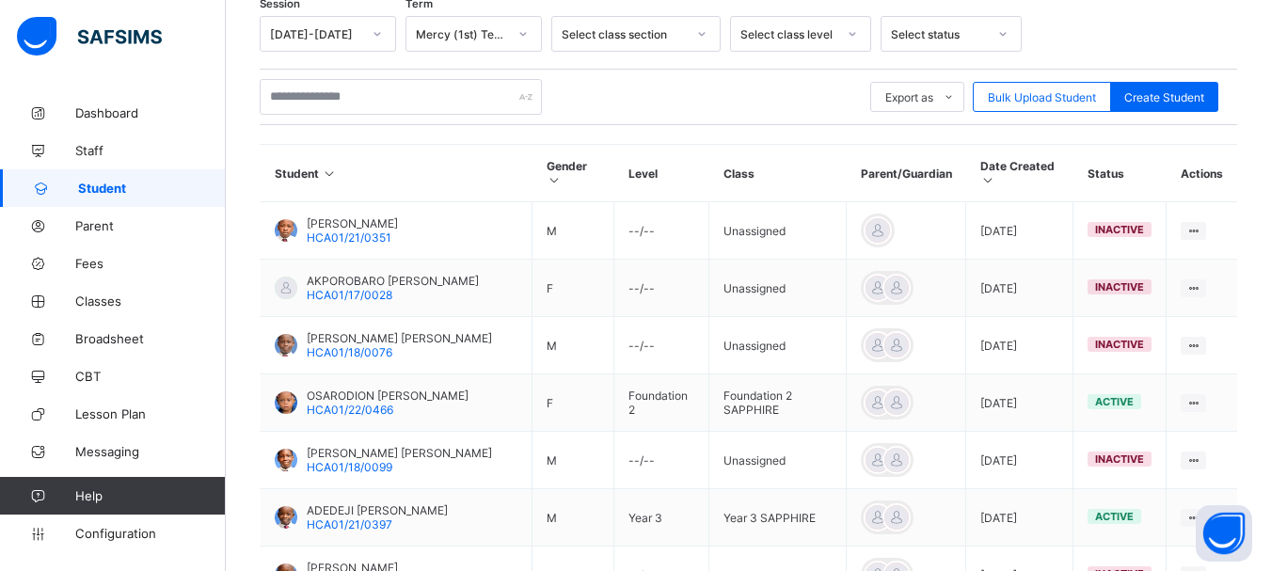
scroll to position [321, 0]
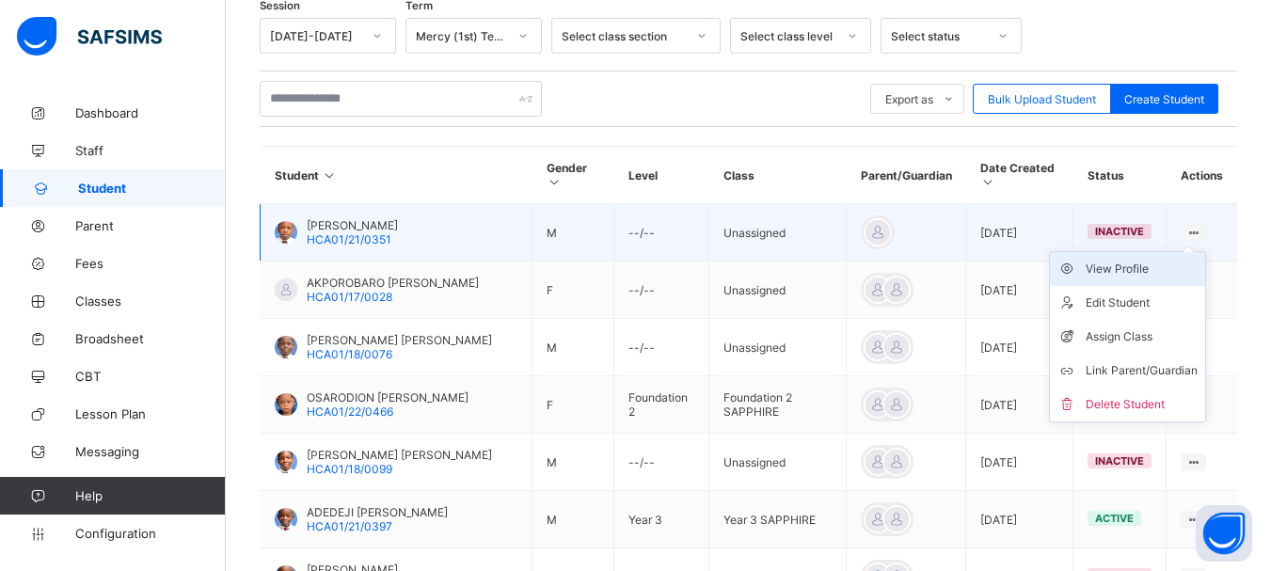
click at [1149, 272] on div "View Profile" at bounding box center [1141, 269] width 112 height 19
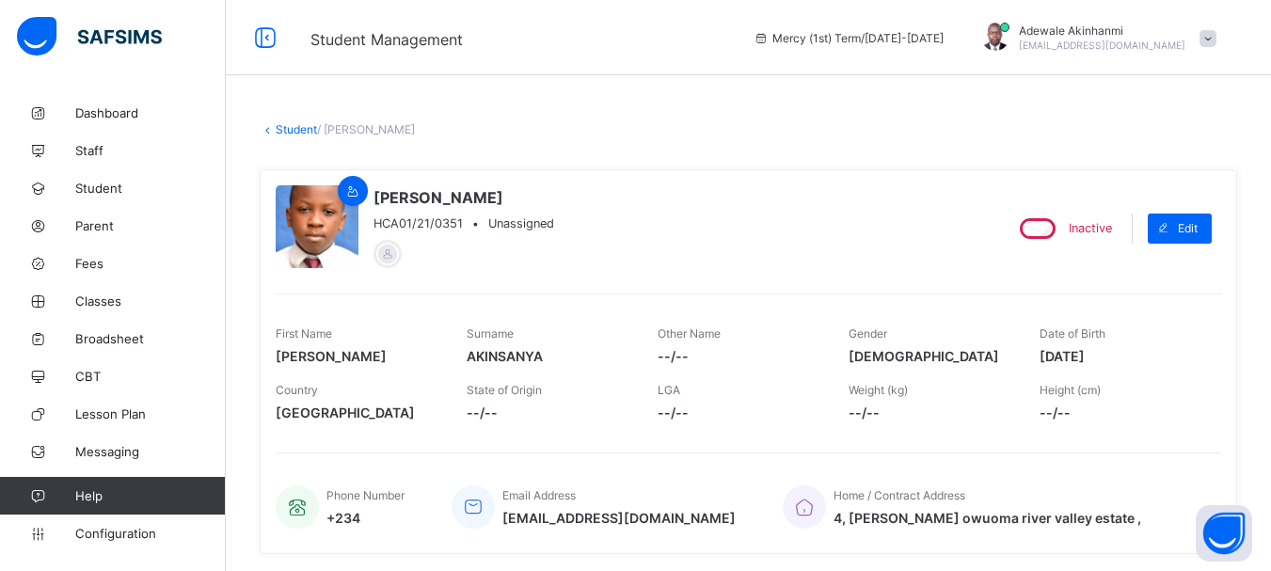
drag, startPoint x: 1053, startPoint y: 357, endPoint x: 1131, endPoint y: 350, distance: 77.5
click at [1131, 350] on span "[DATE]" at bounding box center [1120, 356] width 163 height 16
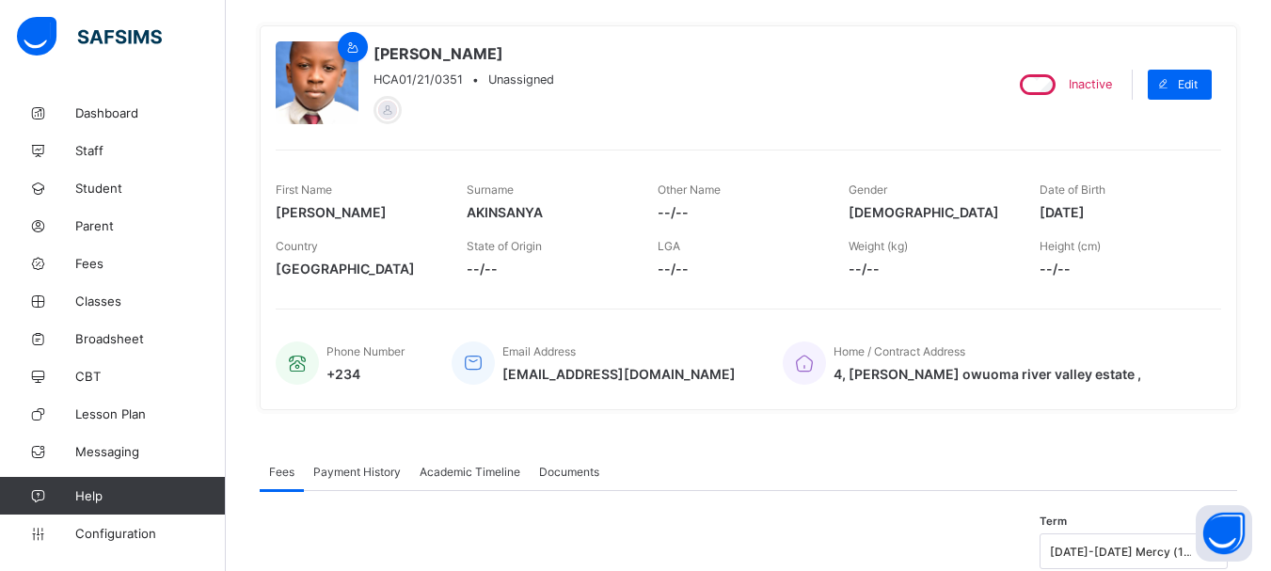
scroll to position [147, 0]
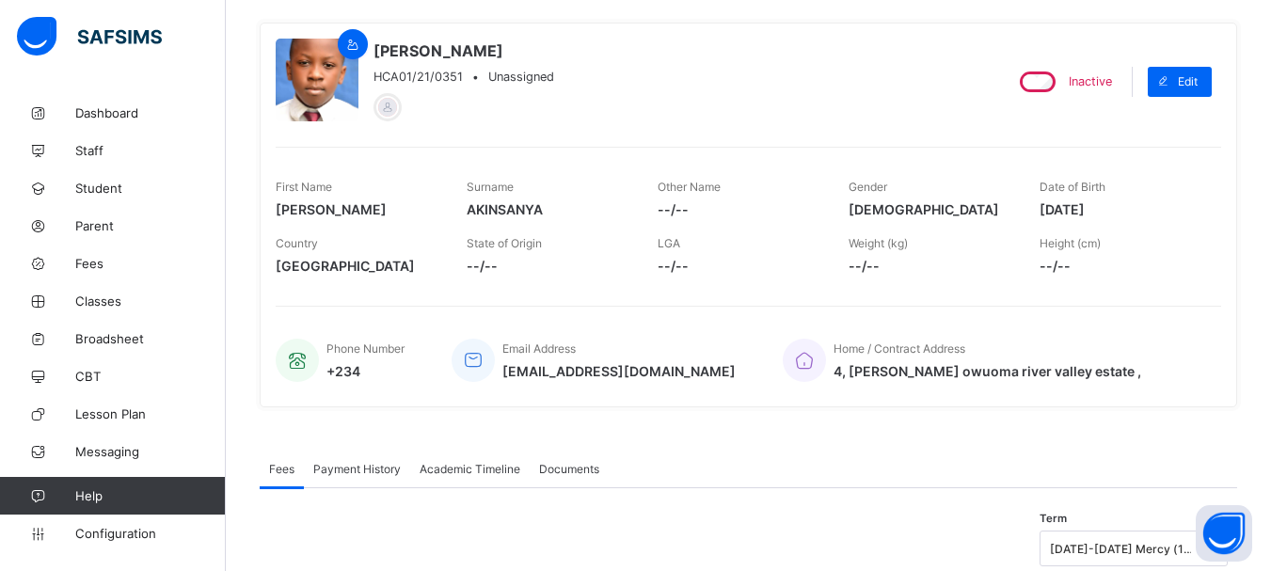
click at [1029, 305] on div "[PERSON_NAME] HCA01/21/0351 • Unassigned Inactive Edit First Name [PERSON_NAME]…" at bounding box center [748, 215] width 977 height 385
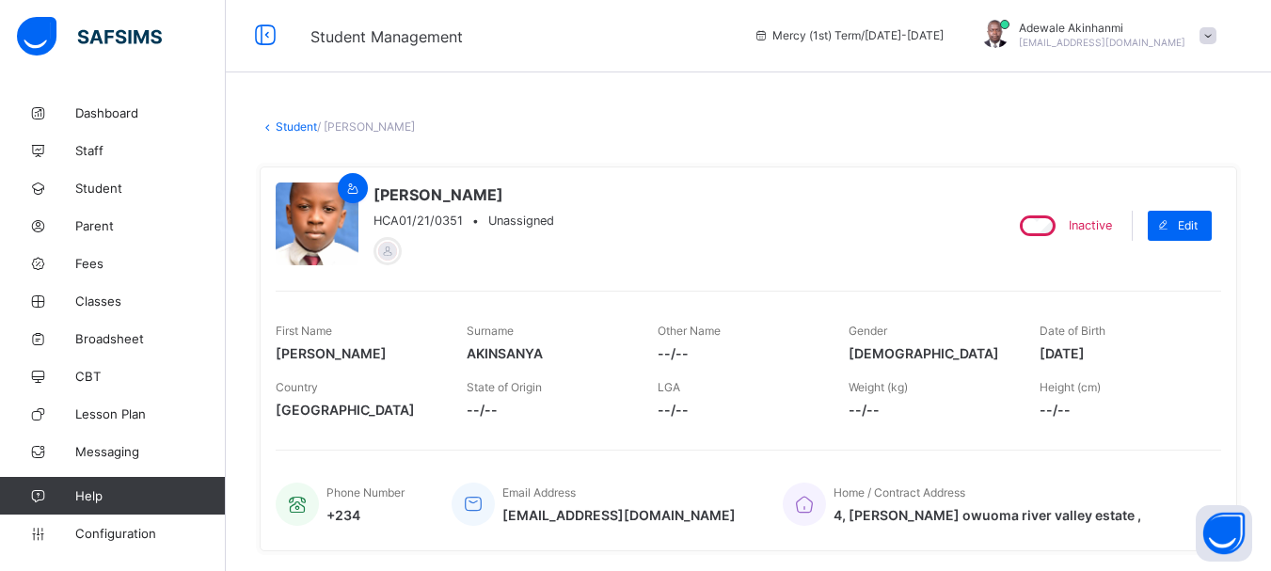
scroll to position [0, 0]
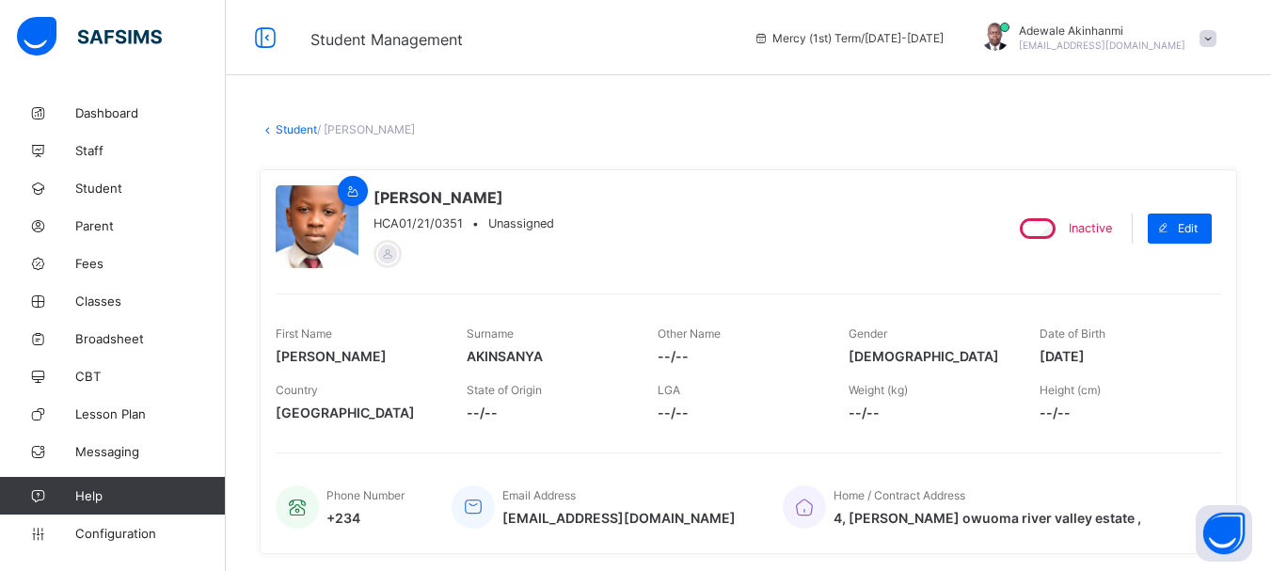
click at [298, 133] on link "Student" at bounding box center [296, 129] width 41 height 14
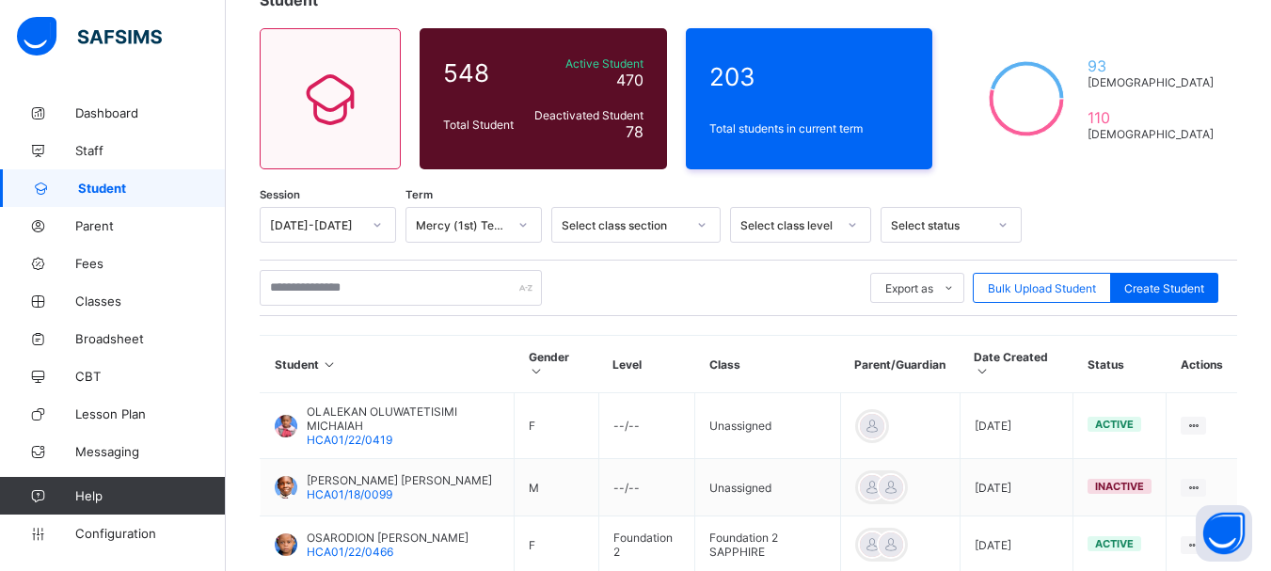
scroll to position [140, 0]
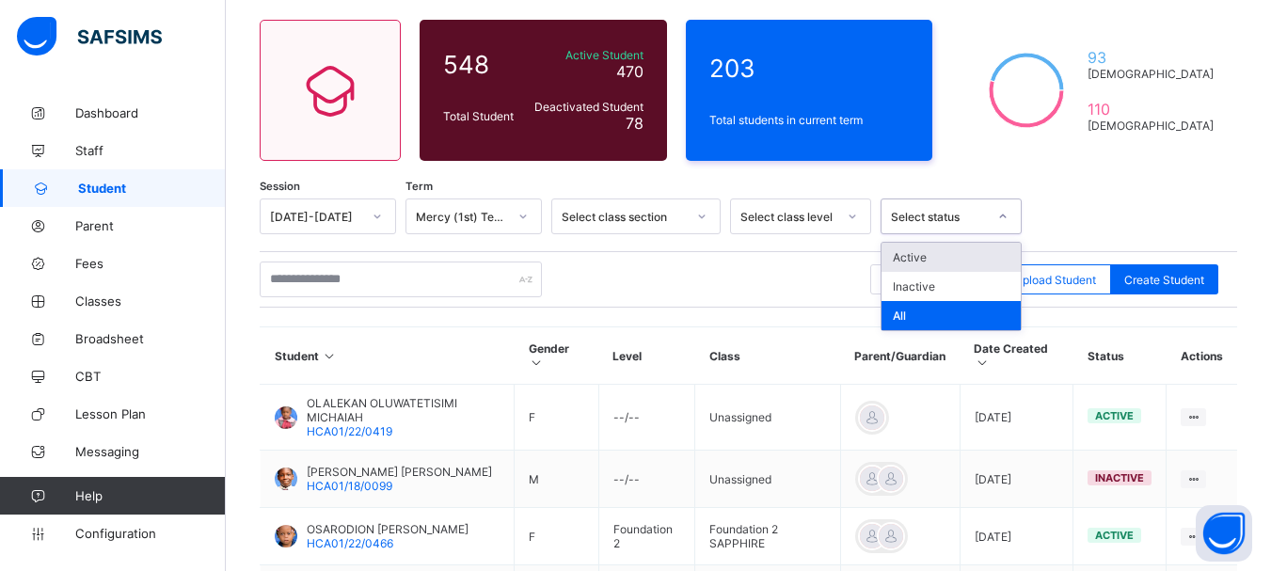
click at [998, 210] on div at bounding box center [1003, 216] width 32 height 30
click at [938, 314] on div "All" at bounding box center [950, 315] width 139 height 29
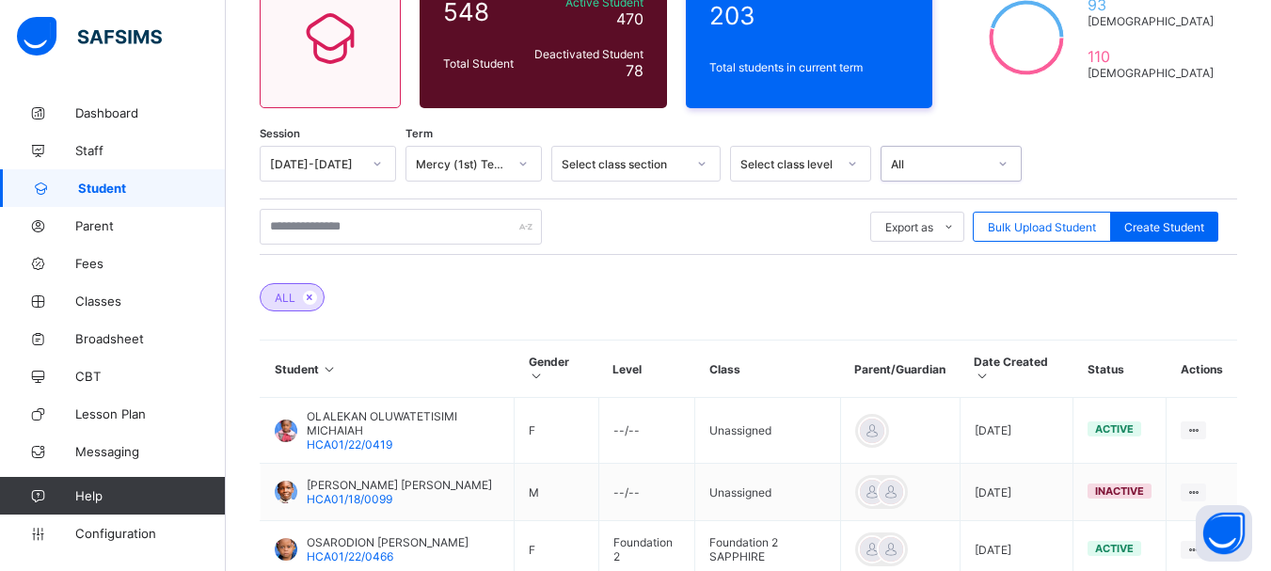
scroll to position [211, 0]
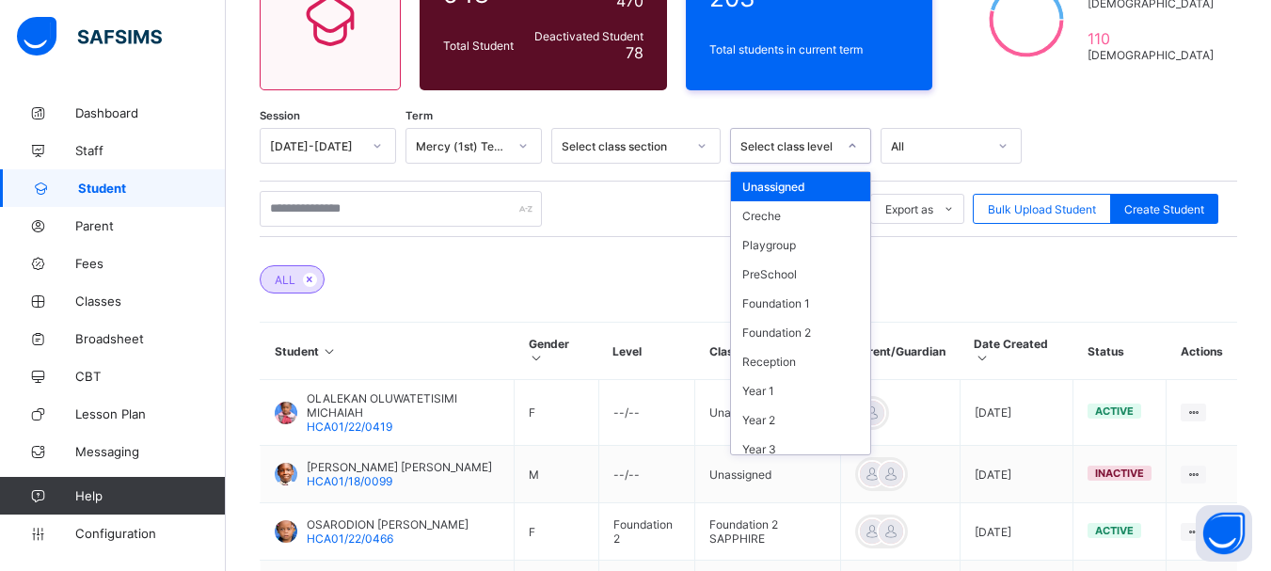
click at [851, 143] on icon at bounding box center [852, 145] width 11 height 19
click at [786, 310] on div "Foundation 1" at bounding box center [800, 303] width 139 height 29
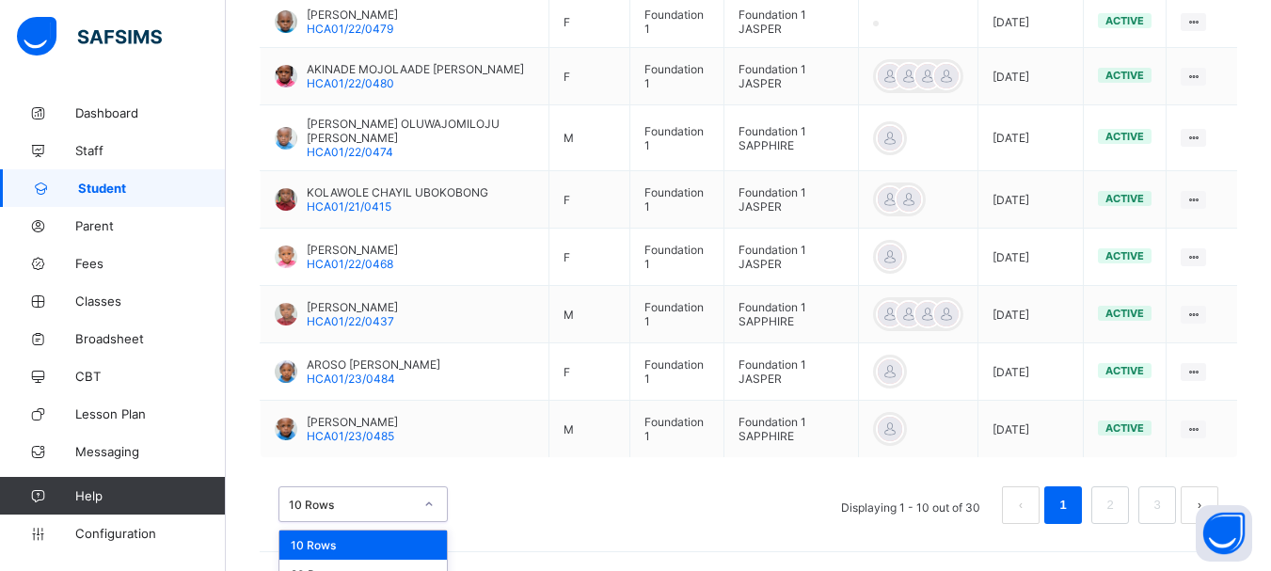
scroll to position [757, 0]
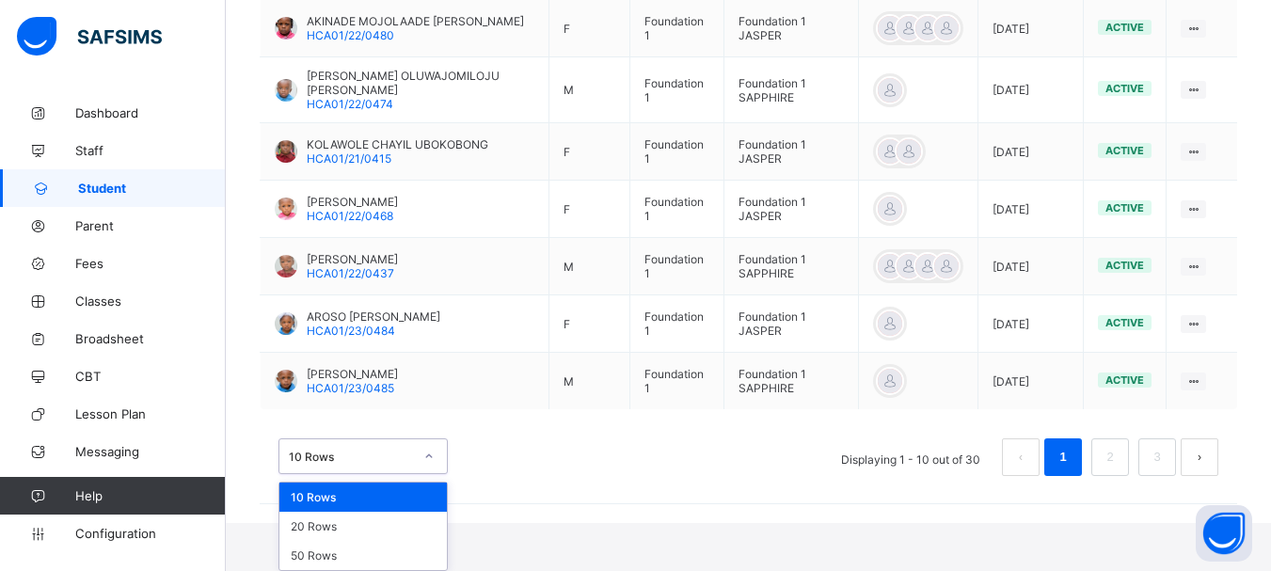
click at [424, 474] on div "option 10 Rows focused, 1 of 3. 3 results available. Use Up and Down to choose …" at bounding box center [362, 456] width 169 height 36
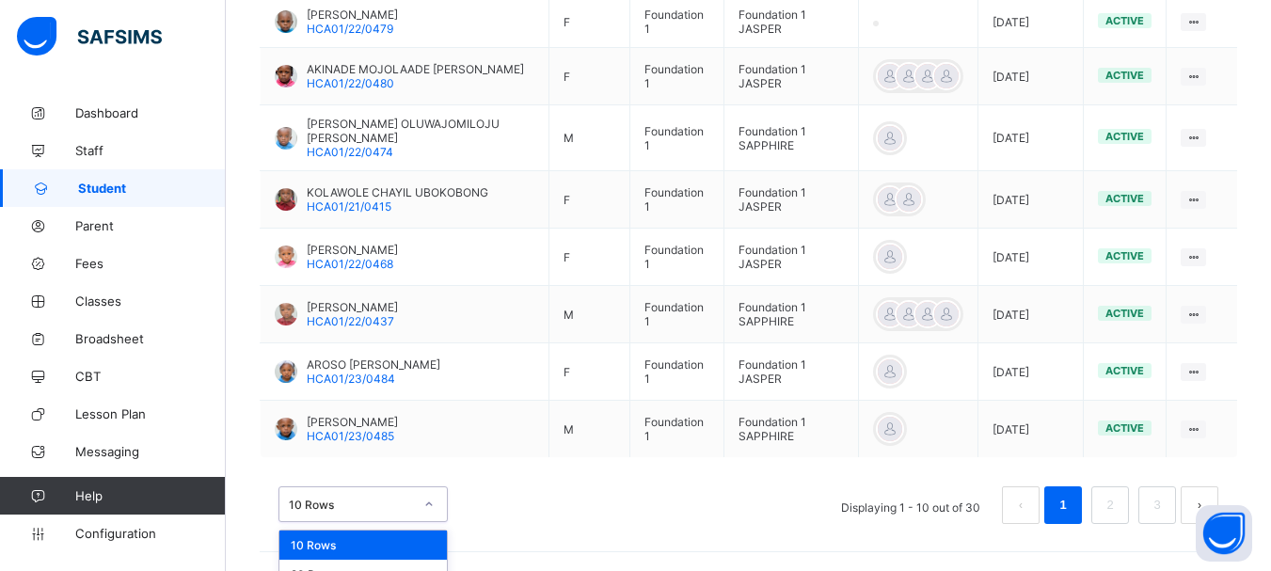
click at [578, 501] on div "Session [DATE]-[DATE] Term Mercy (1st) Term Select class section Foundation 1 A…" at bounding box center [748, 85] width 977 height 913
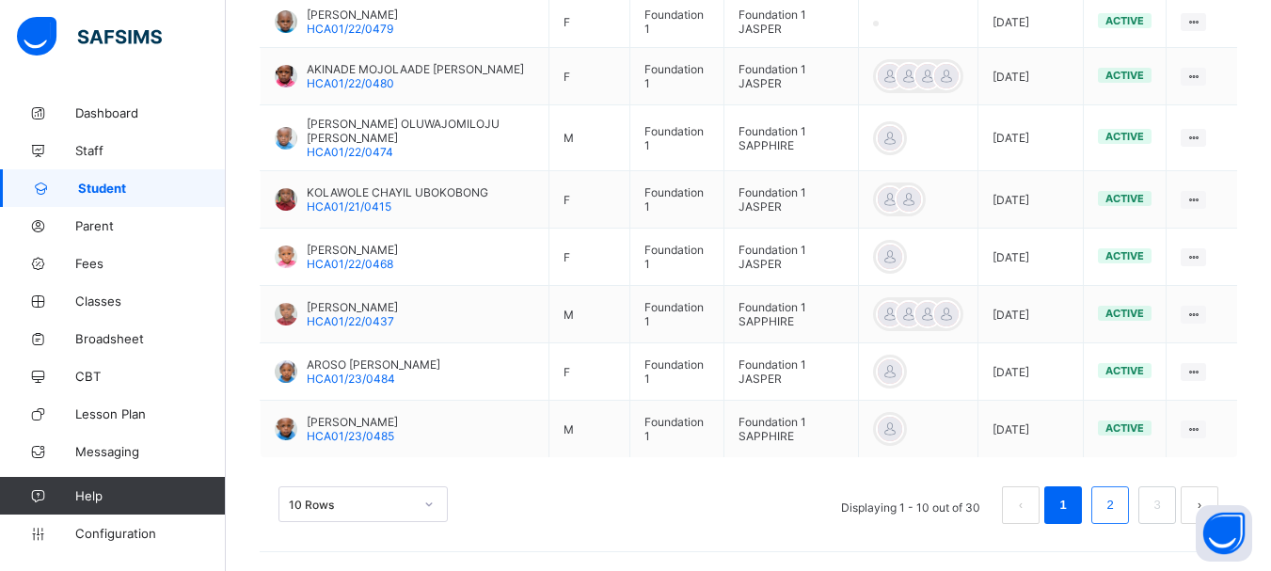
click at [1116, 506] on link "2" at bounding box center [1109, 505] width 18 height 24
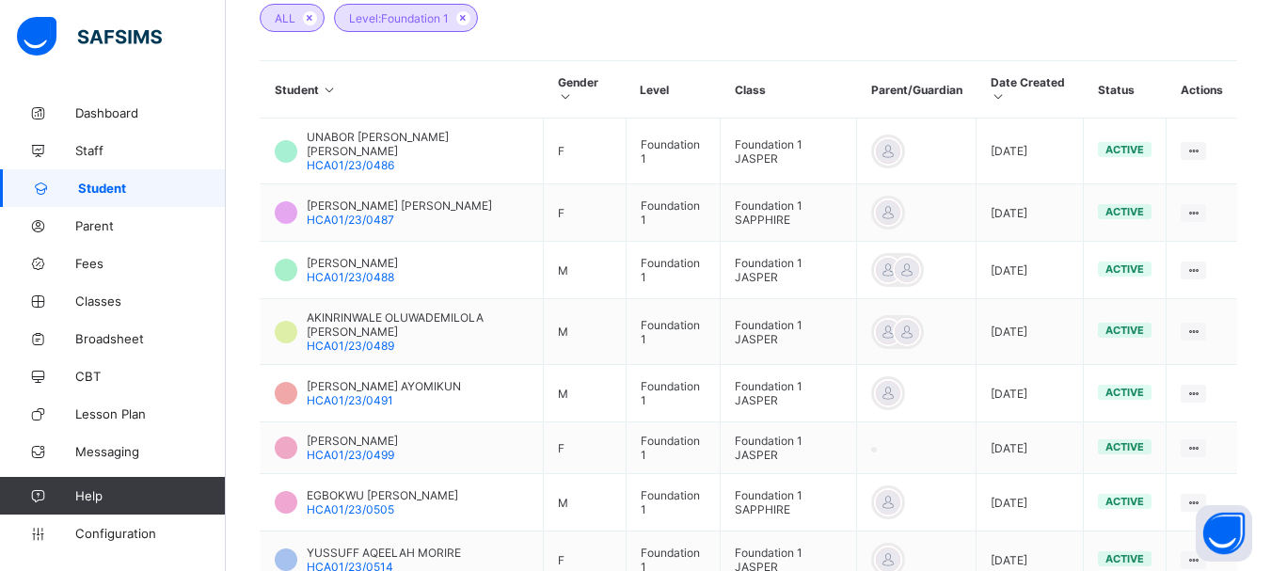
scroll to position [503, 0]
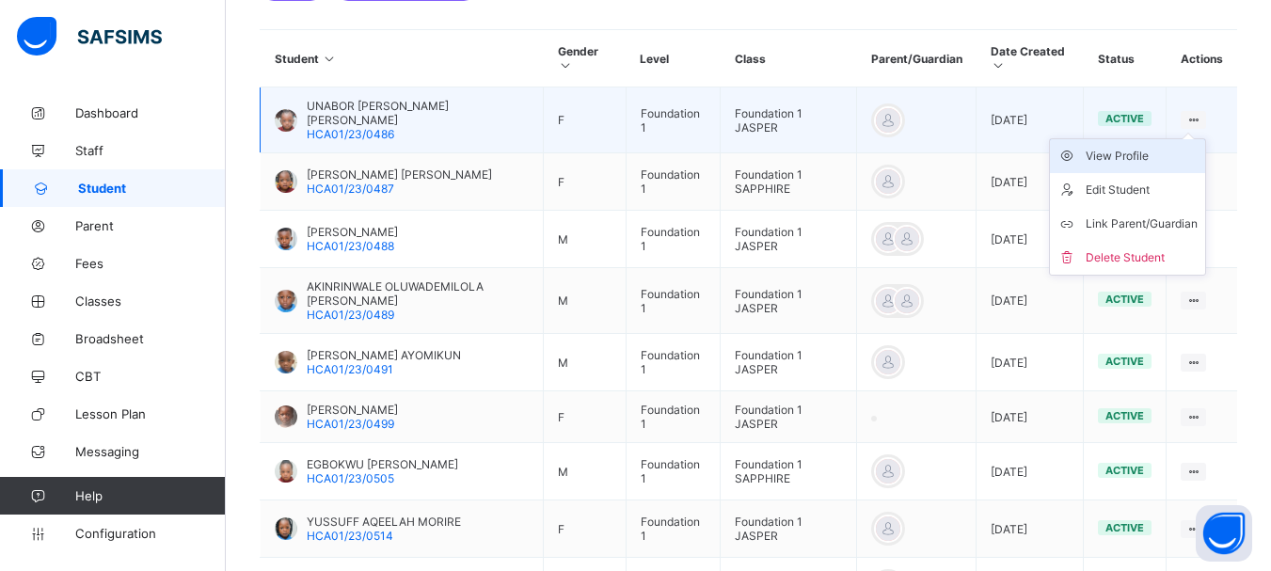
click at [1162, 156] on div "View Profile" at bounding box center [1141, 156] width 112 height 19
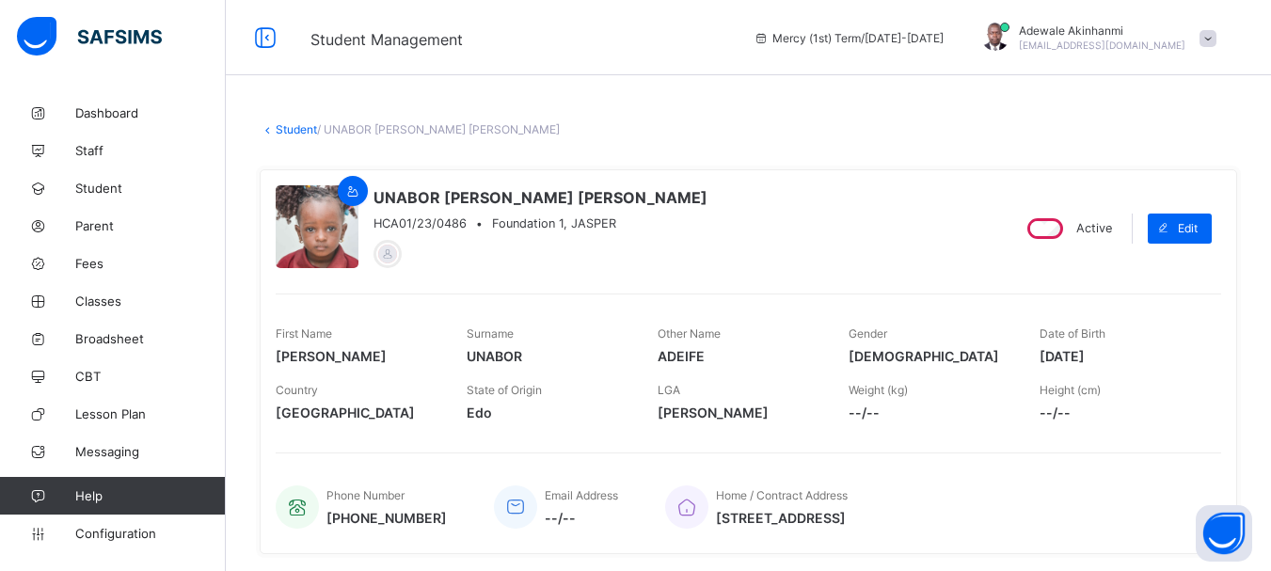
drag, startPoint x: 1051, startPoint y: 356, endPoint x: 1132, endPoint y: 351, distance: 81.0
click at [1132, 351] on span "[DATE]" at bounding box center [1120, 356] width 163 height 16
click at [294, 132] on link "Student" at bounding box center [296, 129] width 41 height 14
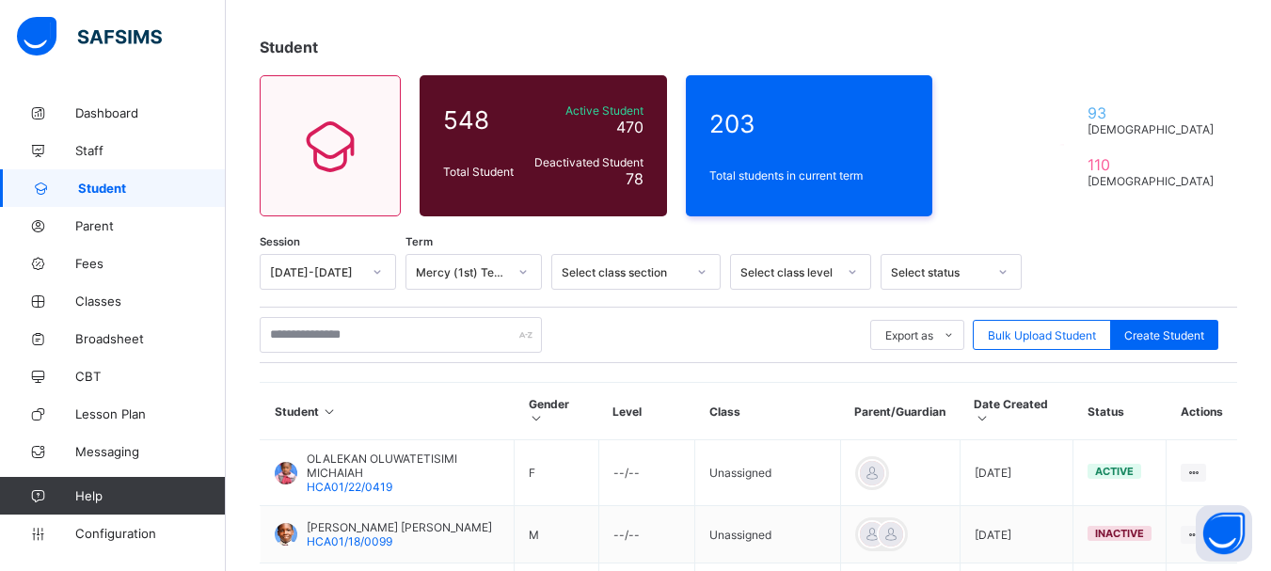
click at [853, 290] on div "Select class level" at bounding box center [800, 272] width 141 height 36
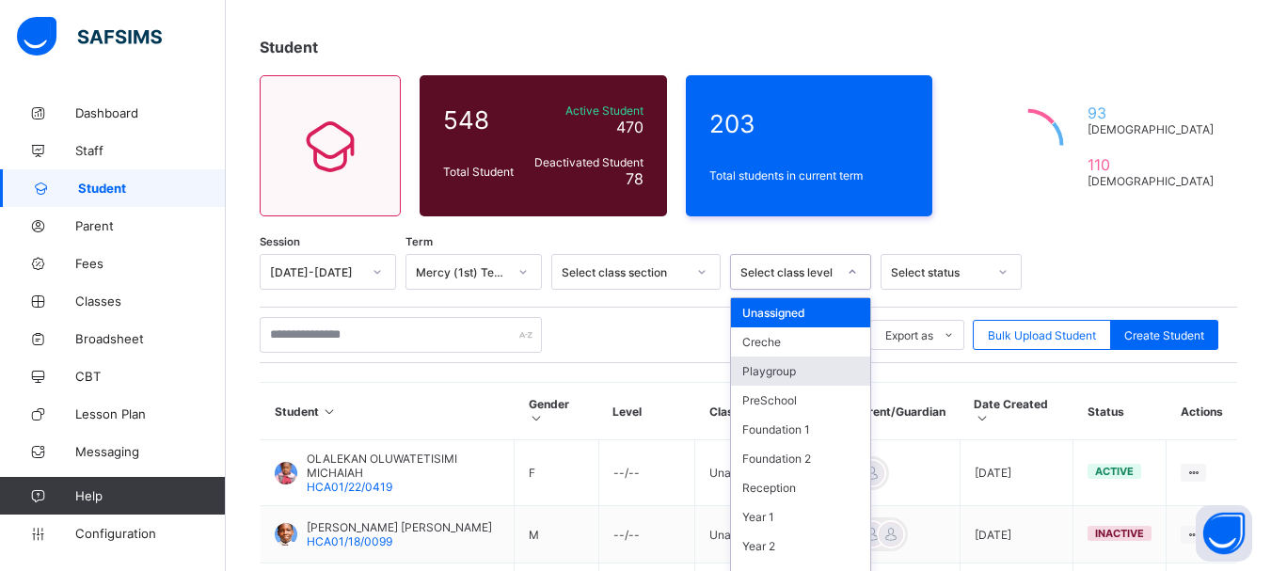
scroll to position [103, 0]
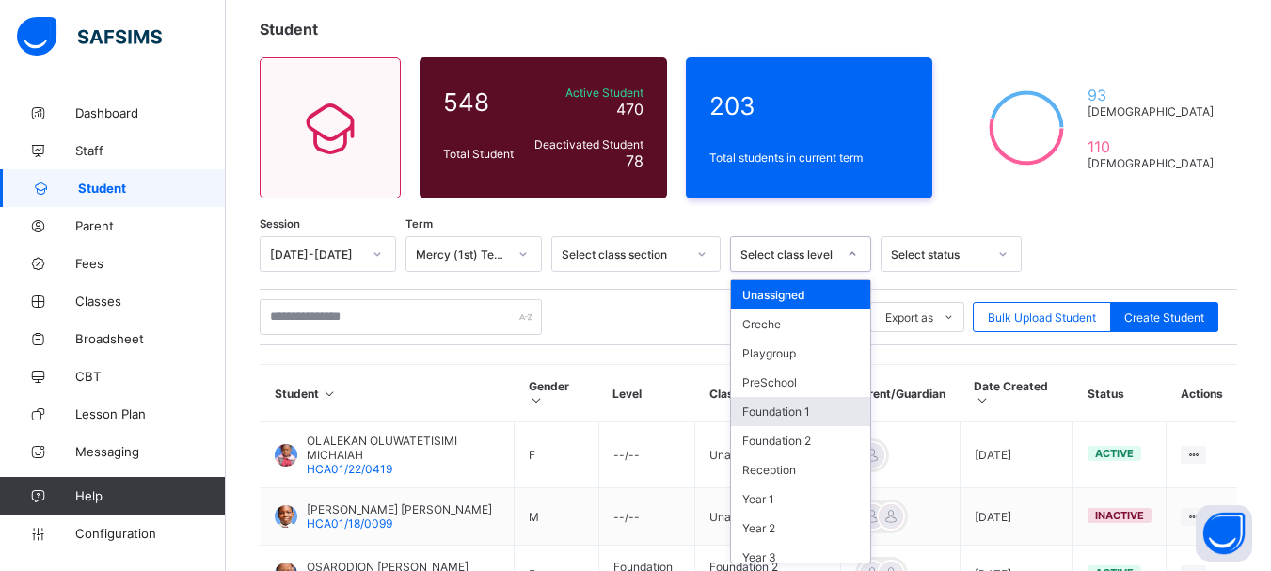
click at [805, 408] on div "Foundation 1" at bounding box center [800, 411] width 139 height 29
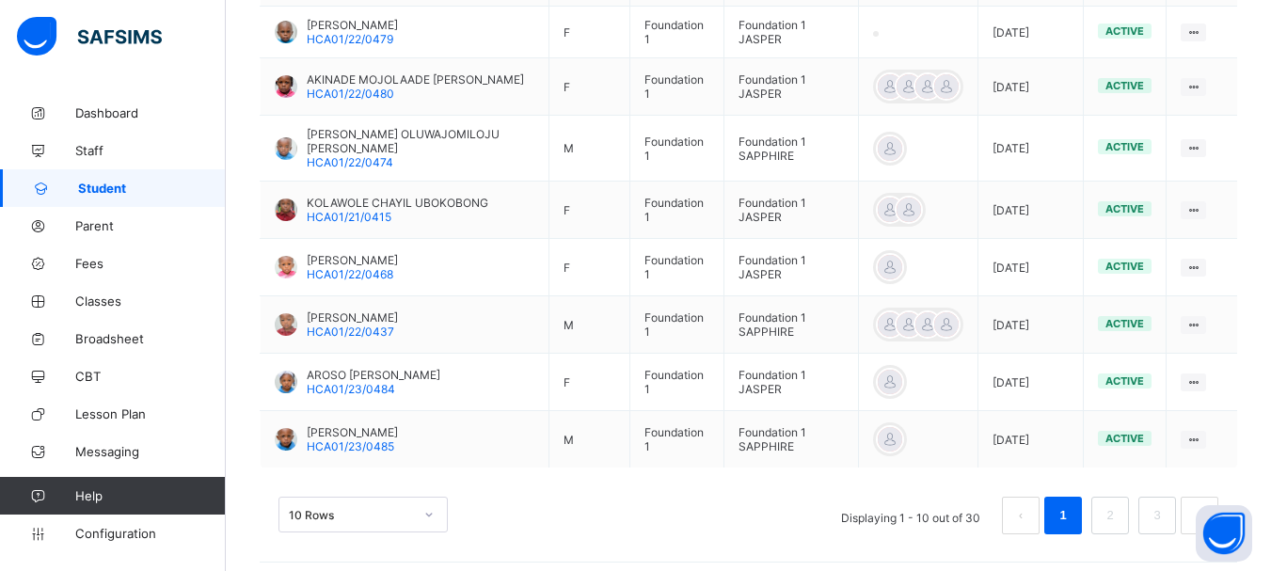
scroll to position [709, 0]
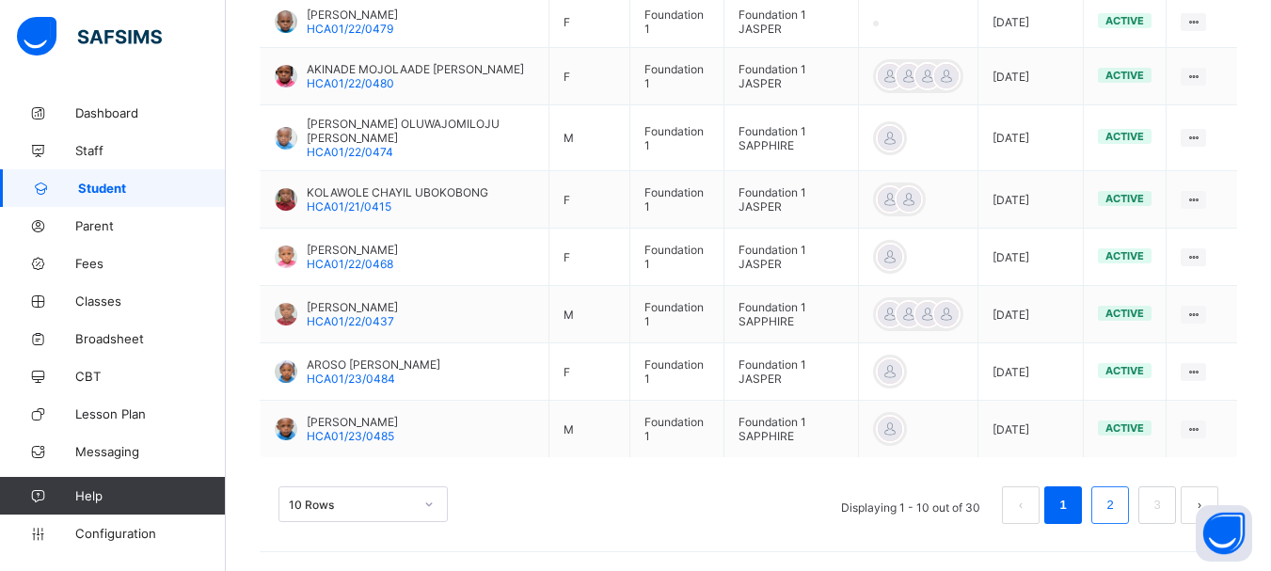
click at [1111, 509] on li "2" at bounding box center [1110, 505] width 38 height 38
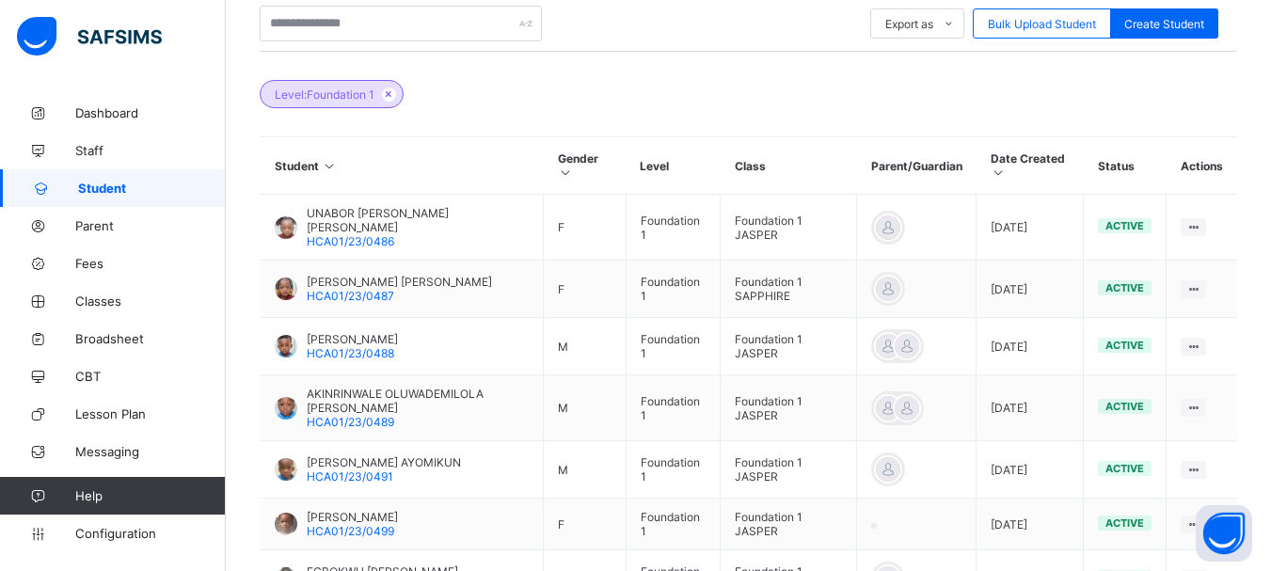
scroll to position [369, 0]
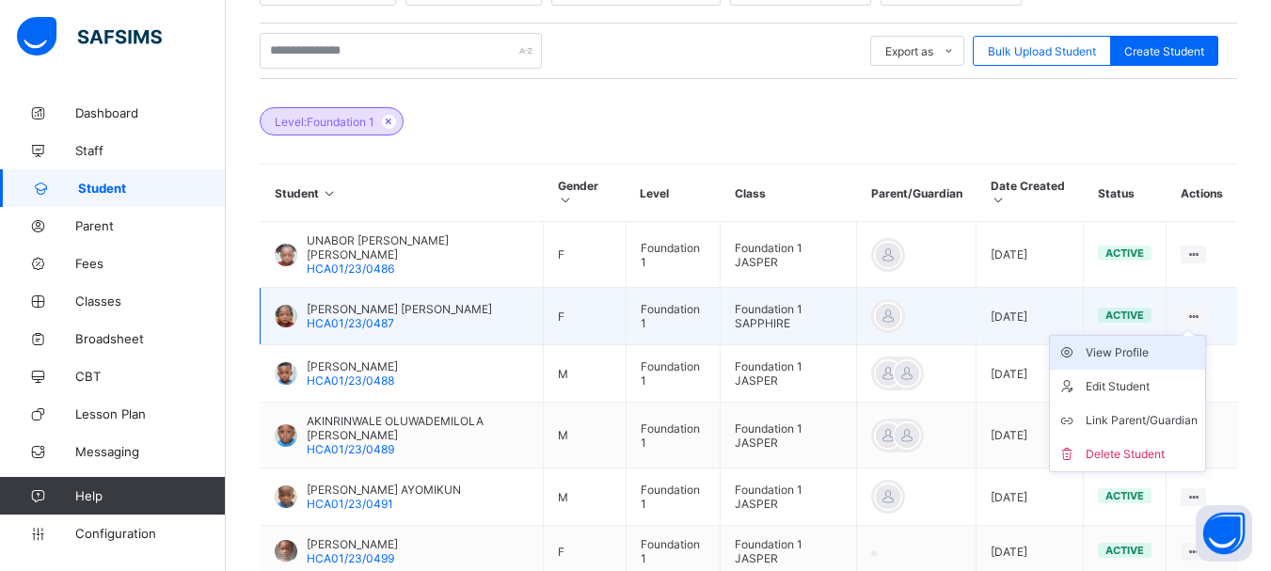
click at [1139, 345] on div "View Profile" at bounding box center [1141, 352] width 112 height 19
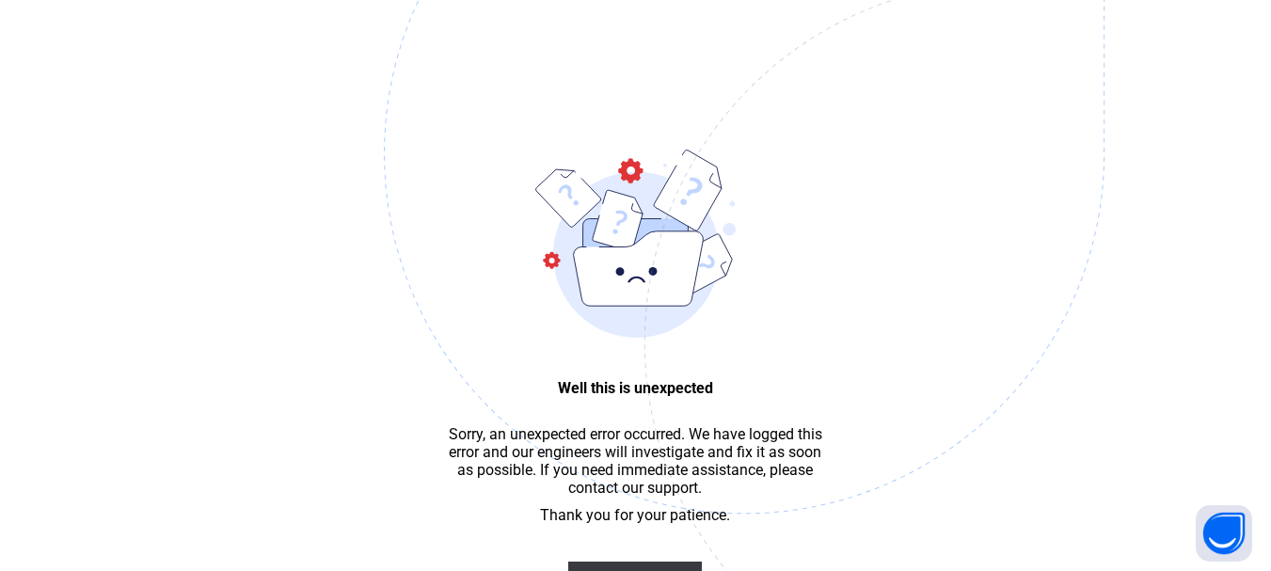
scroll to position [56, 0]
